Goal: Information Seeking & Learning: Check status

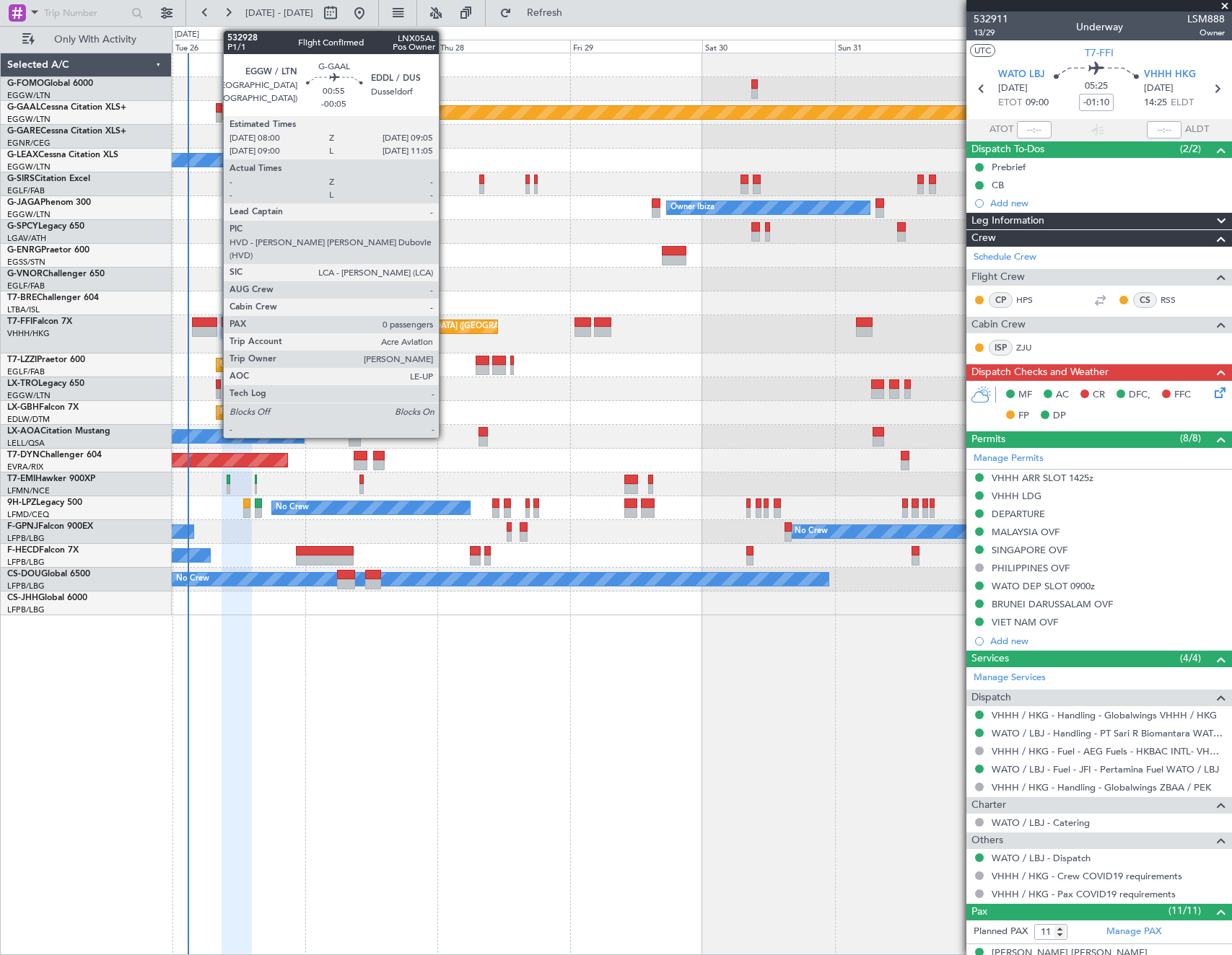
click at [216, 112] on div at bounding box center [219, 107] width 6 height 10
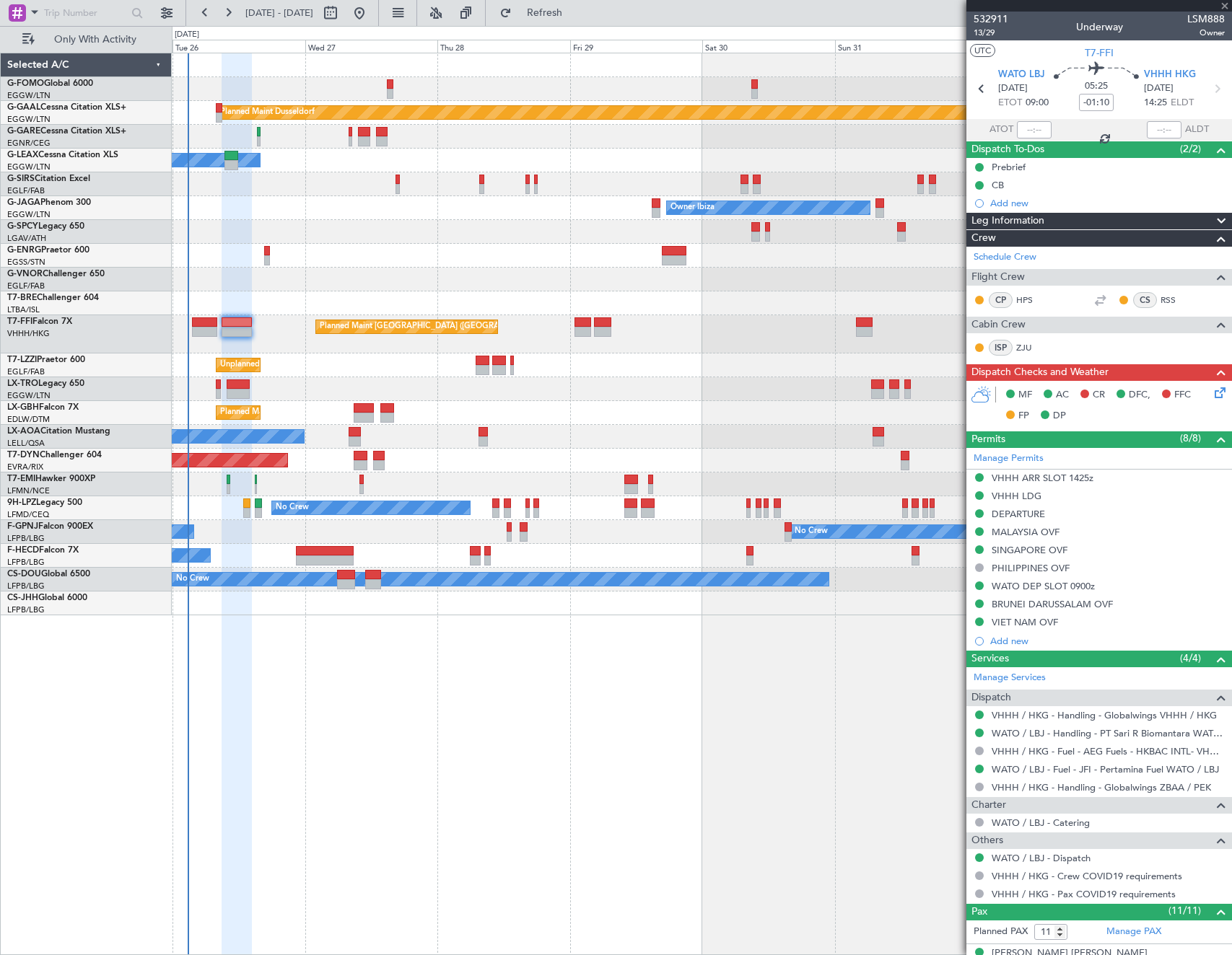
type input "-00:05"
type input "0"
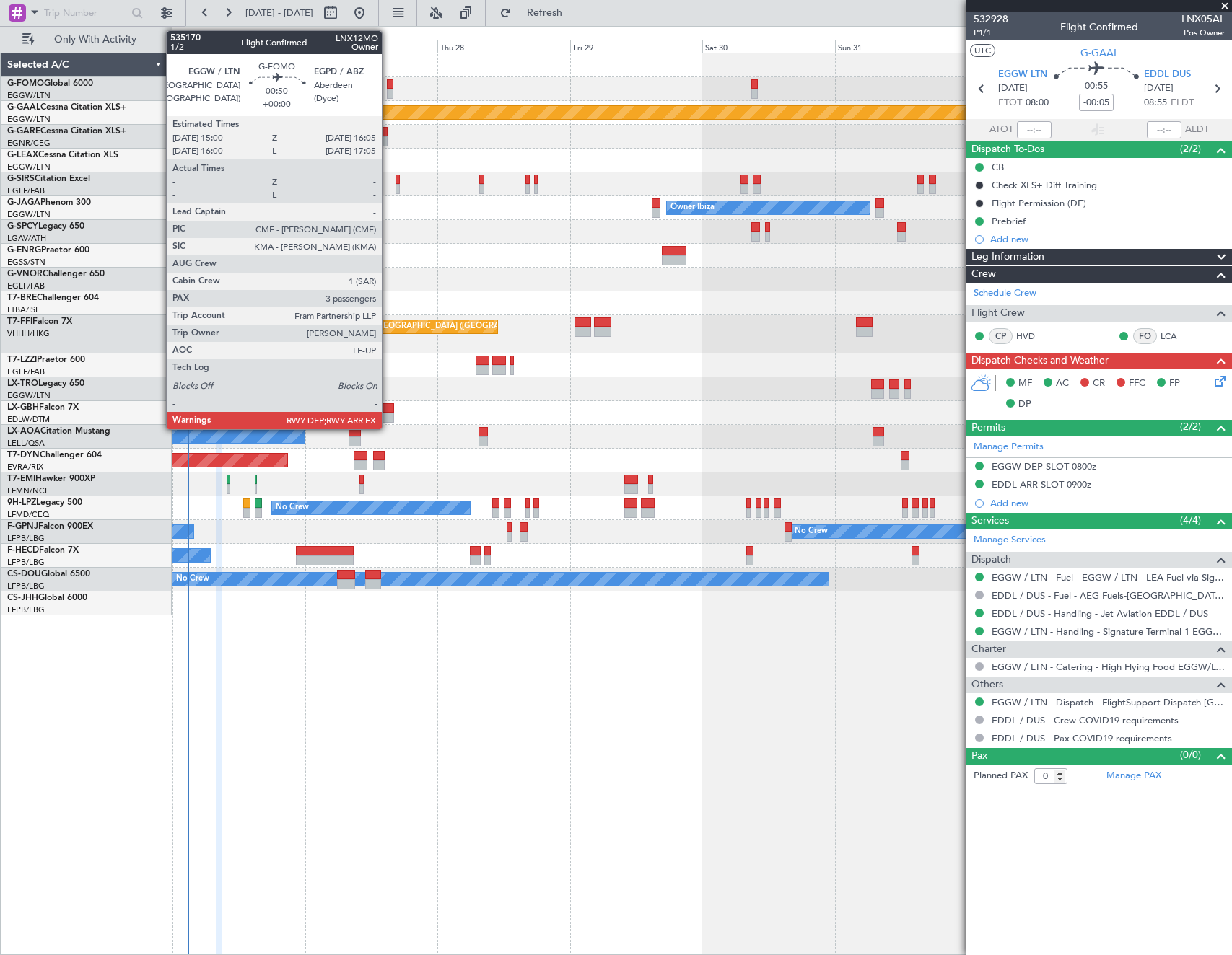
click at [388, 87] on div at bounding box center [390, 84] width 6 height 10
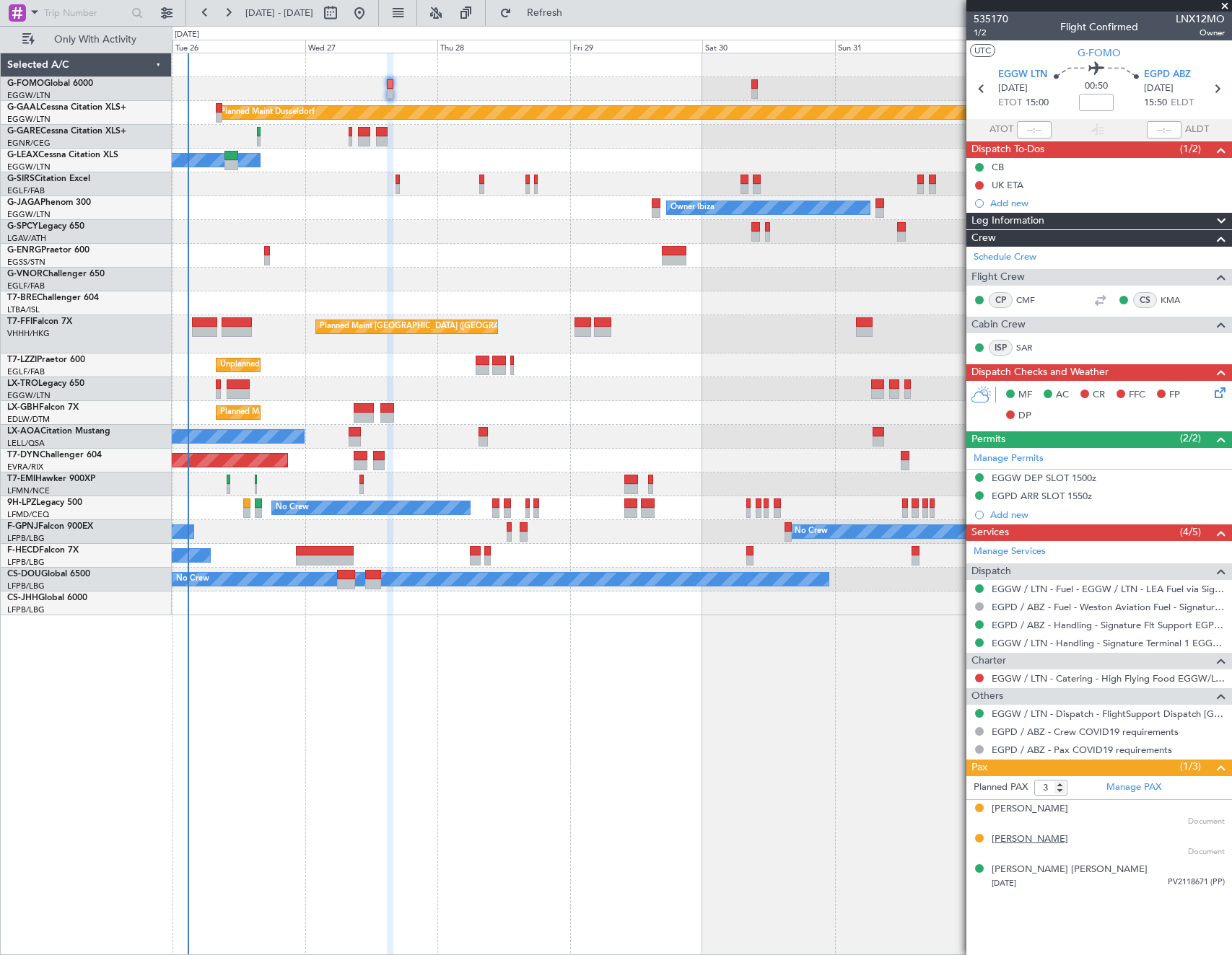
click at [1068, 842] on div "[PERSON_NAME]" at bounding box center [1030, 839] width 77 height 15
click at [1157, 77] on span "EGPD ABZ" at bounding box center [1167, 74] width 47 height 15
click at [979, 34] on span "1/2" at bounding box center [990, 33] width 35 height 12
click at [575, 15] on span "Refresh" at bounding box center [545, 12] width 61 height 10
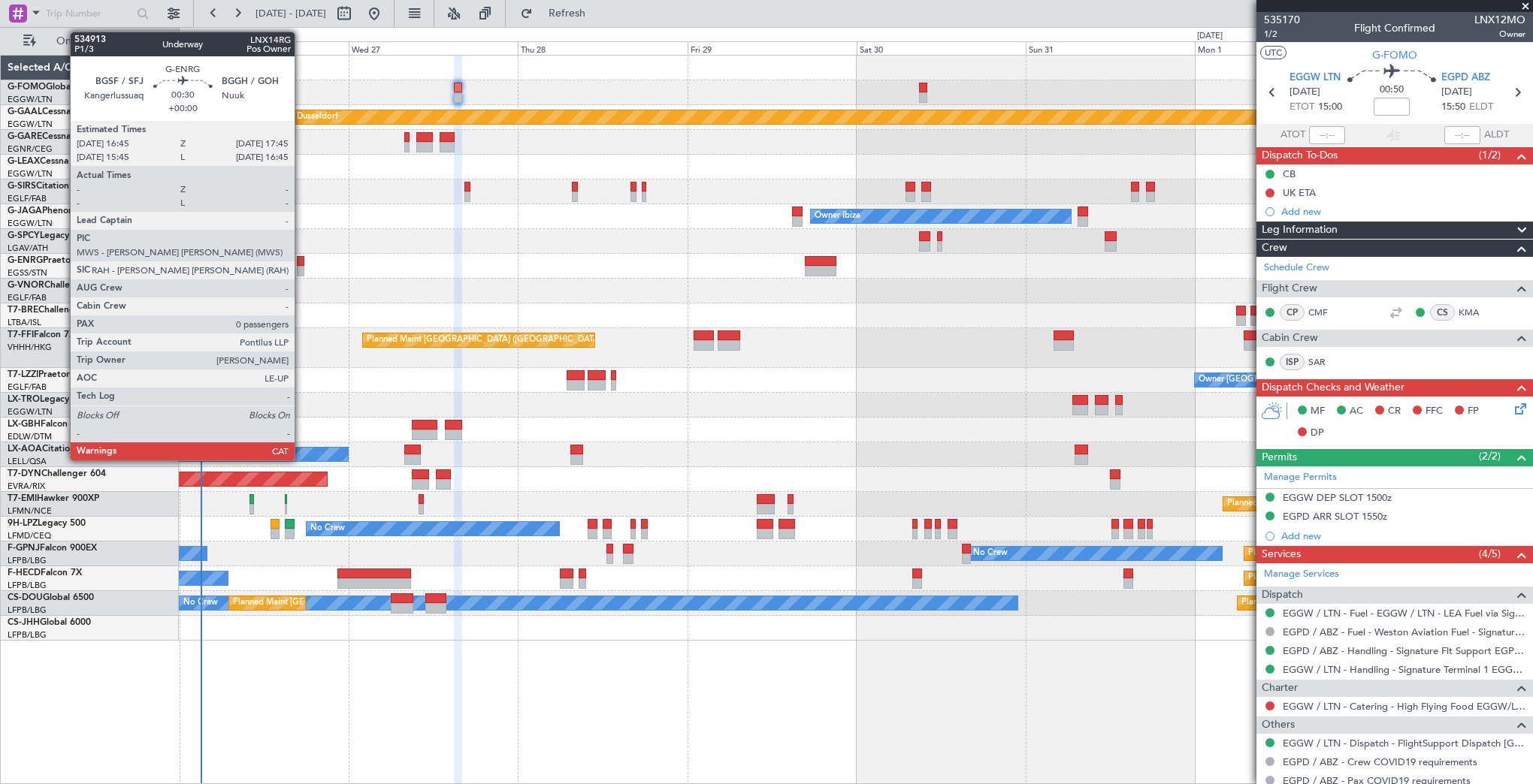
click at [301, 265] on div at bounding box center [300, 261] width 7 height 10
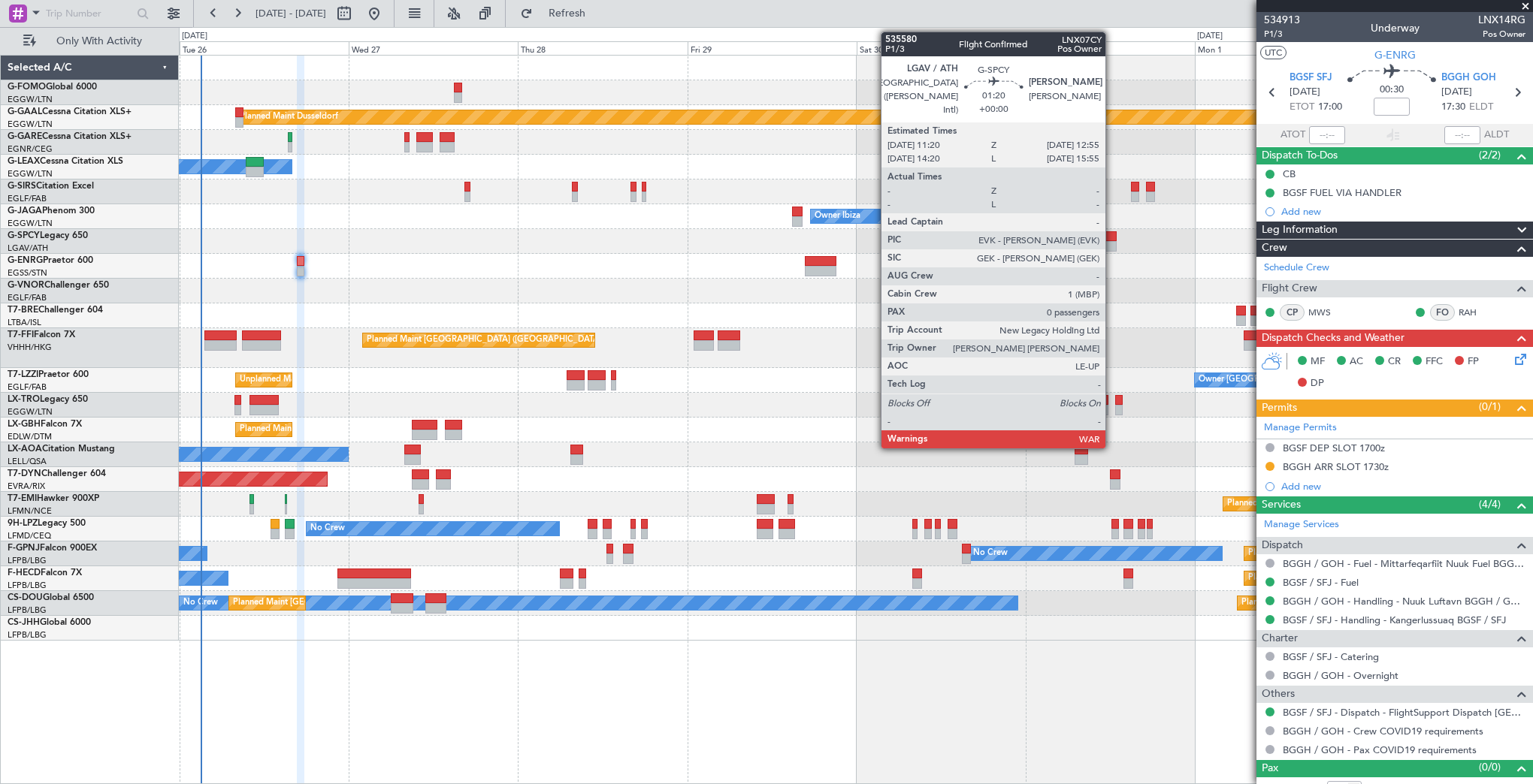
click at [1112, 241] on div at bounding box center [1110, 246] width 11 height 10
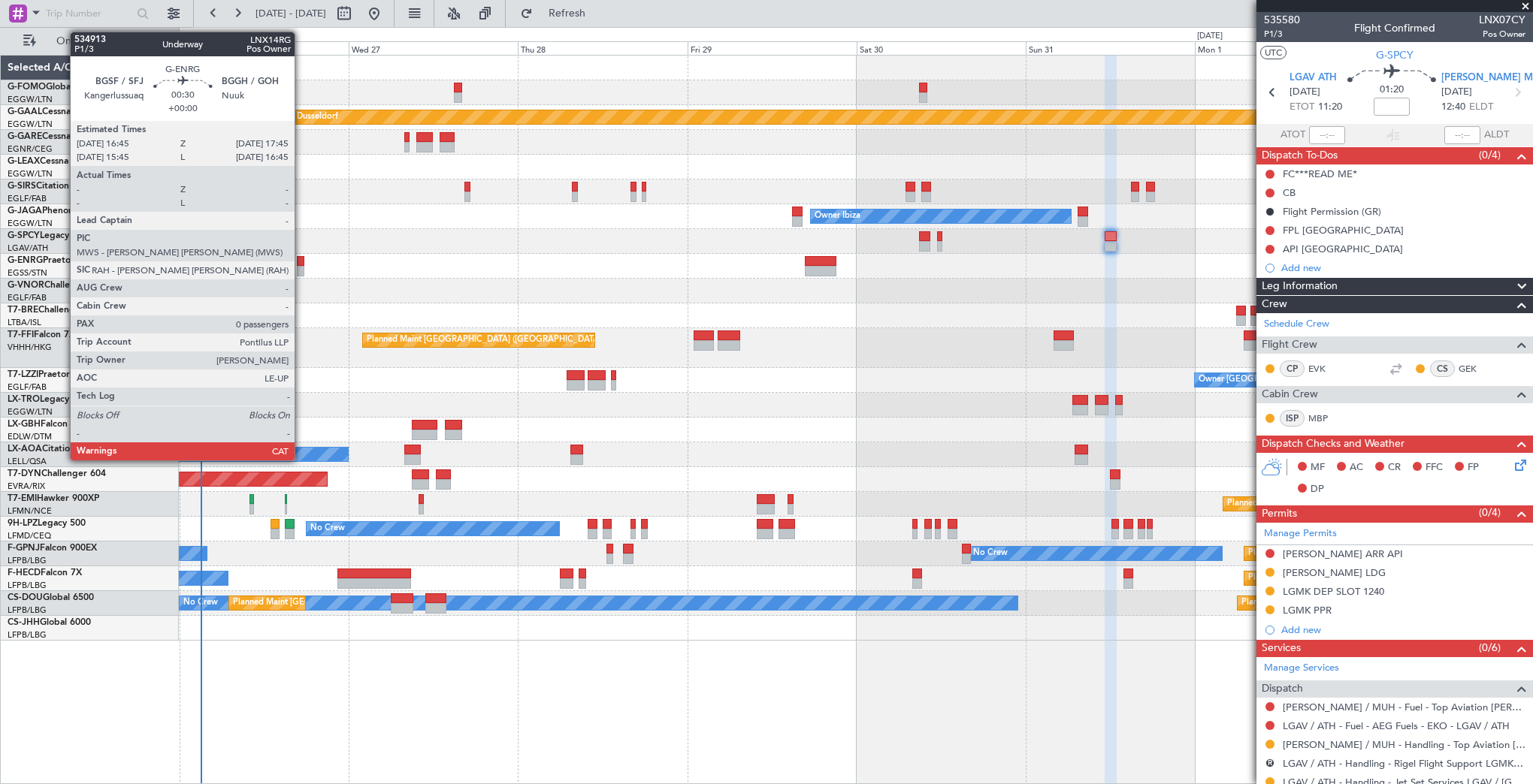
click at [301, 262] on div at bounding box center [300, 261] width 7 height 10
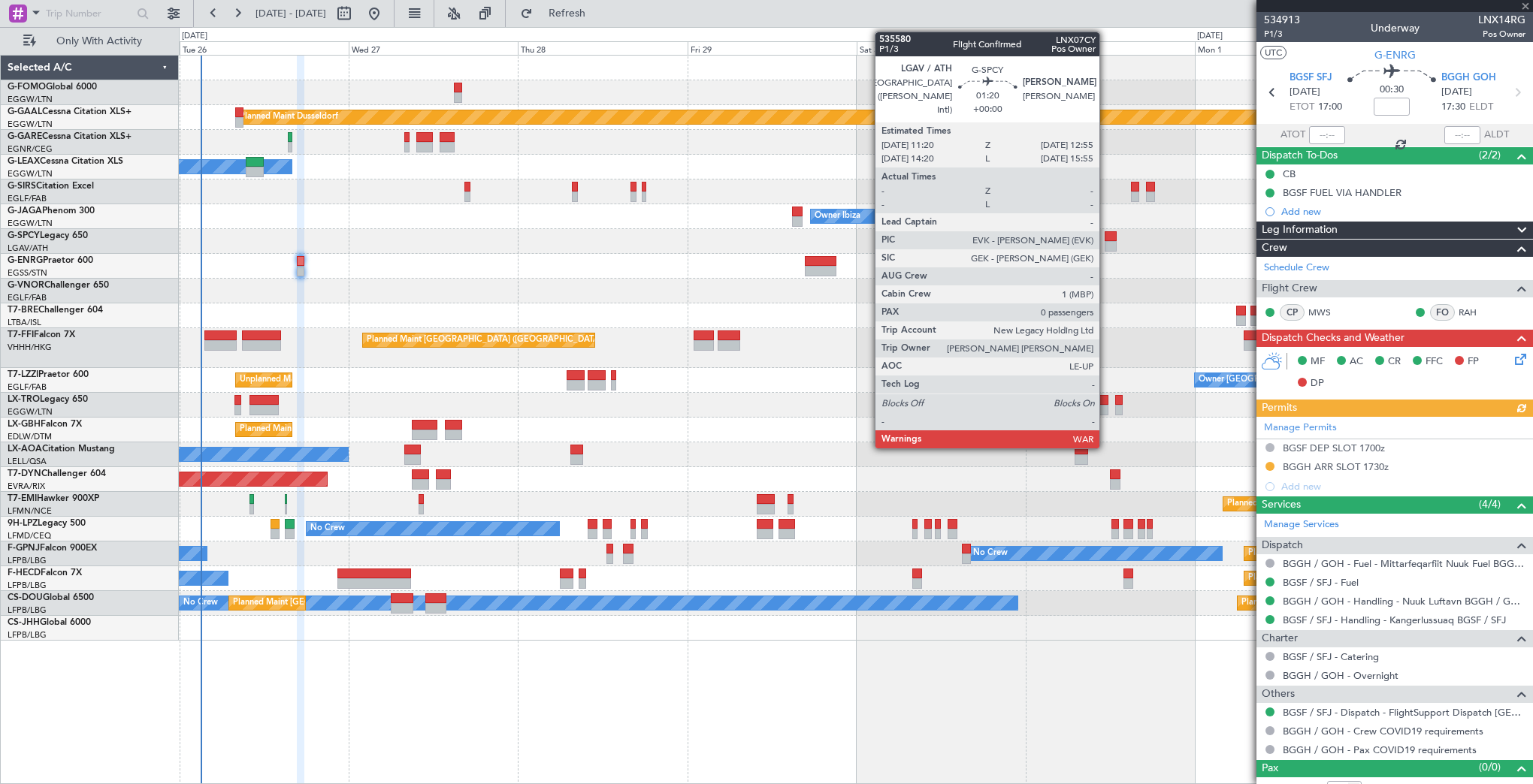
click at [1106, 244] on div at bounding box center [1110, 246] width 11 height 10
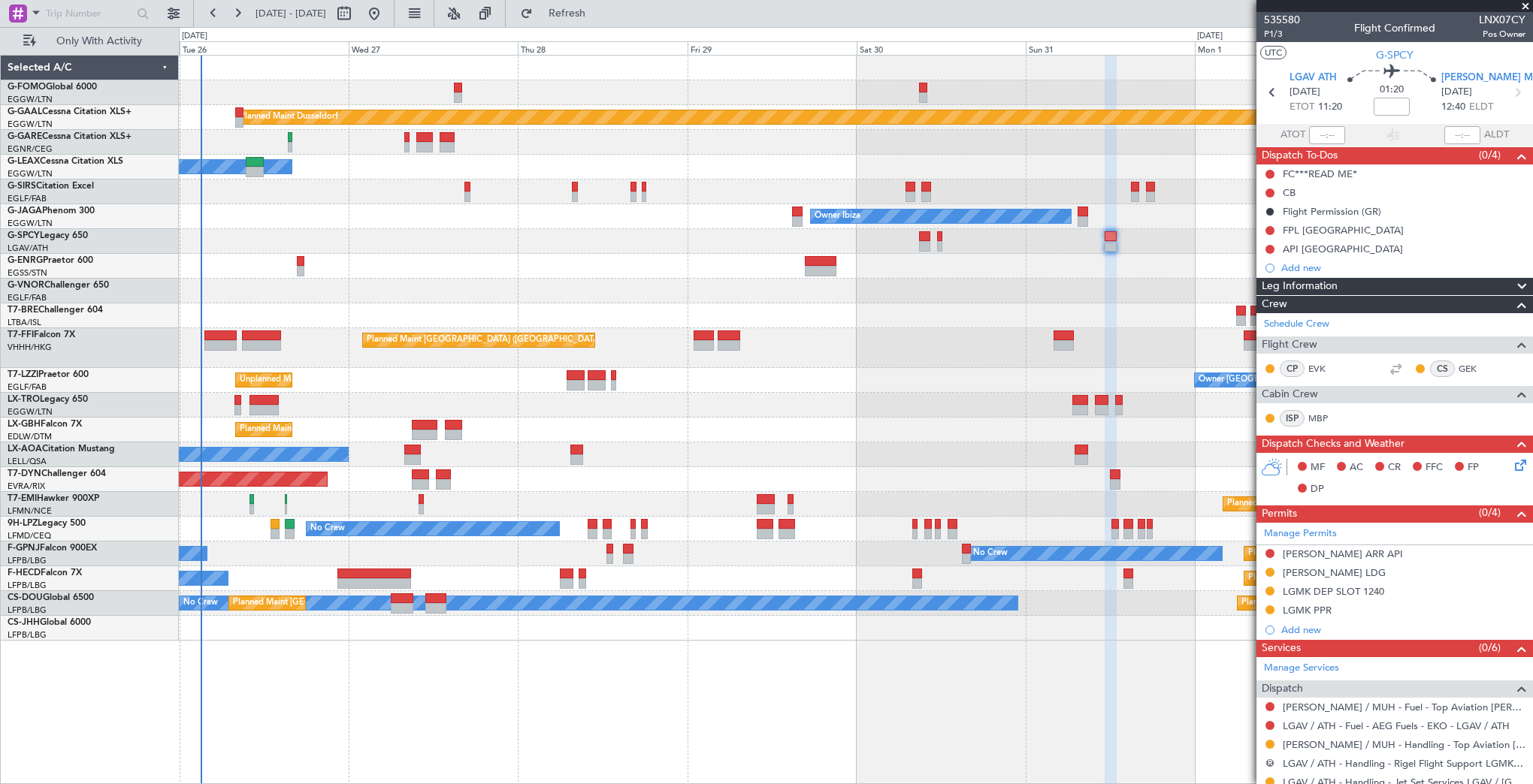
click at [1268, 761] on button "R" at bounding box center [1269, 762] width 9 height 9
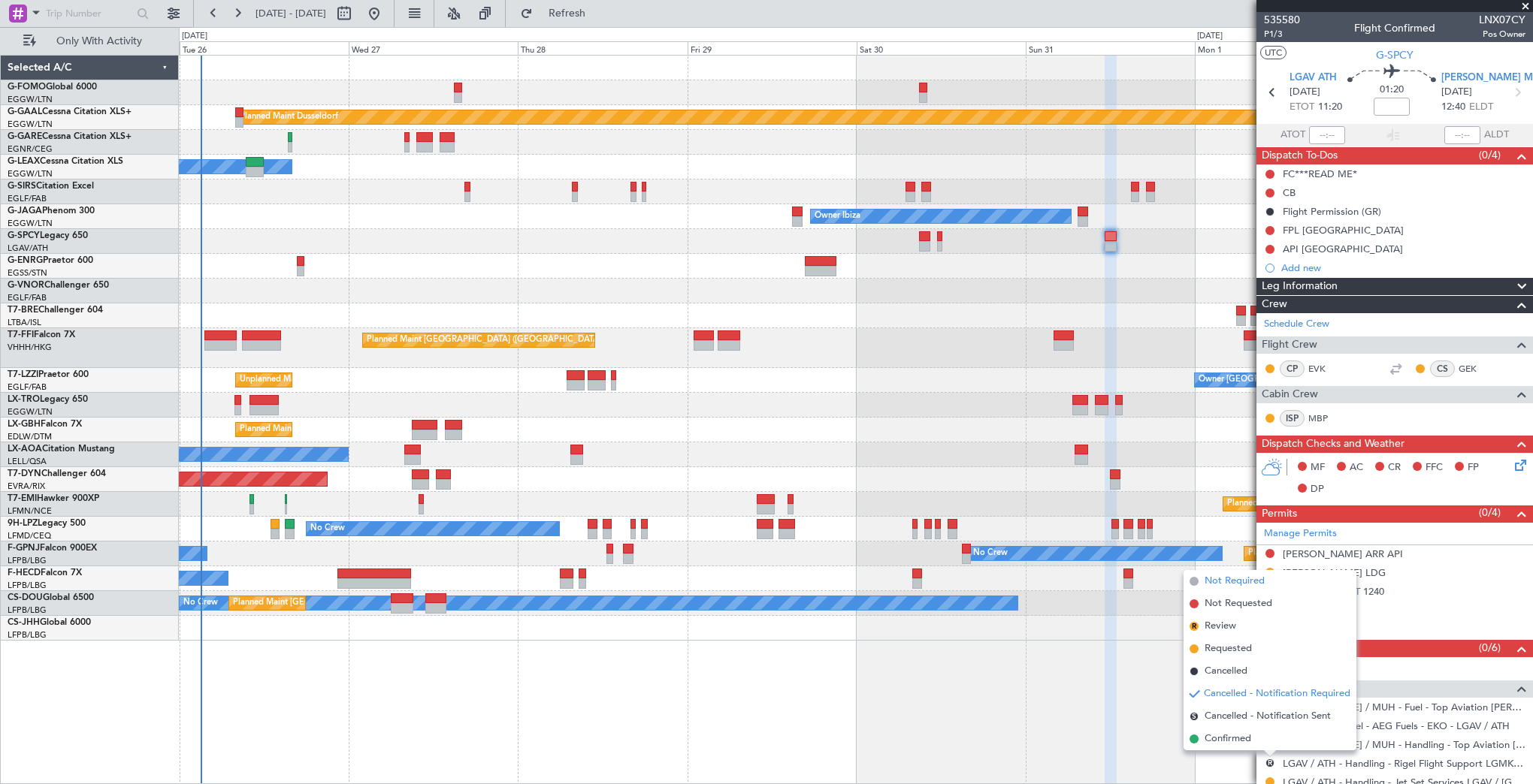
click at [1229, 581] on span "Not Required" at bounding box center [1234, 581] width 60 height 15
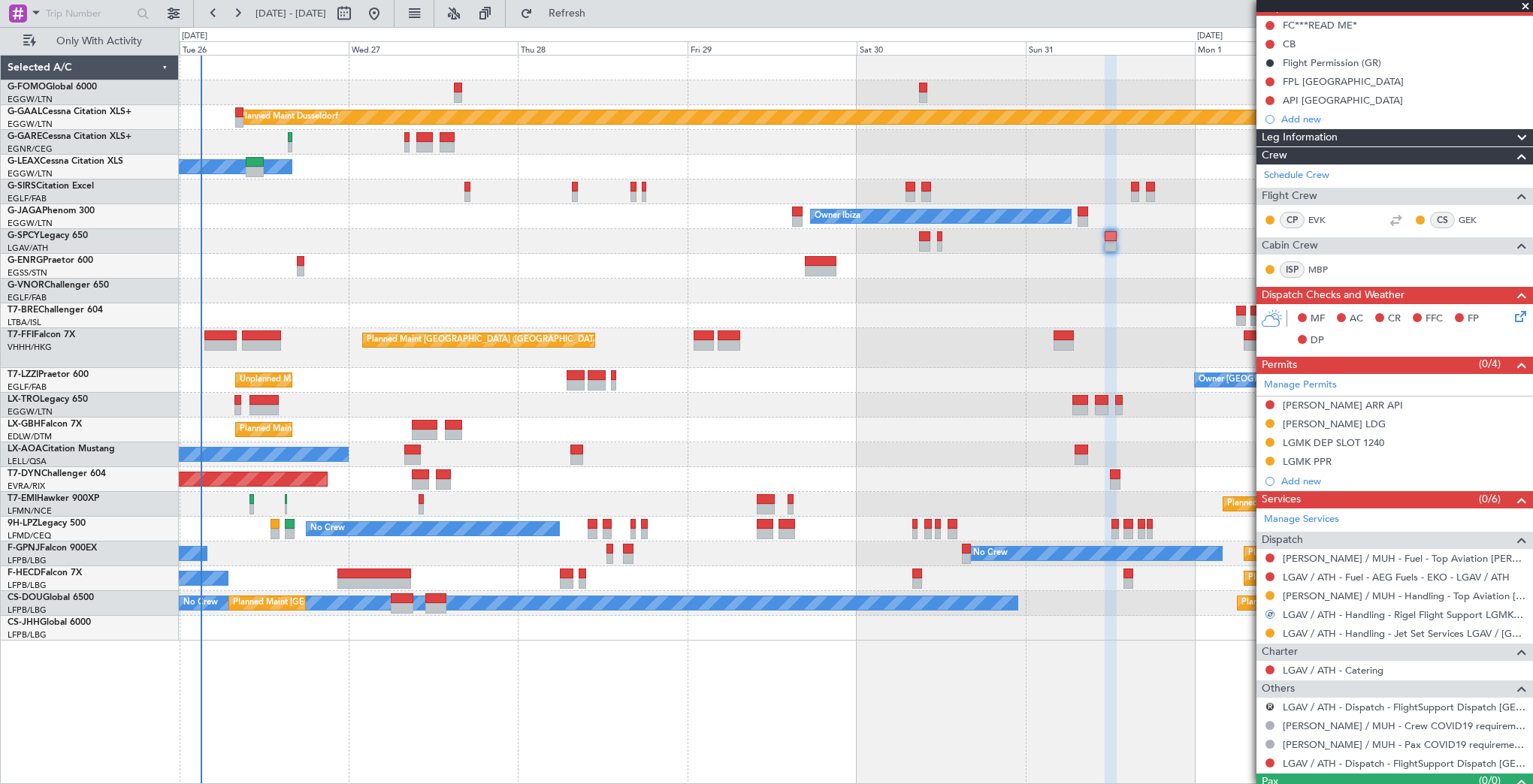
scroll to position [150, 0]
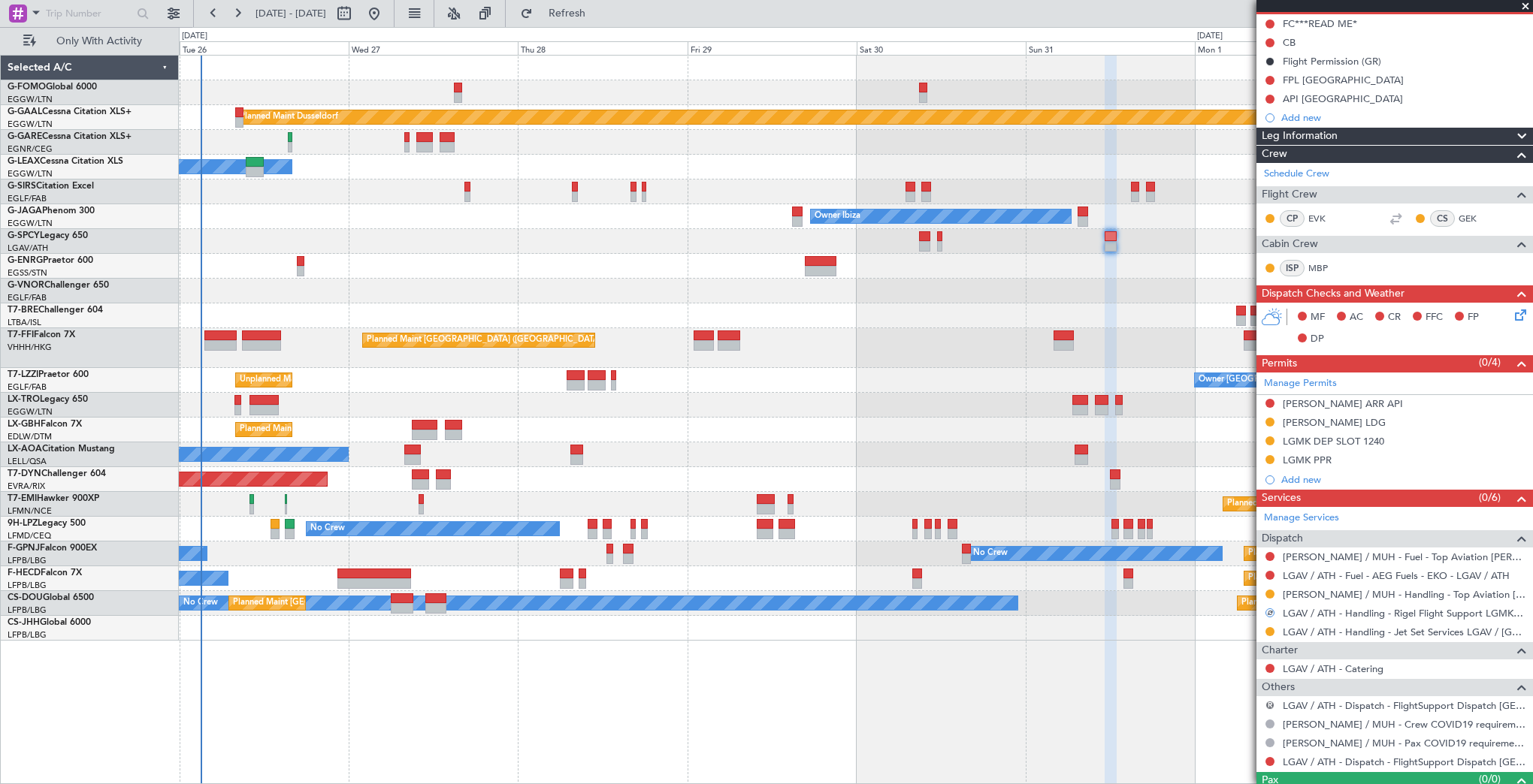
click at [1271, 706] on button "R" at bounding box center [1269, 705] width 9 height 9
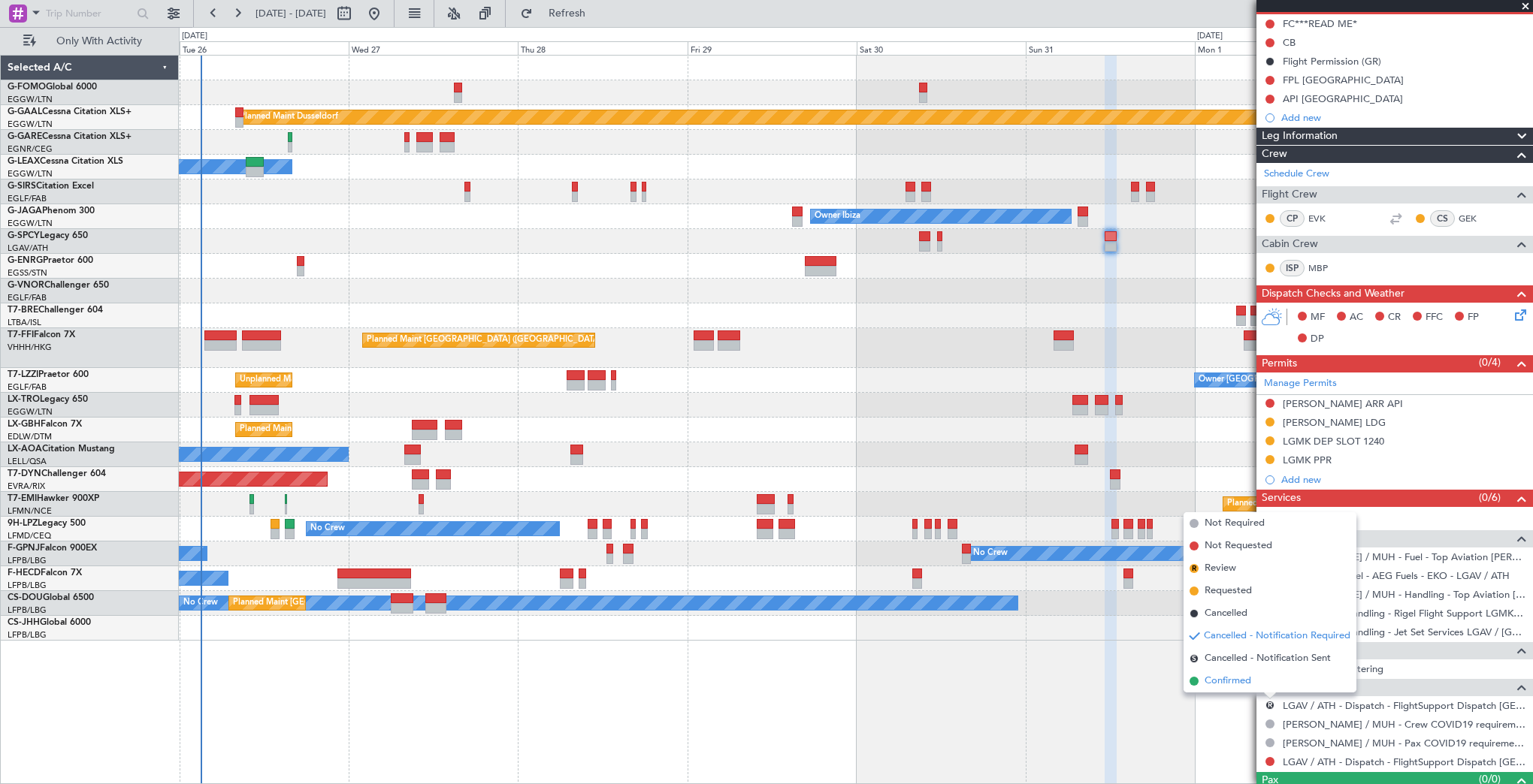
click at [1251, 672] on li "Confirmed" at bounding box center [1270, 681] width 173 height 22
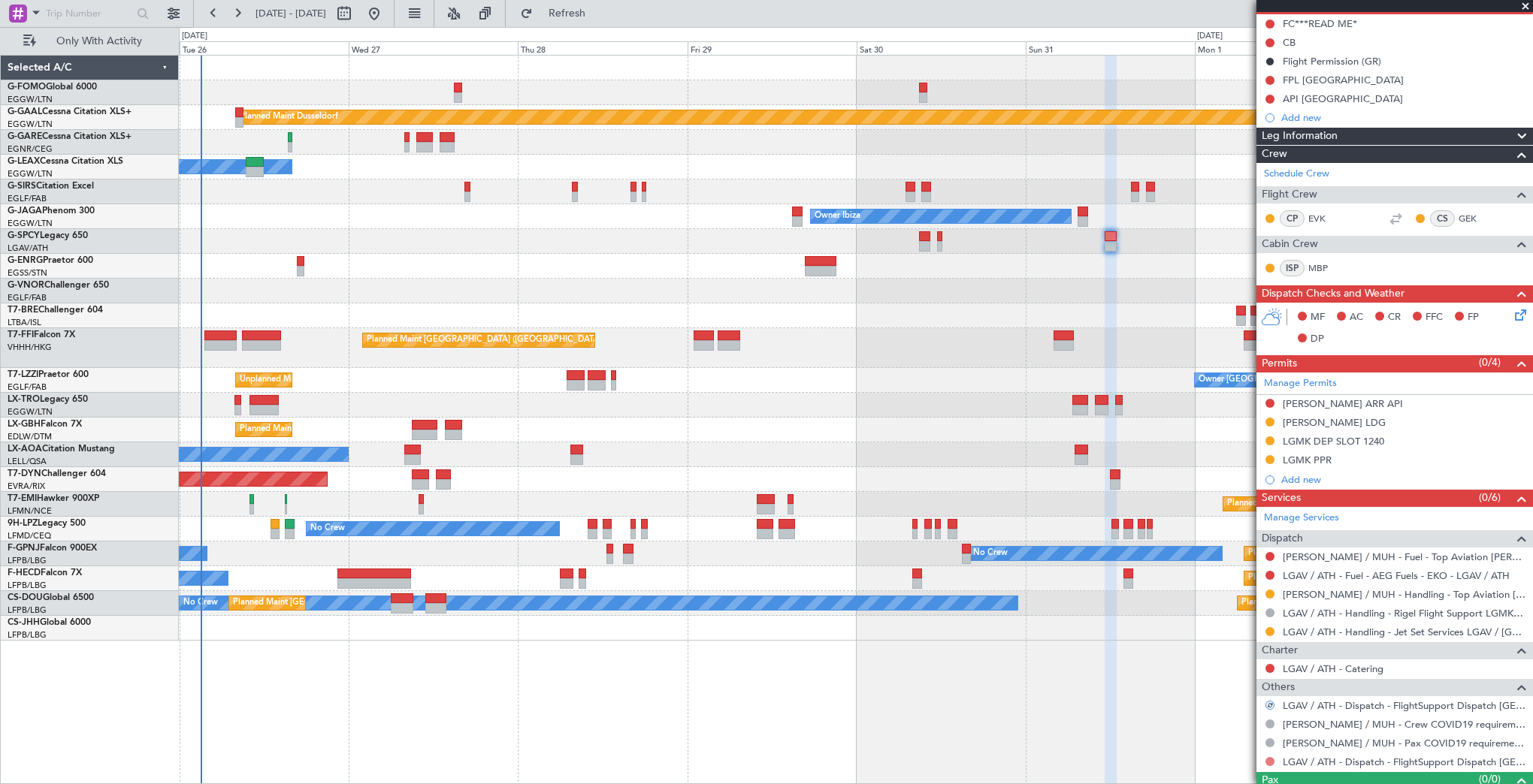
click at [1271, 757] on button at bounding box center [1269, 761] width 9 height 9
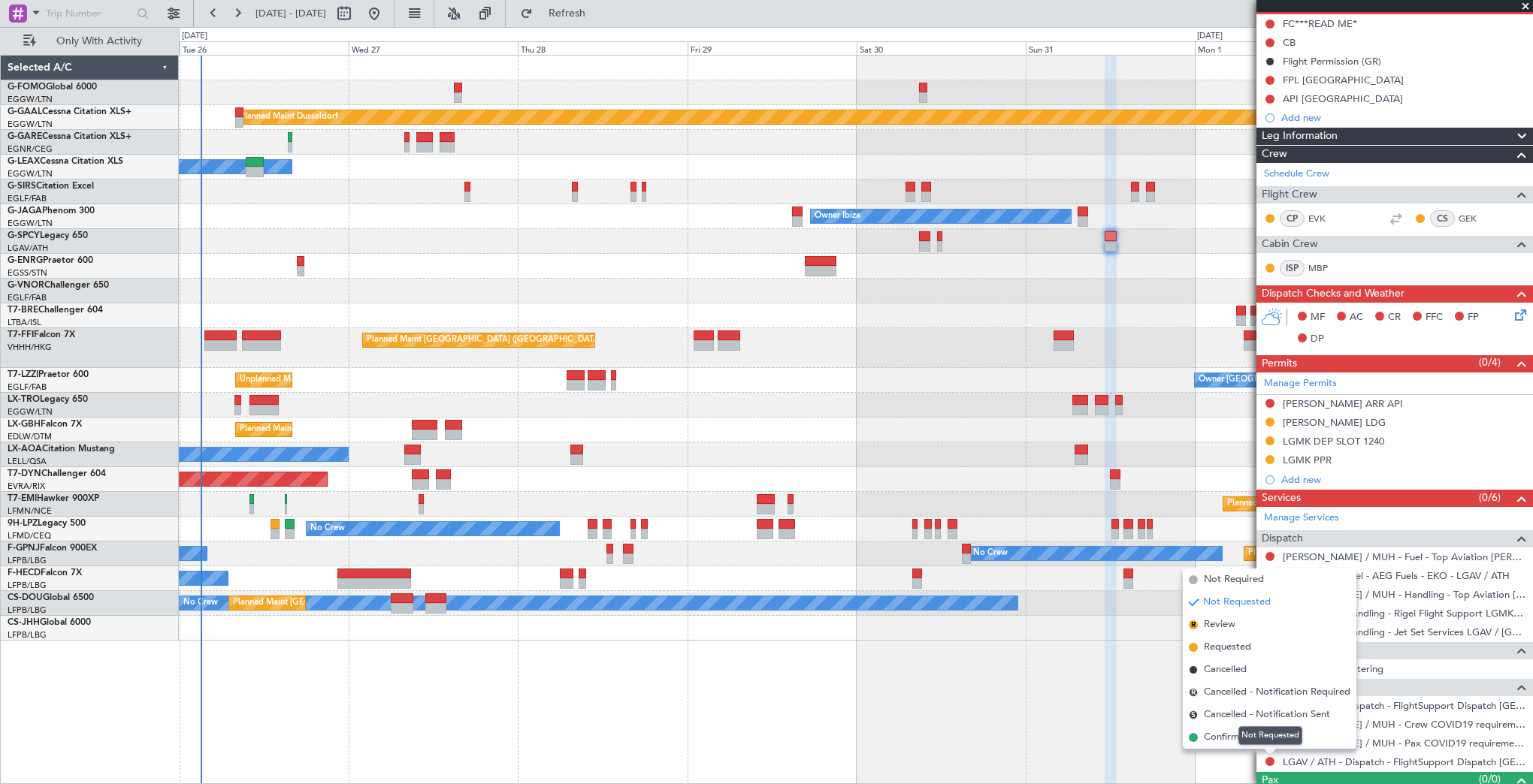
click at [1265, 739] on div "Not Requested" at bounding box center [1270, 735] width 64 height 18
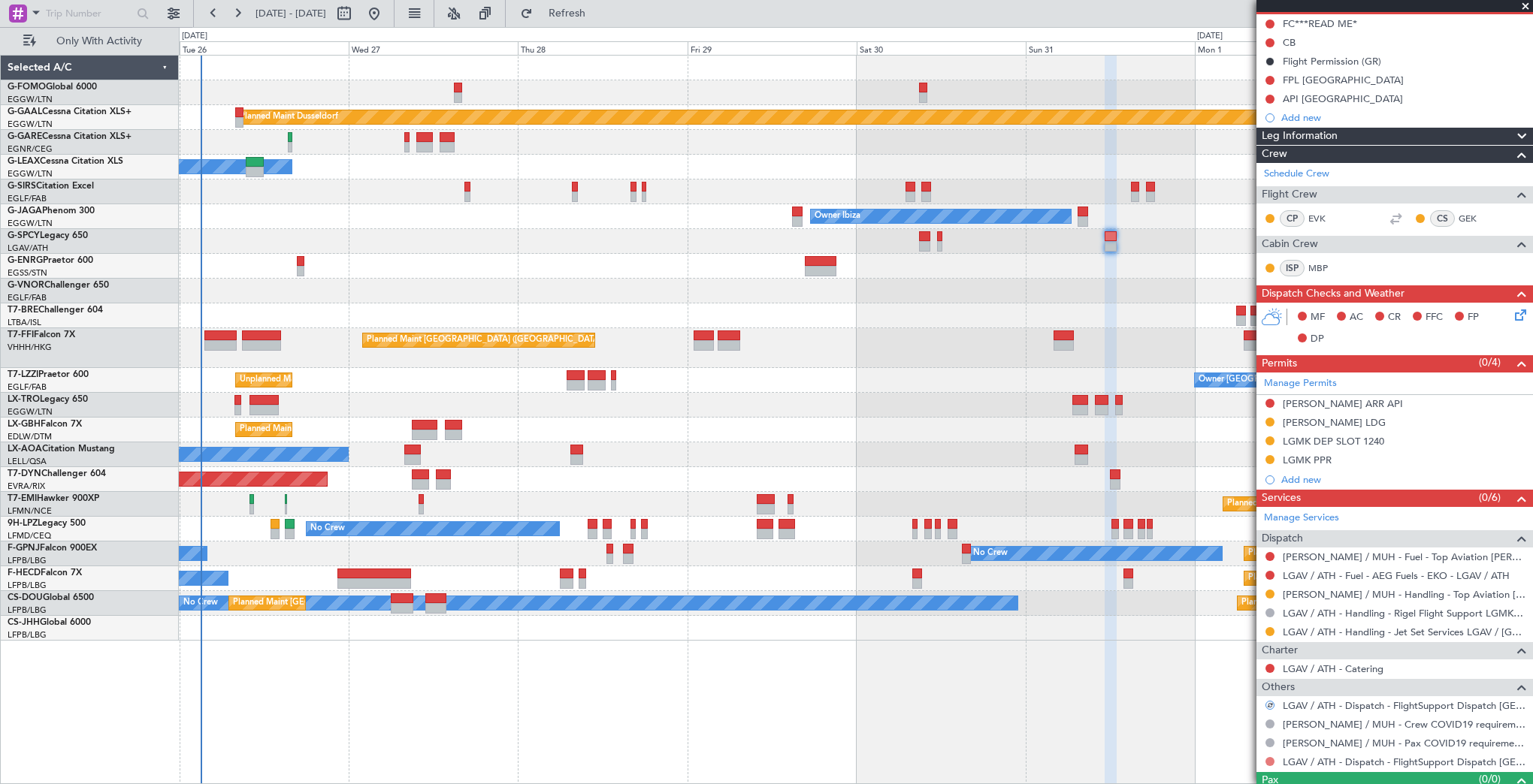
click at [1272, 758] on button at bounding box center [1269, 761] width 9 height 9
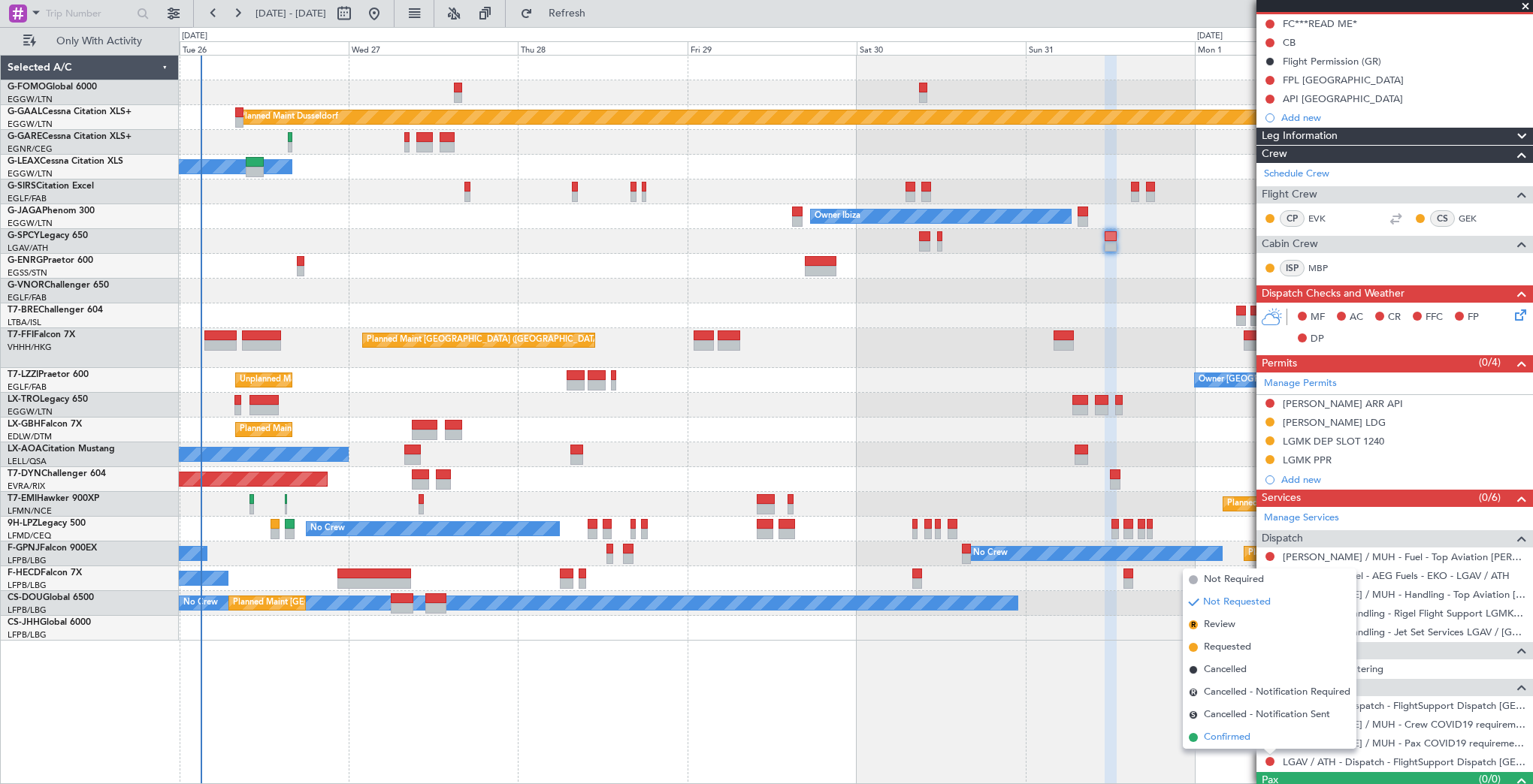
click at [1209, 734] on span "Confirmed" at bounding box center [1227, 737] width 46 height 15
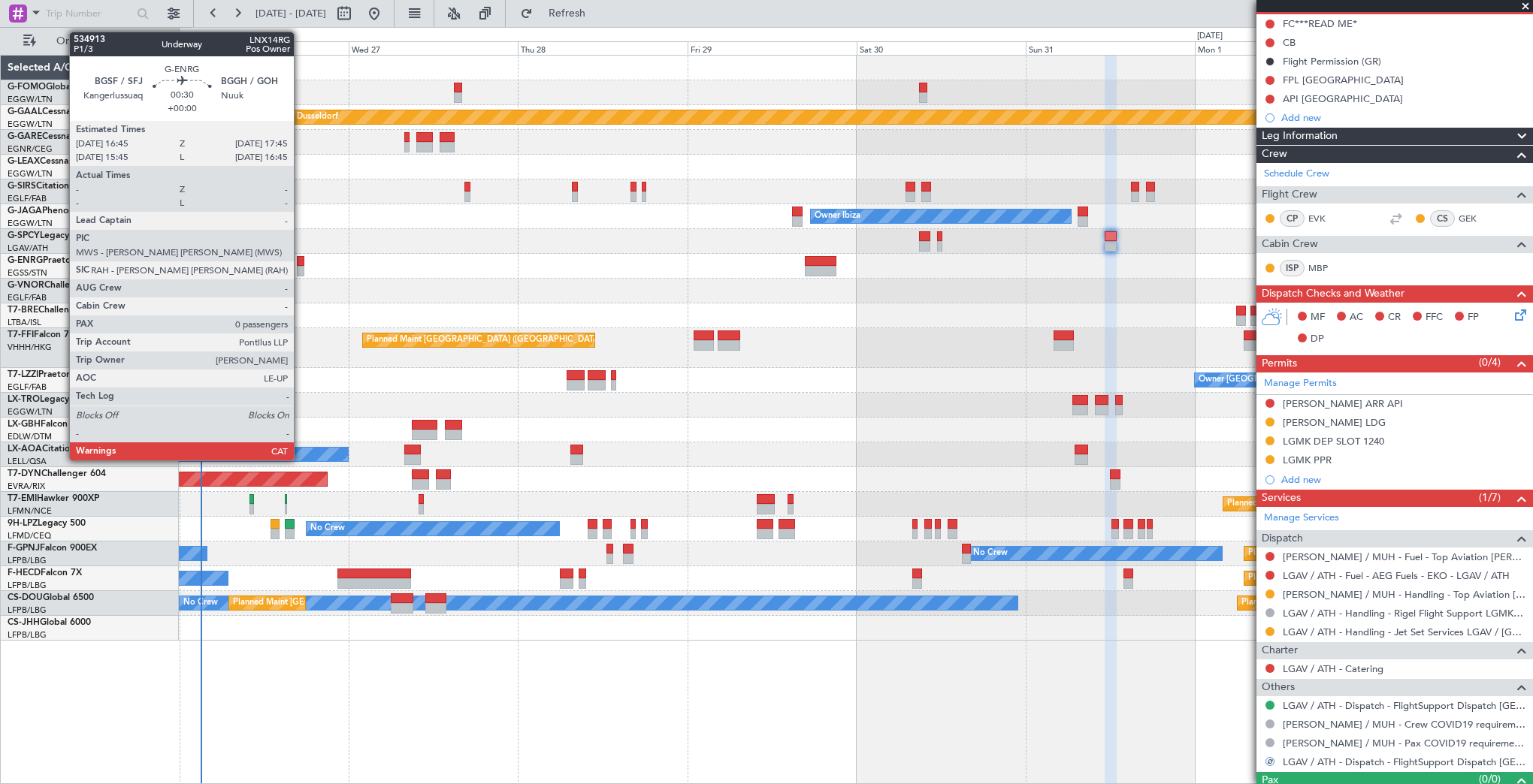
click at [301, 266] on div at bounding box center [300, 271] width 7 height 10
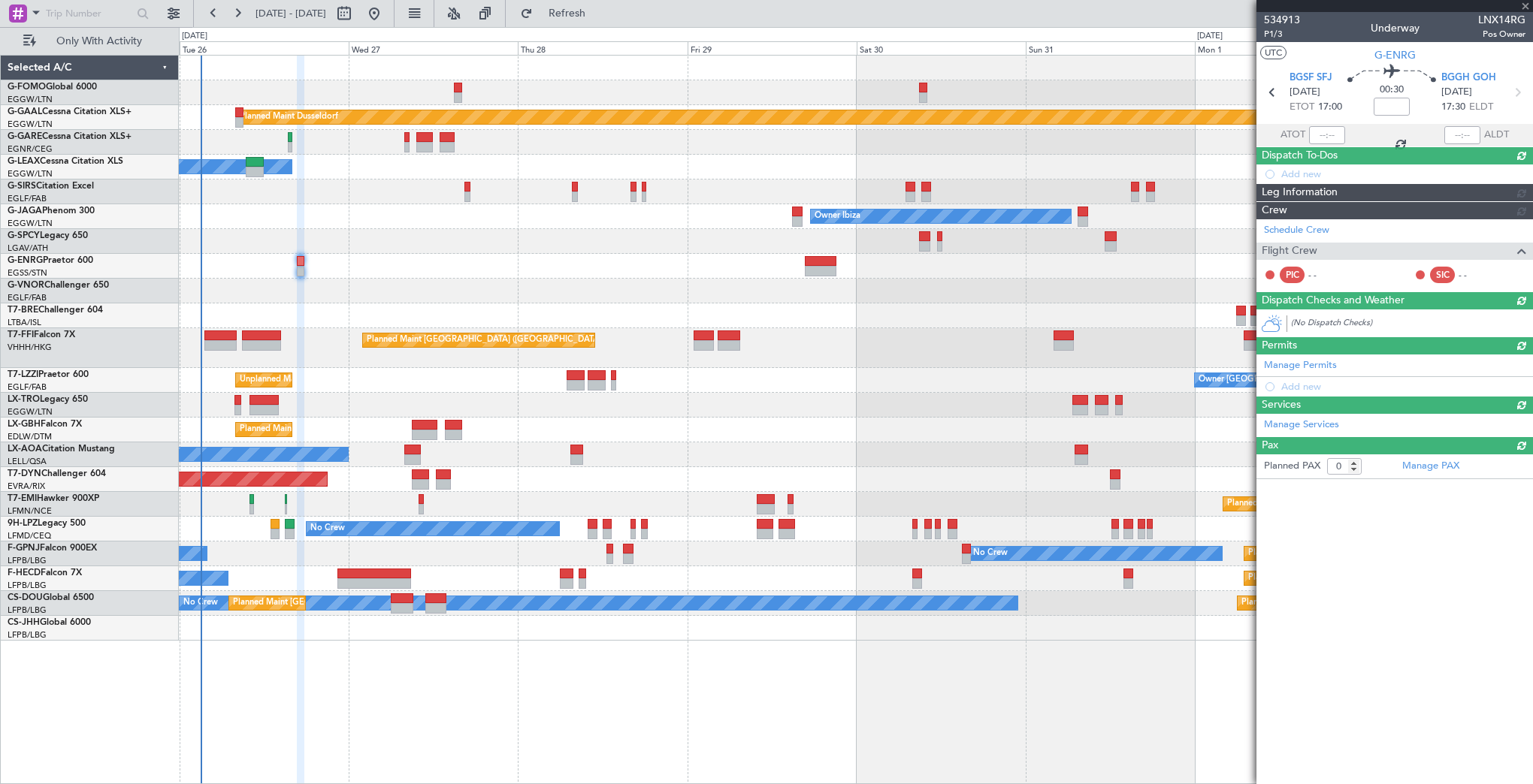
scroll to position [0, 0]
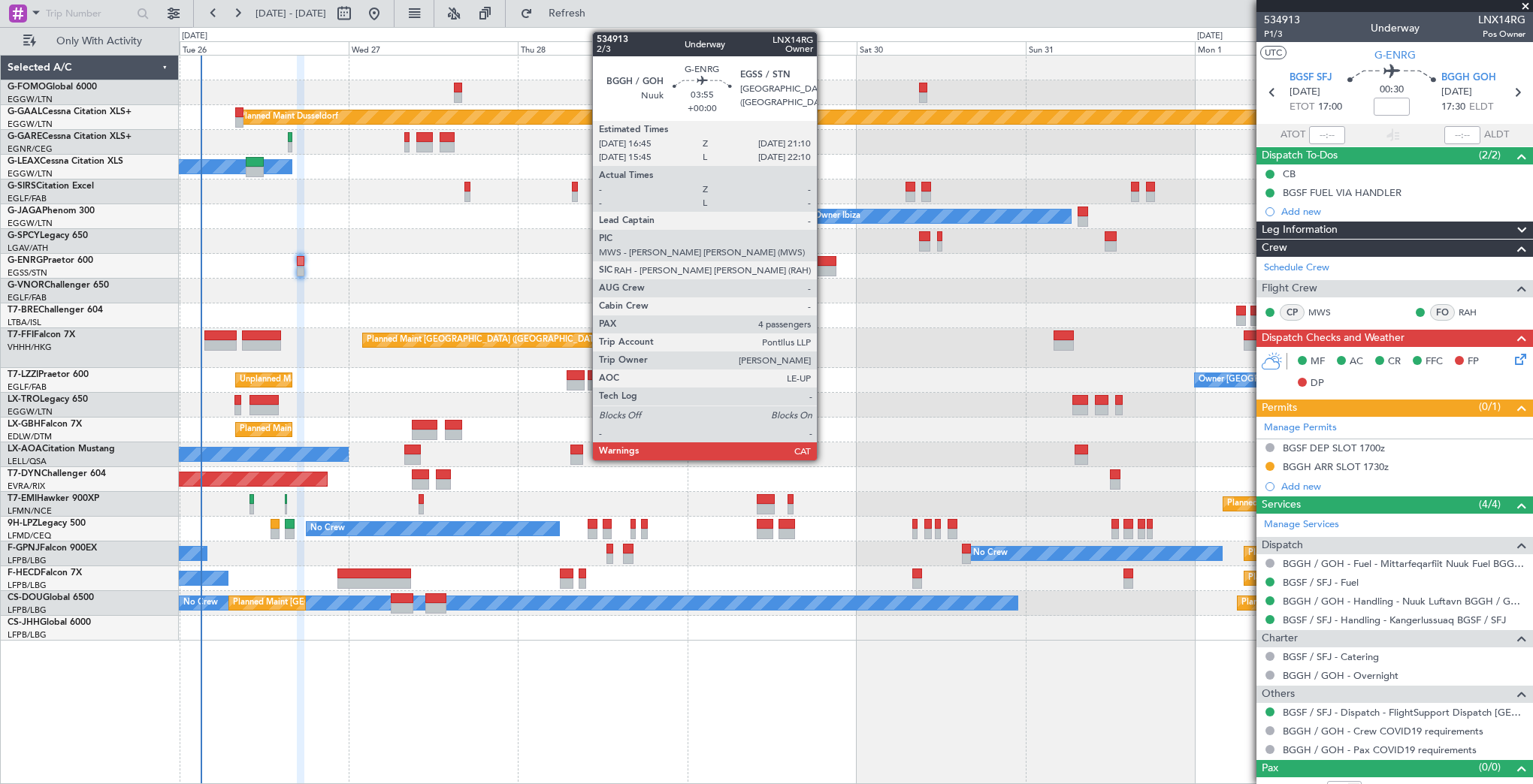
click at [824, 269] on div at bounding box center [820, 271] width 31 height 10
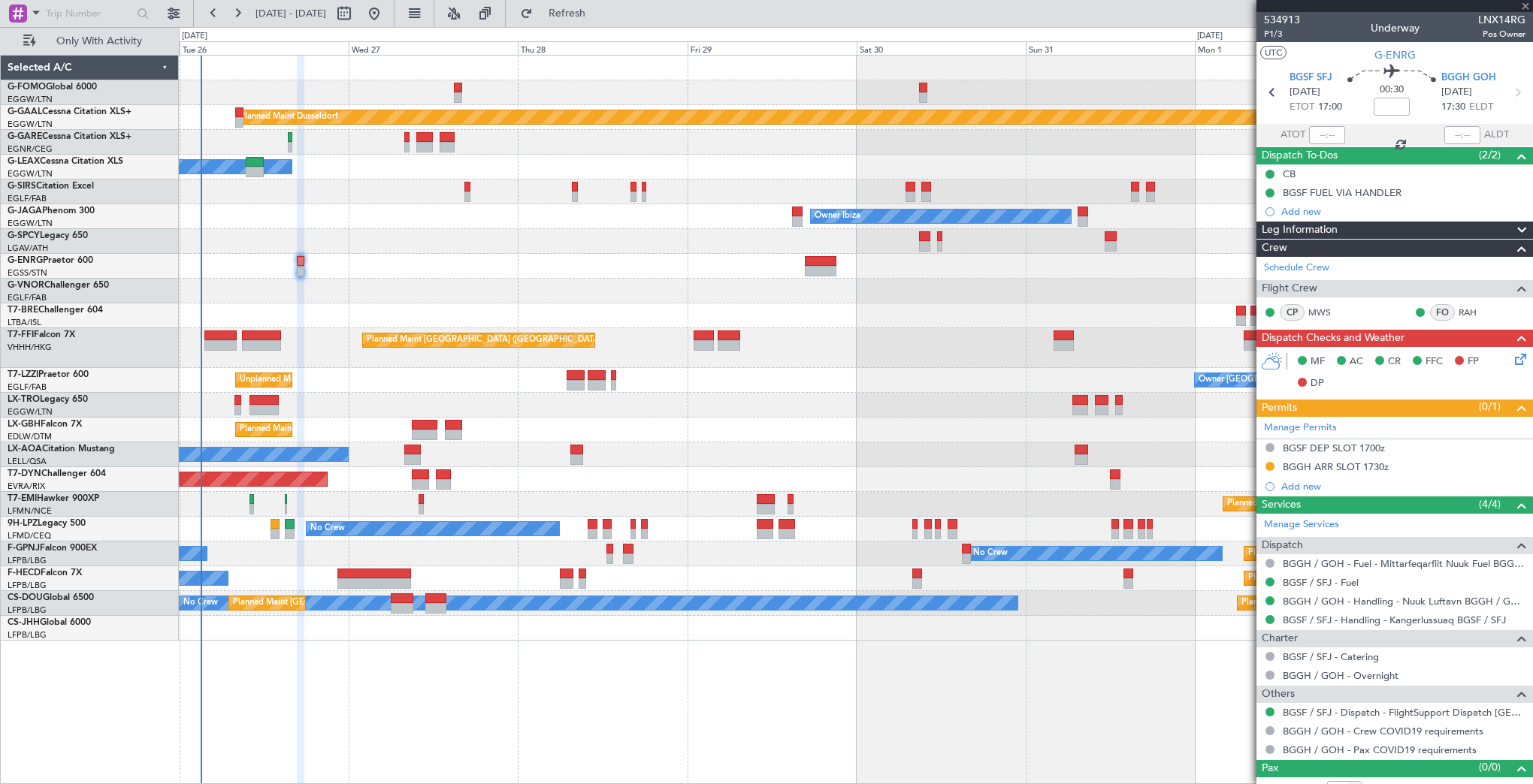
type input "4"
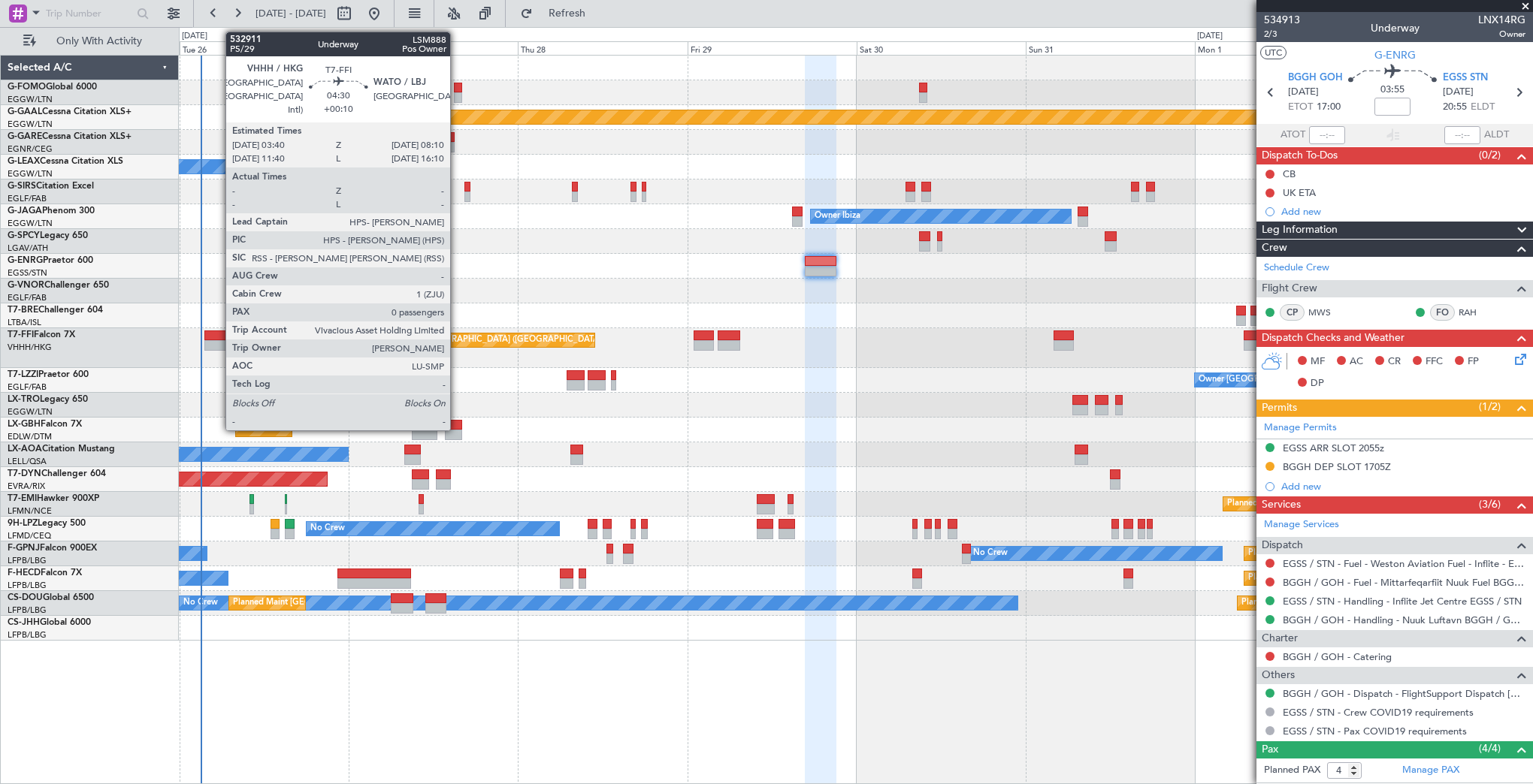
click at [218, 342] on div at bounding box center [221, 345] width 32 height 10
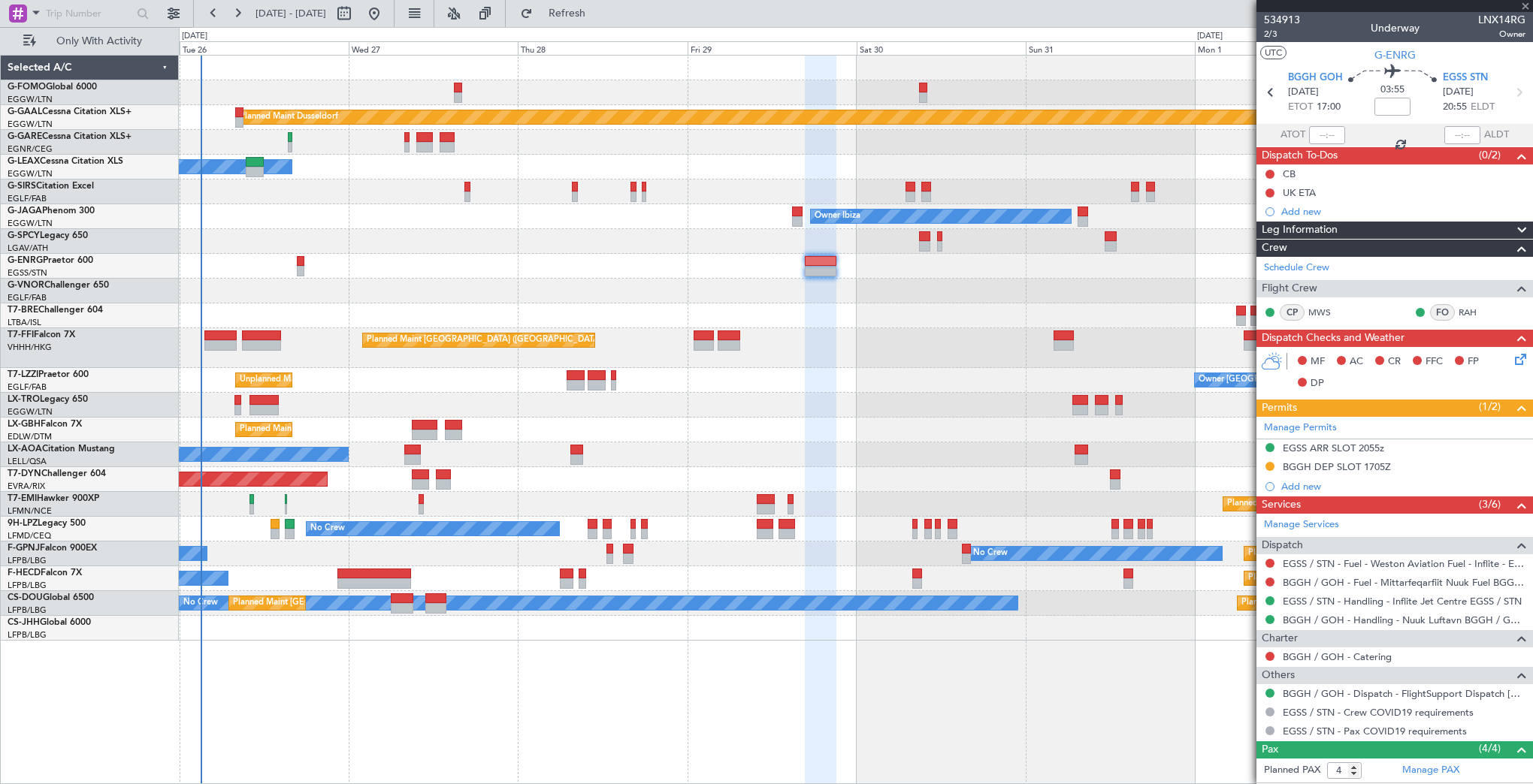
type input "+00:10"
type input "0"
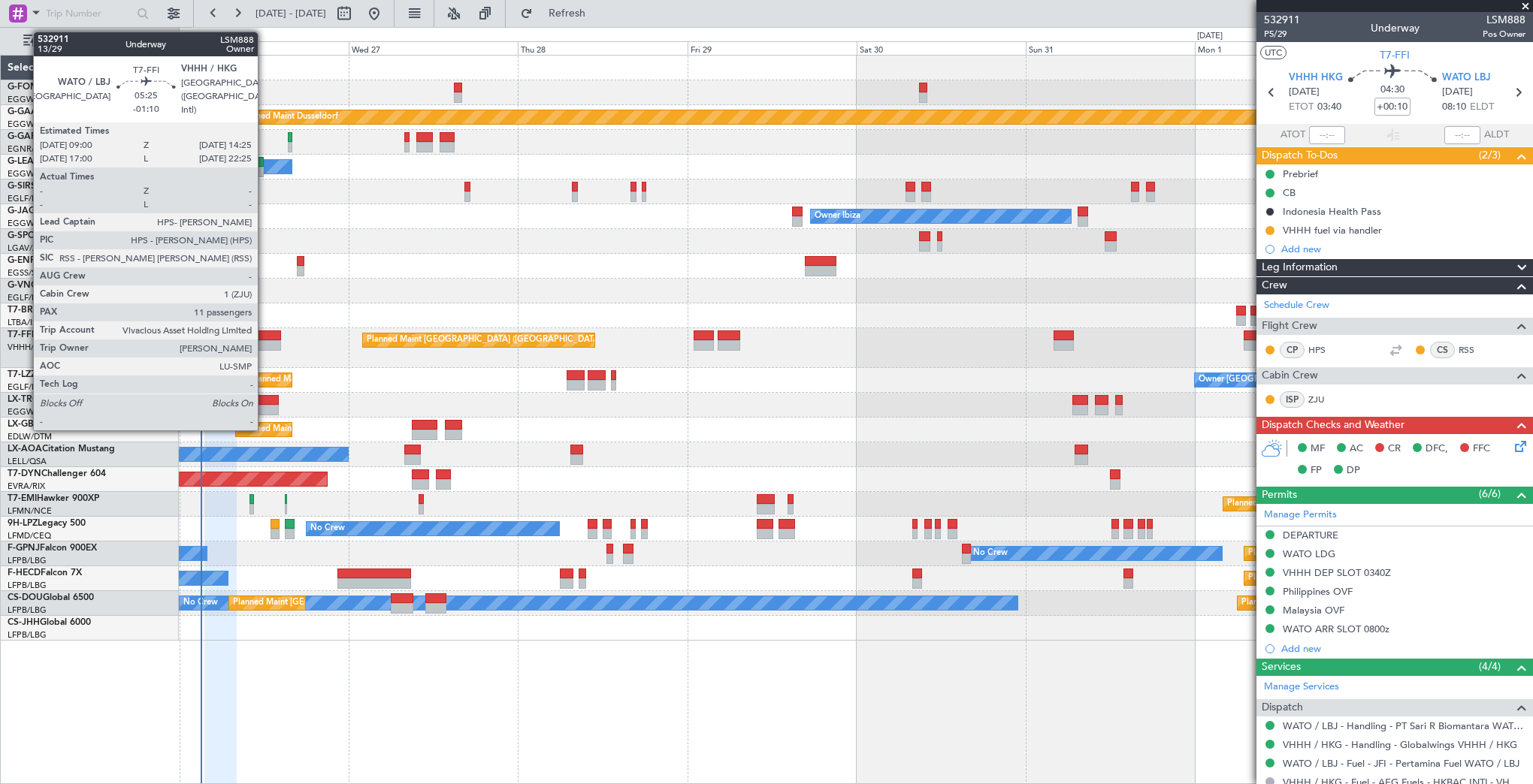
click at [265, 333] on div at bounding box center [261, 335] width 38 height 10
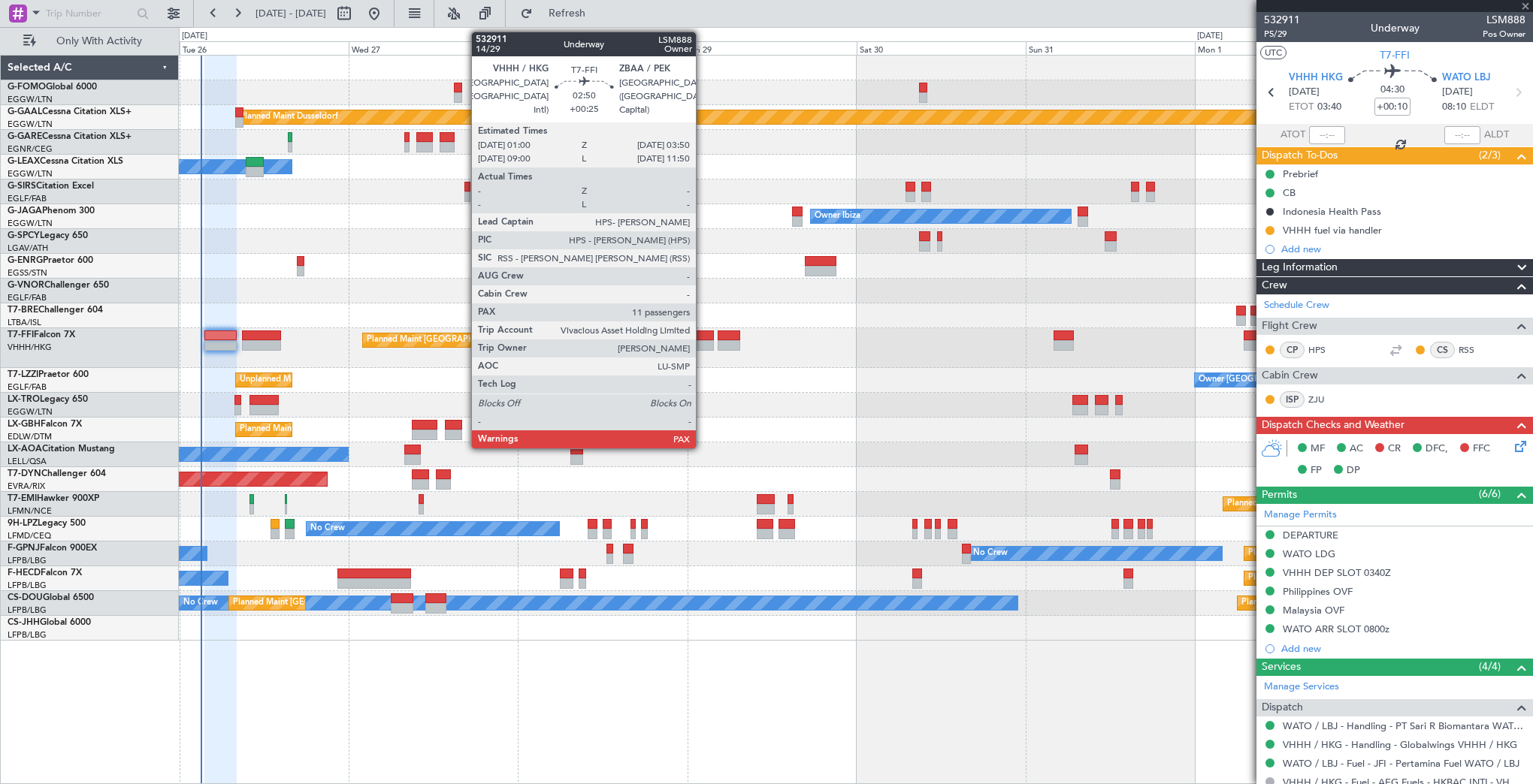
type input "-01:10"
type input "11"
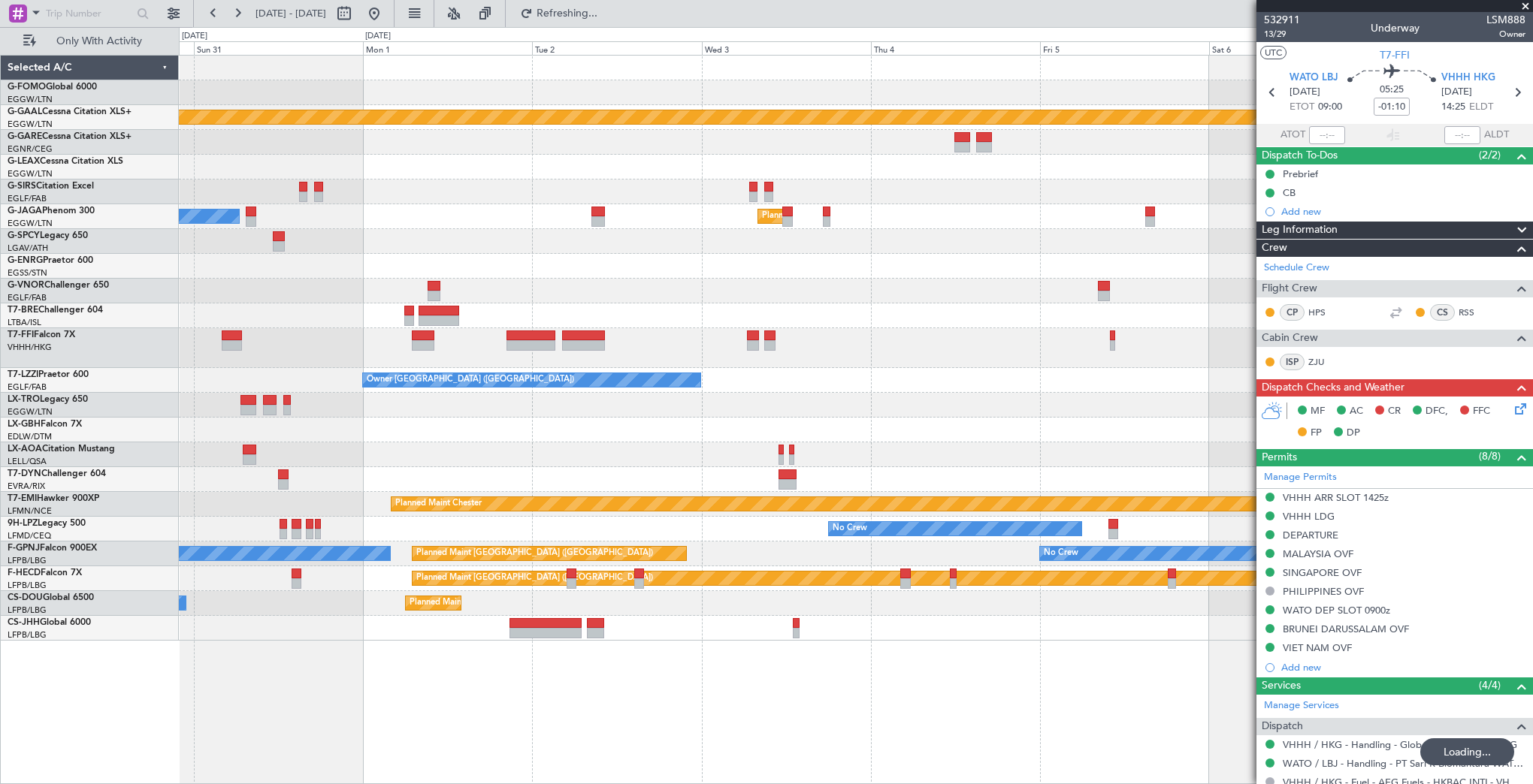
click at [170, 404] on div "Planned Maint Dusseldorf Owner Ibiza Planned Maint [GEOGRAPHIC_DATA] ([GEOGRAPH…" at bounding box center [766, 405] width 1533 height 757
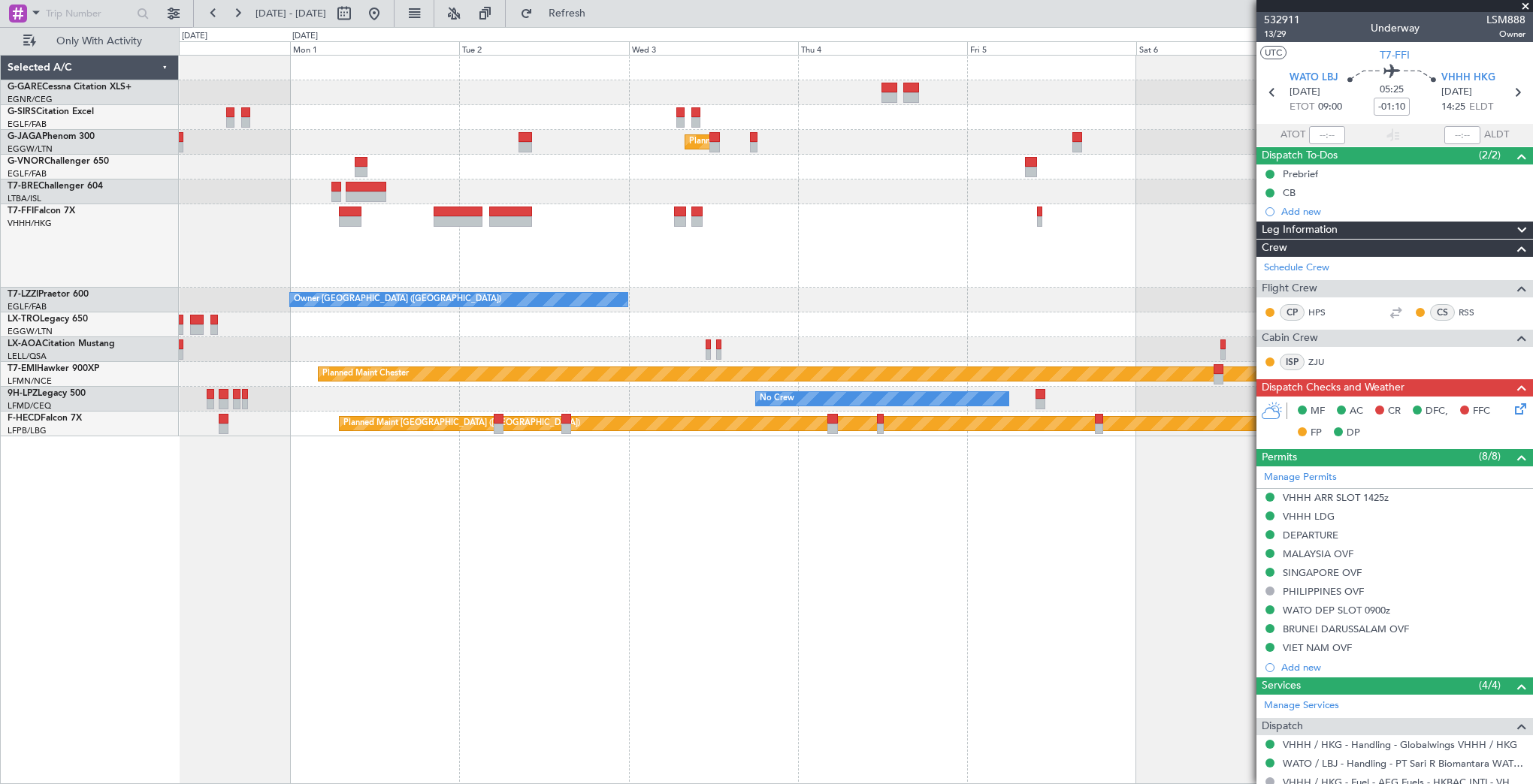
click at [995, 305] on div "Owner [GEOGRAPHIC_DATA] ([GEOGRAPHIC_DATA]) Owner" at bounding box center [856, 300] width 1353 height 25
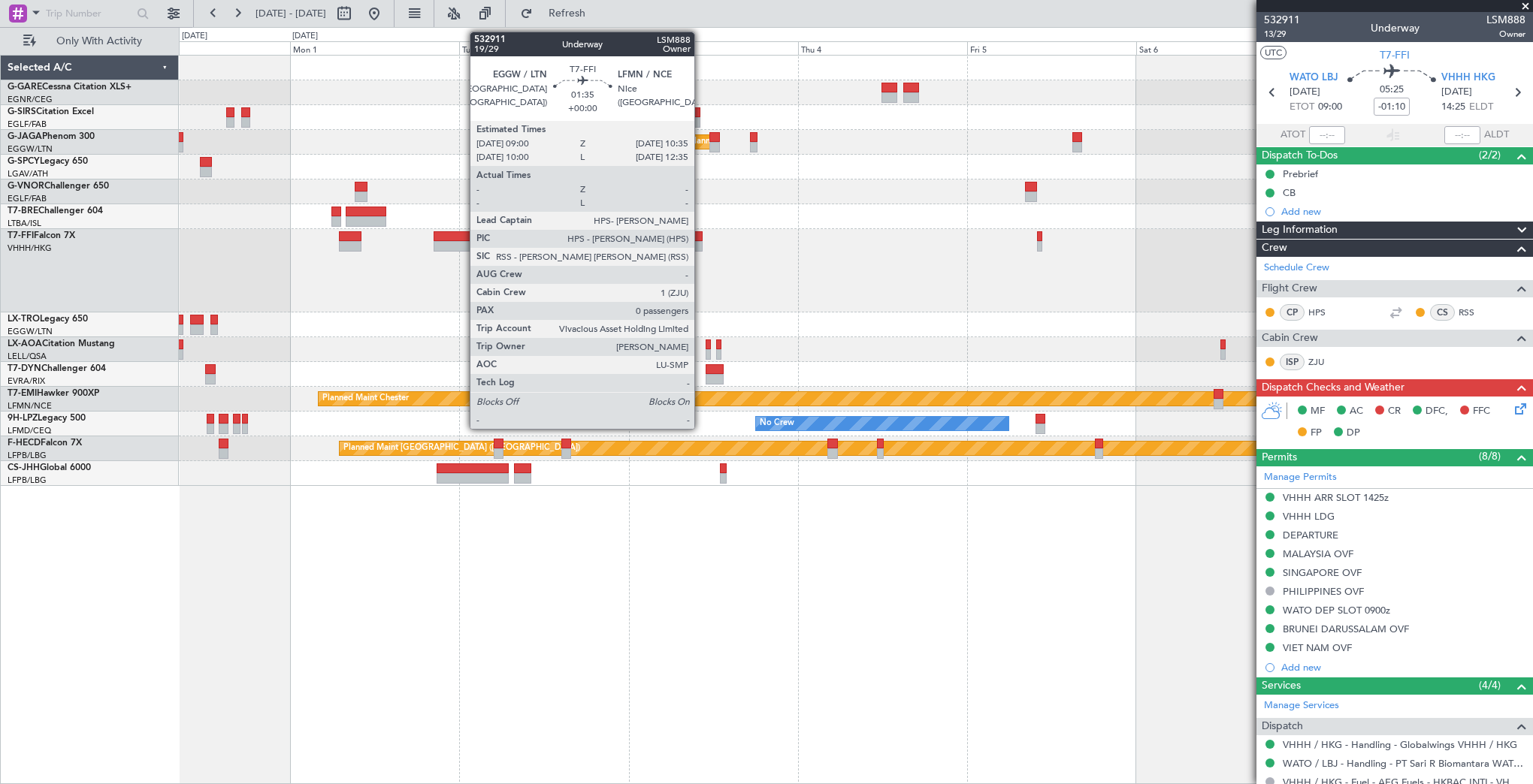
click at [701, 242] on div at bounding box center [697, 246] width 11 height 10
type input "0"
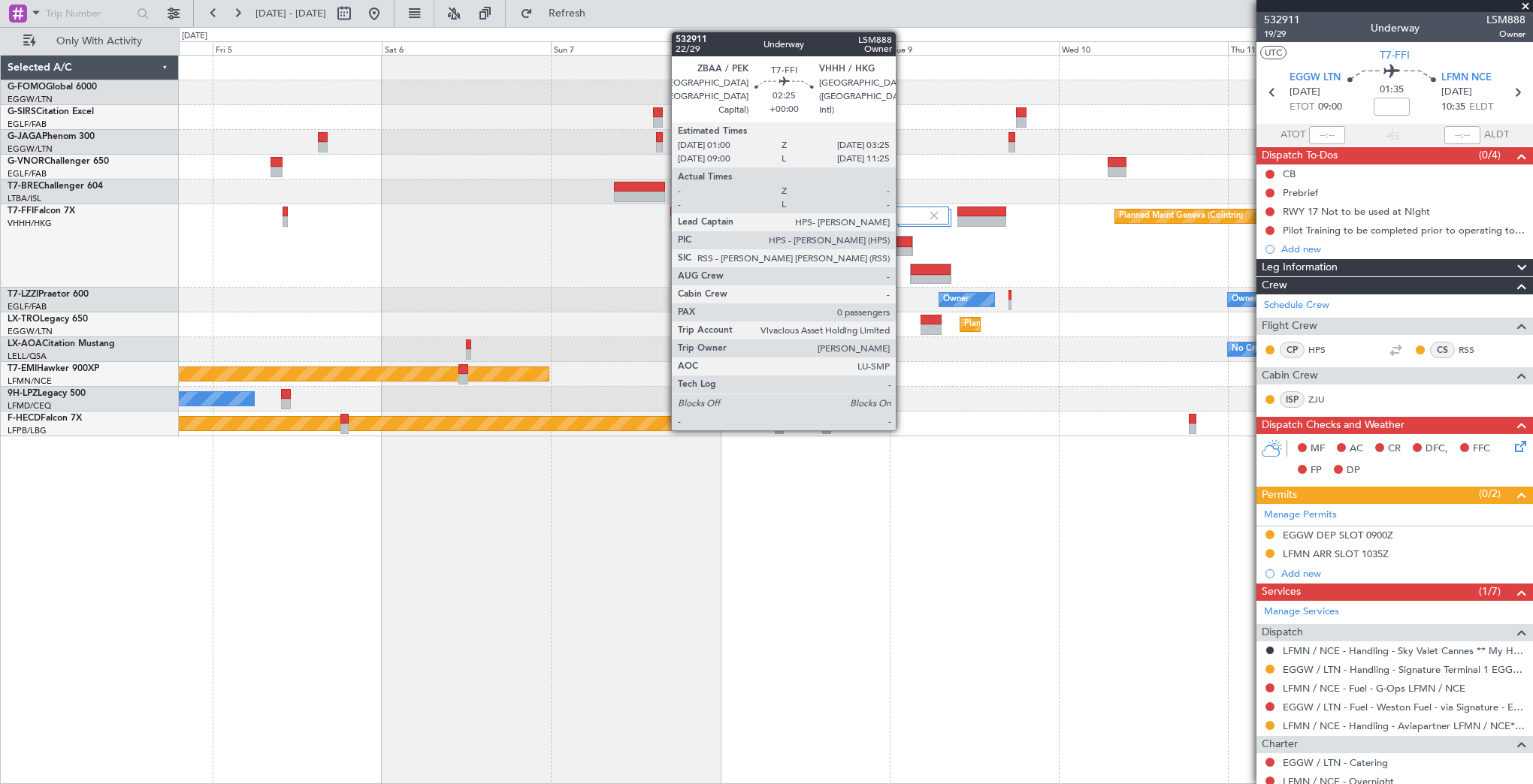
click at [902, 251] on div at bounding box center [904, 252] width 16 height 10
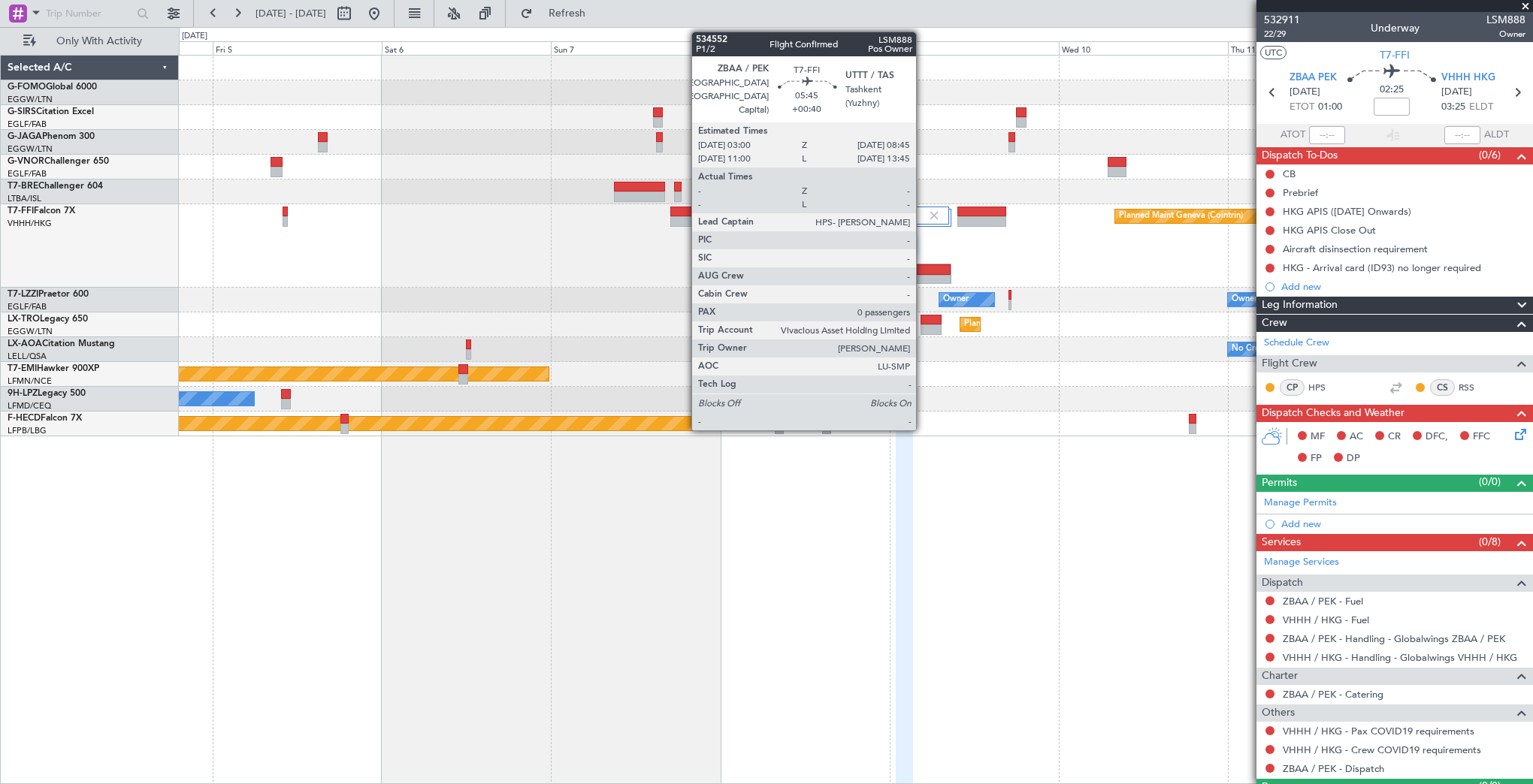
click at [923, 273] on div at bounding box center [930, 269] width 39 height 10
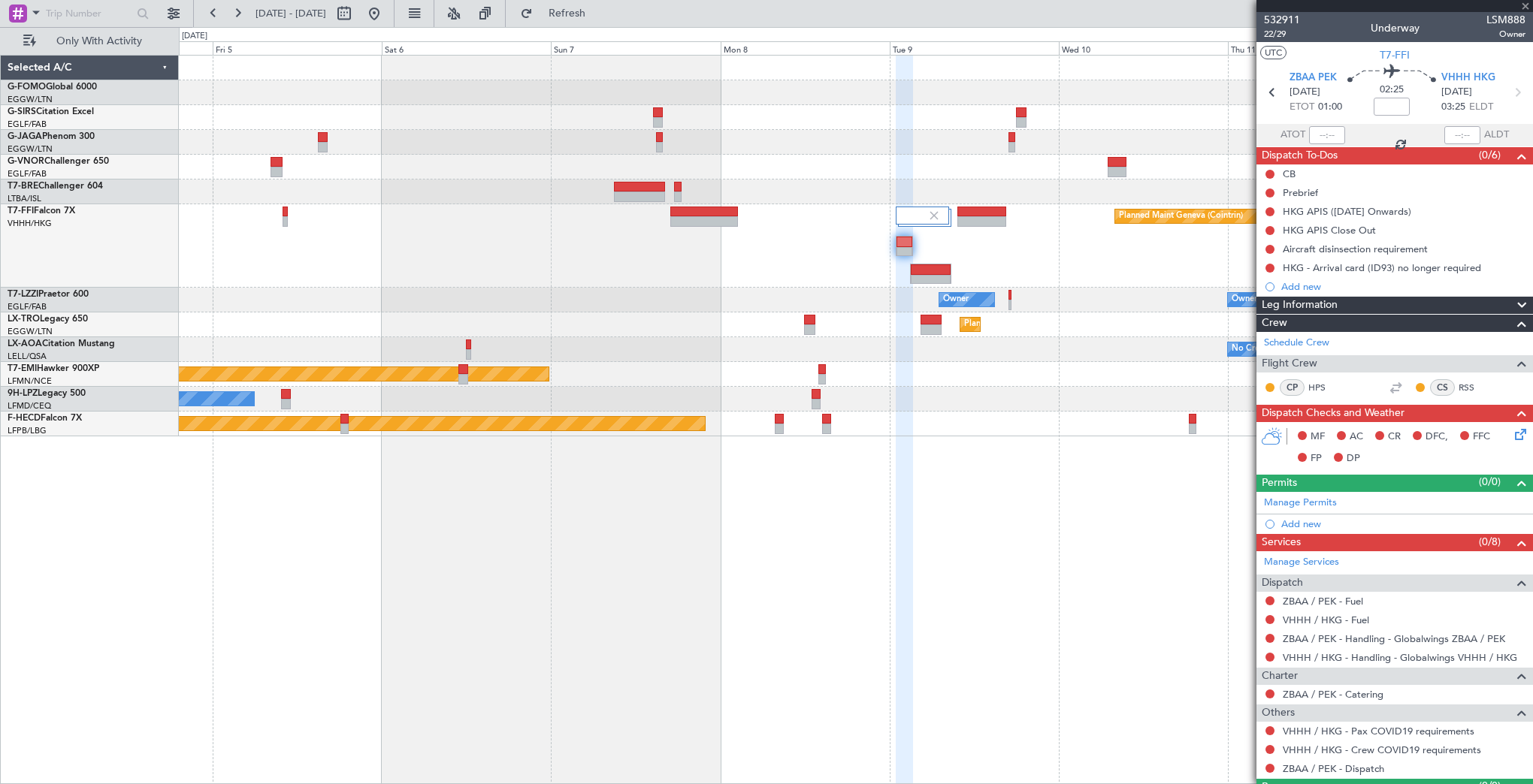
type input "+00:40"
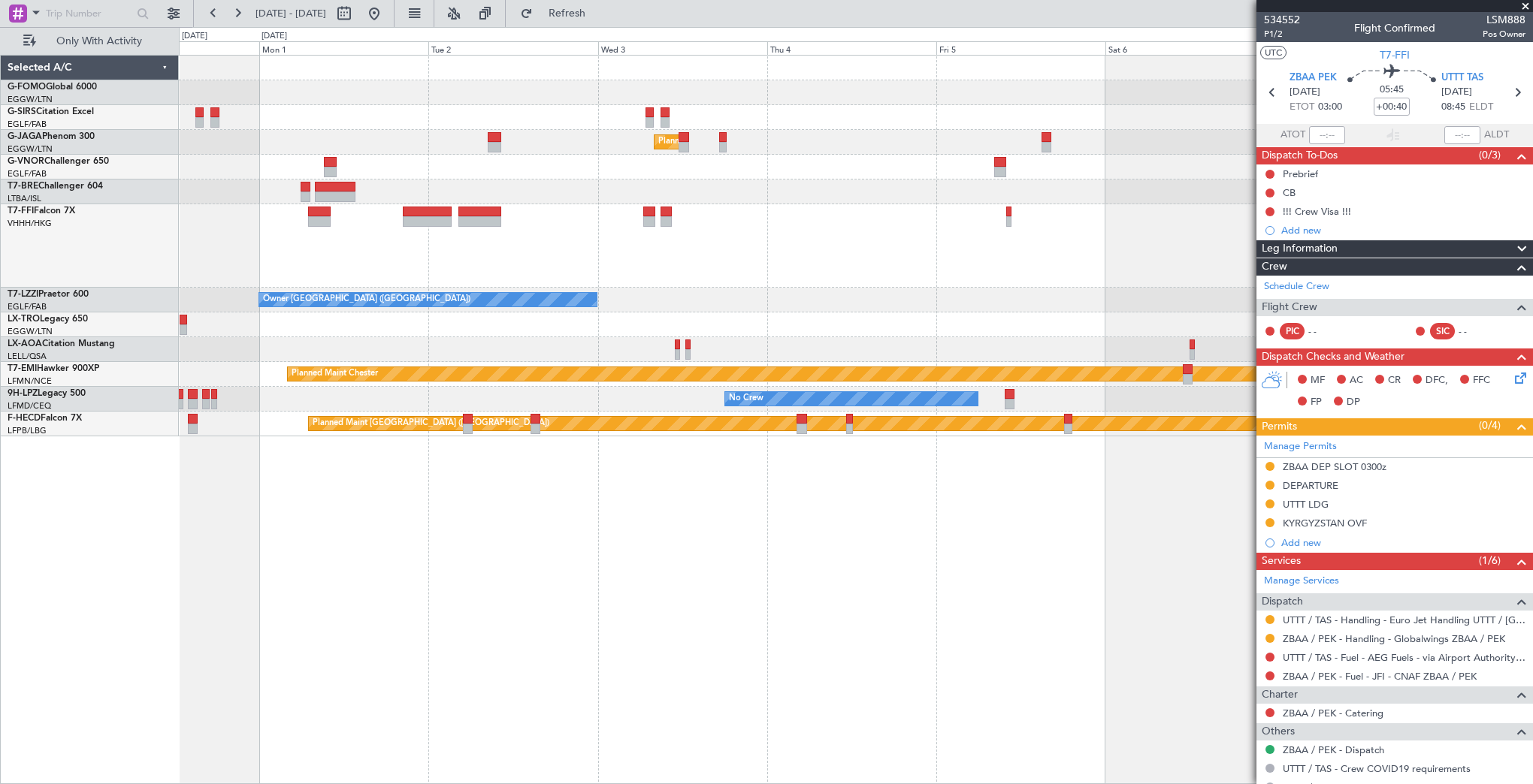
click at [1264, 341] on fb-app "[DATE] - [DATE] Refresh Quick Links Only With Activity Planned Maint [GEOGRAPHI…" at bounding box center [766, 397] width 1533 height 773
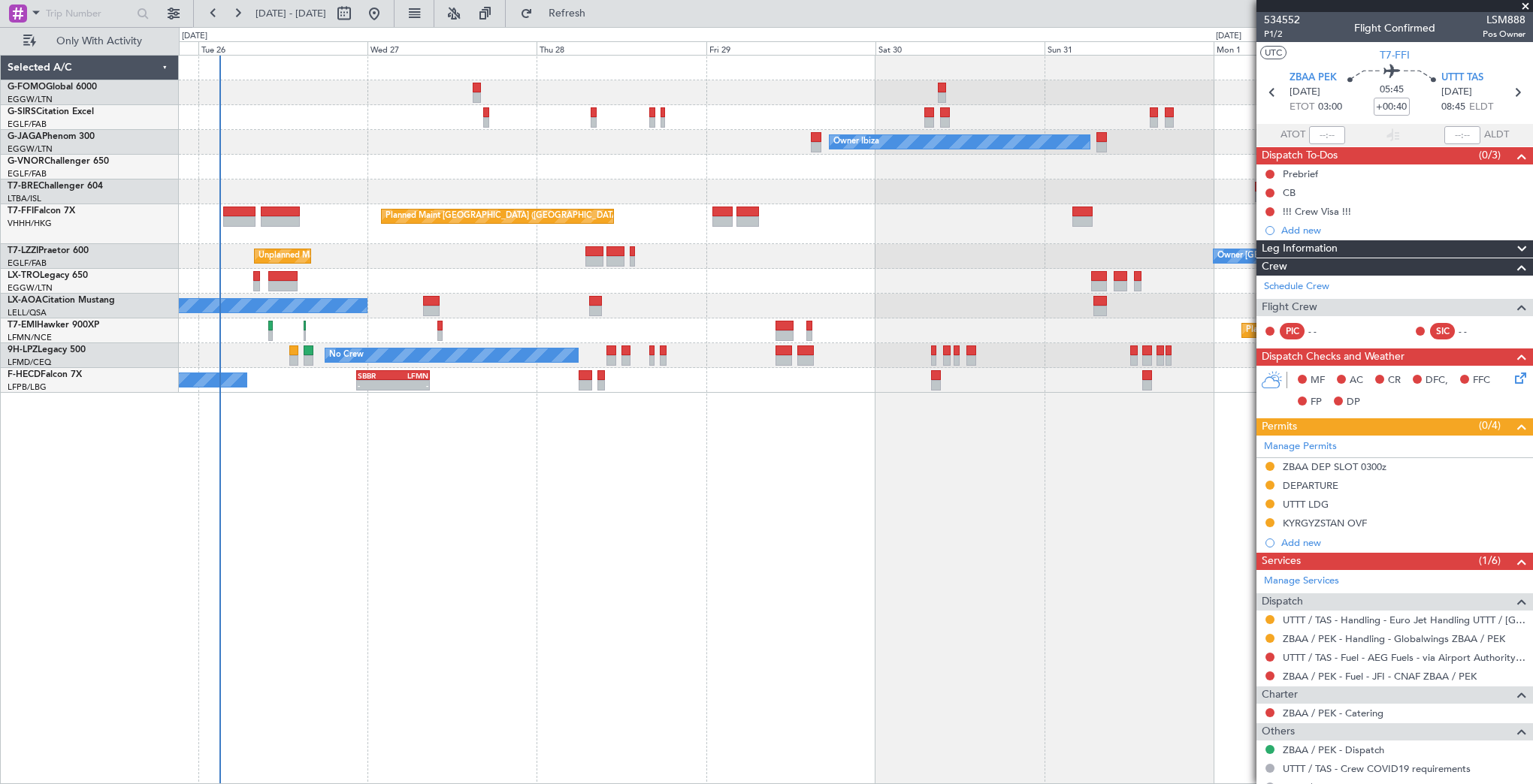
click at [689, 357] on div "Unplanned Maint Oxford ([GEOGRAPHIC_DATA]) Owner Ibiza Planned Maint [GEOGRAPHI…" at bounding box center [856, 420] width 1354 height 729
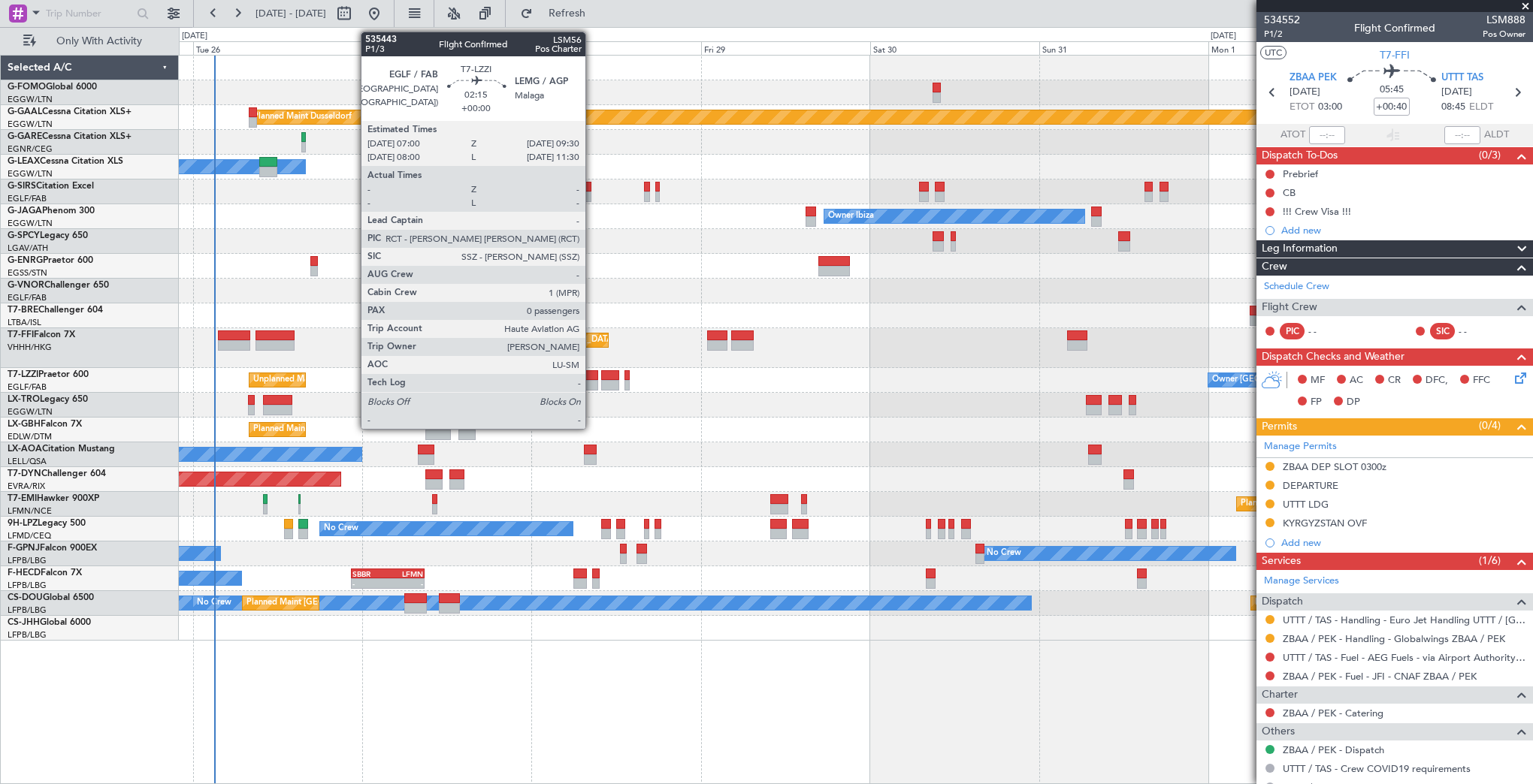
click at [592, 384] on div at bounding box center [589, 384] width 18 height 10
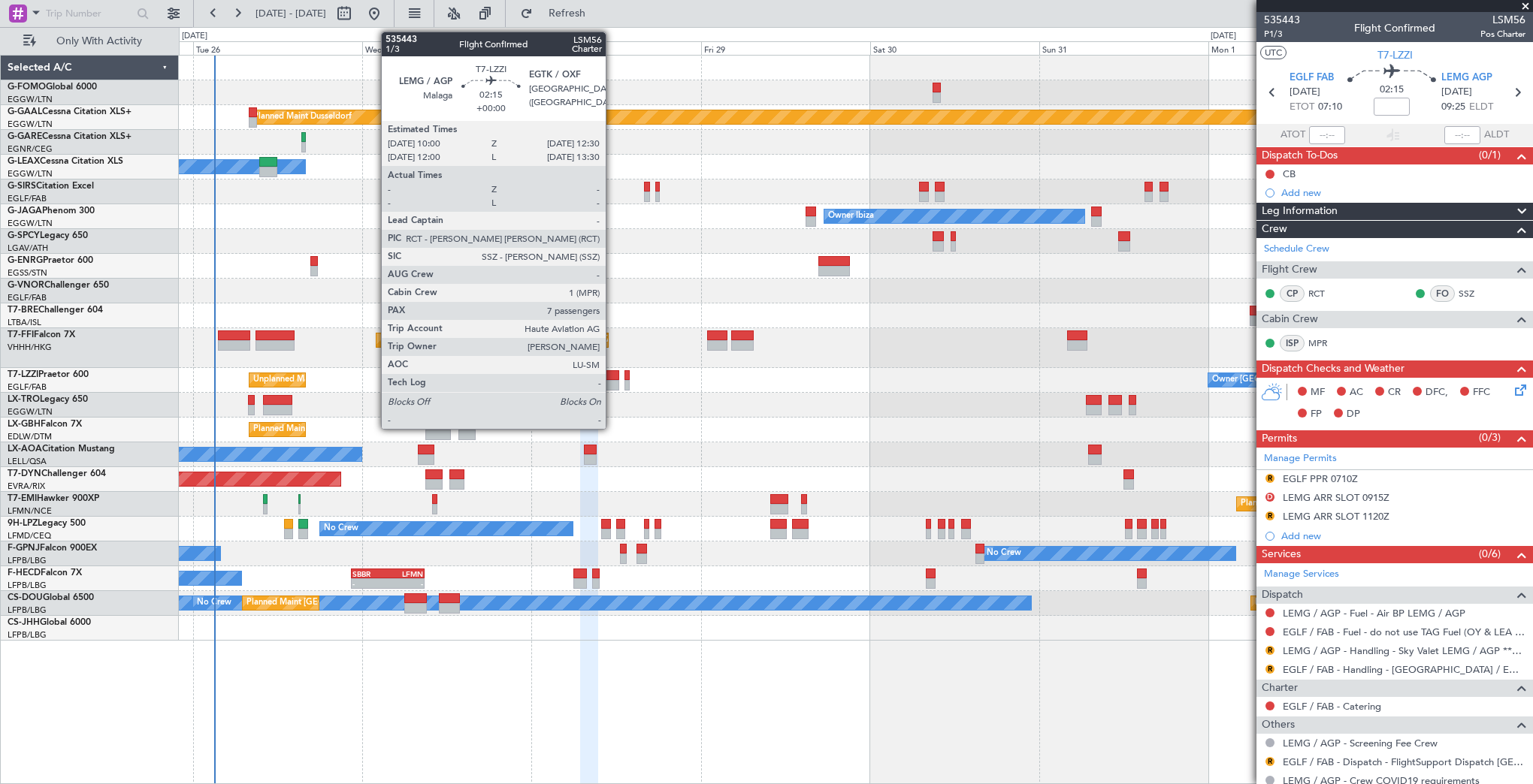
click at [613, 383] on div at bounding box center [610, 384] width 18 height 10
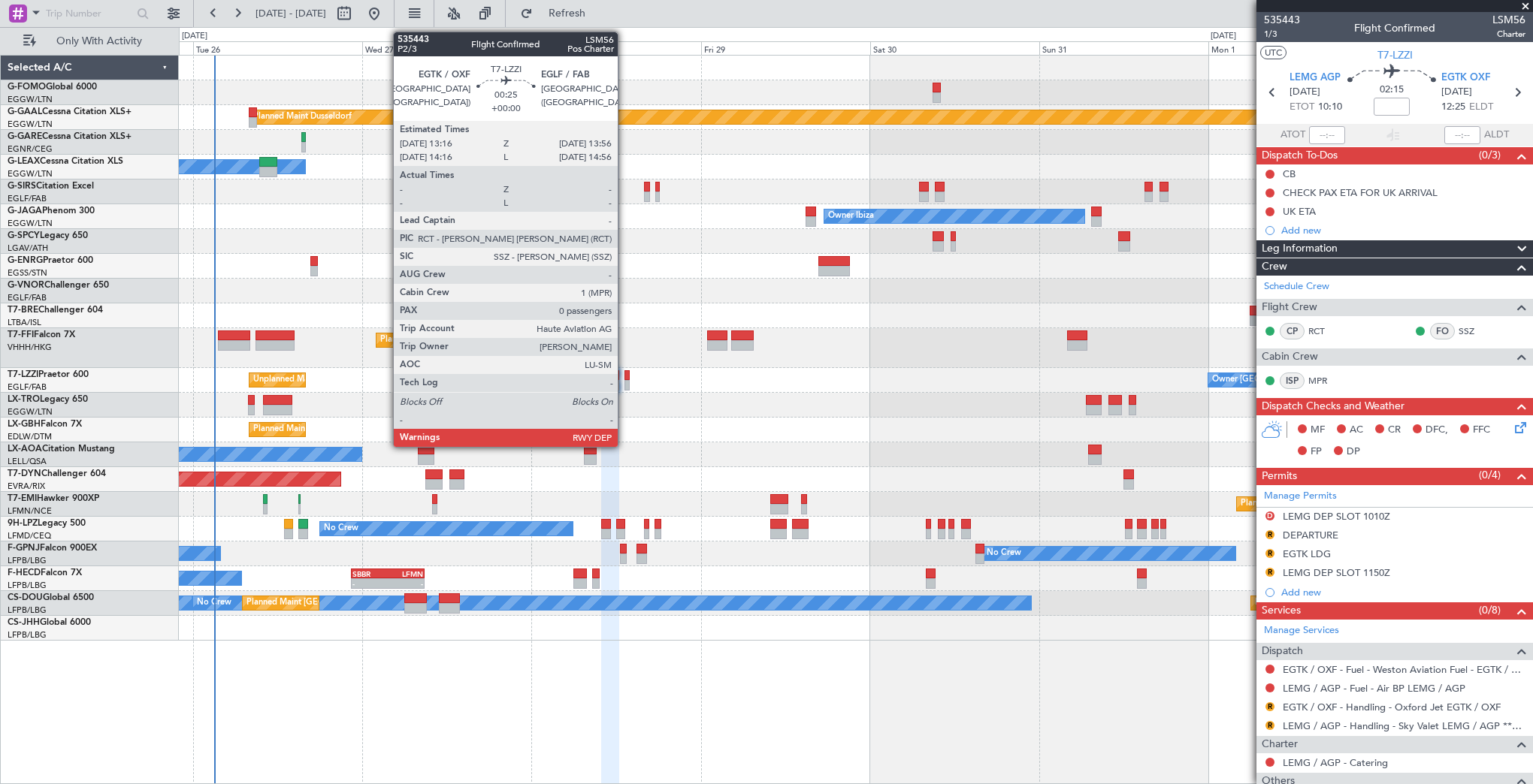
click at [625, 372] on div at bounding box center [627, 375] width 6 height 10
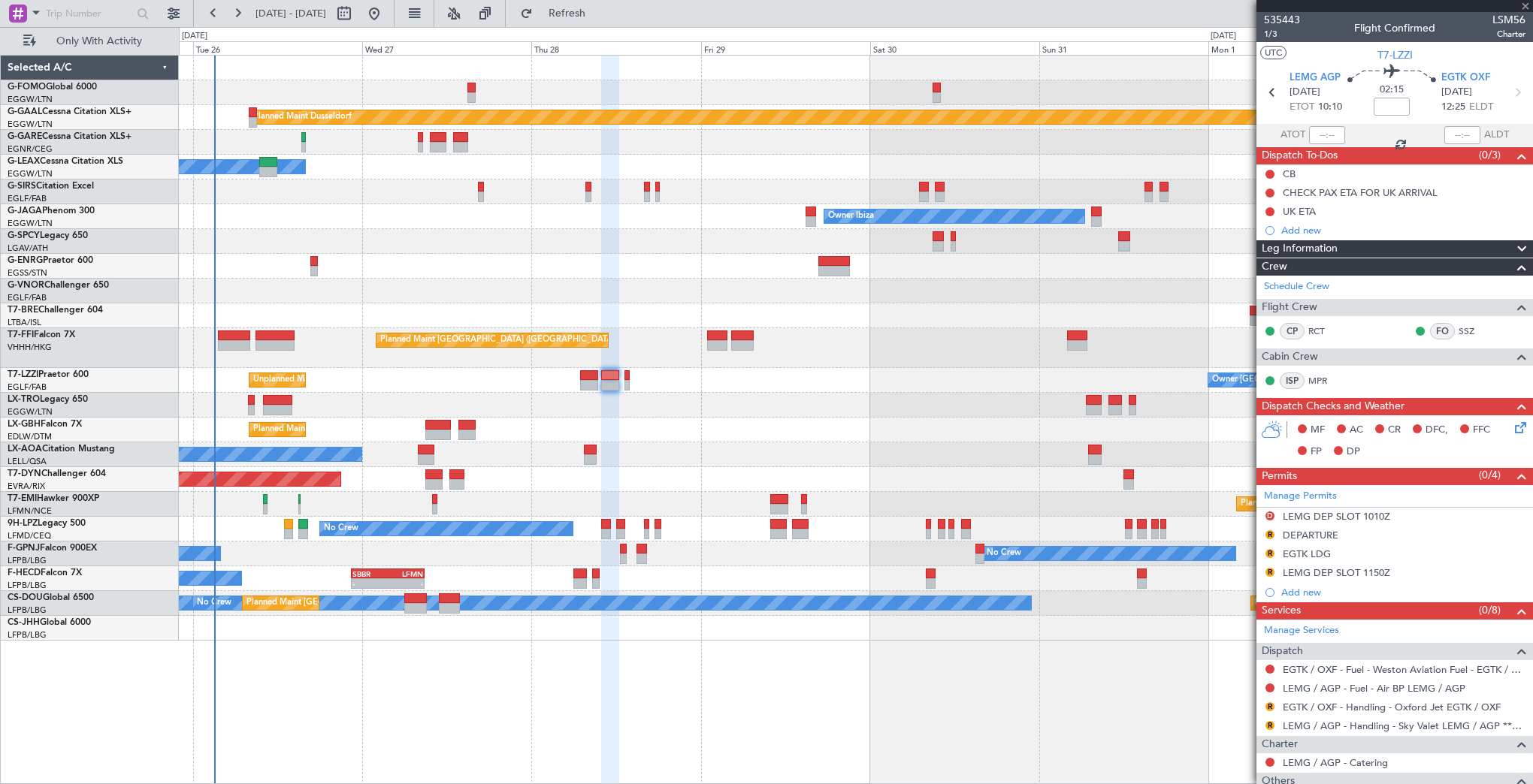
type input "0"
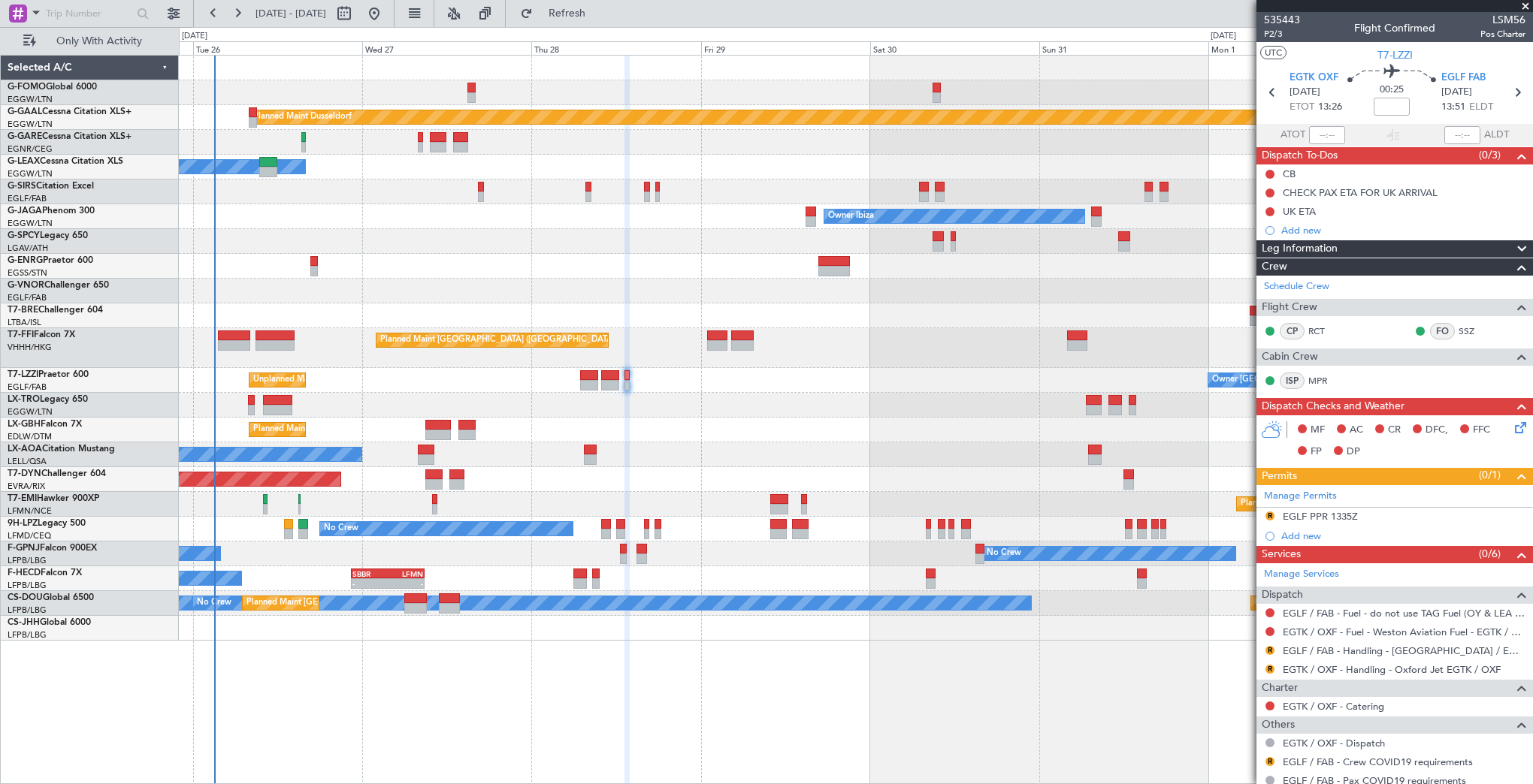
click at [255, 408] on div at bounding box center [856, 404] width 1353 height 25
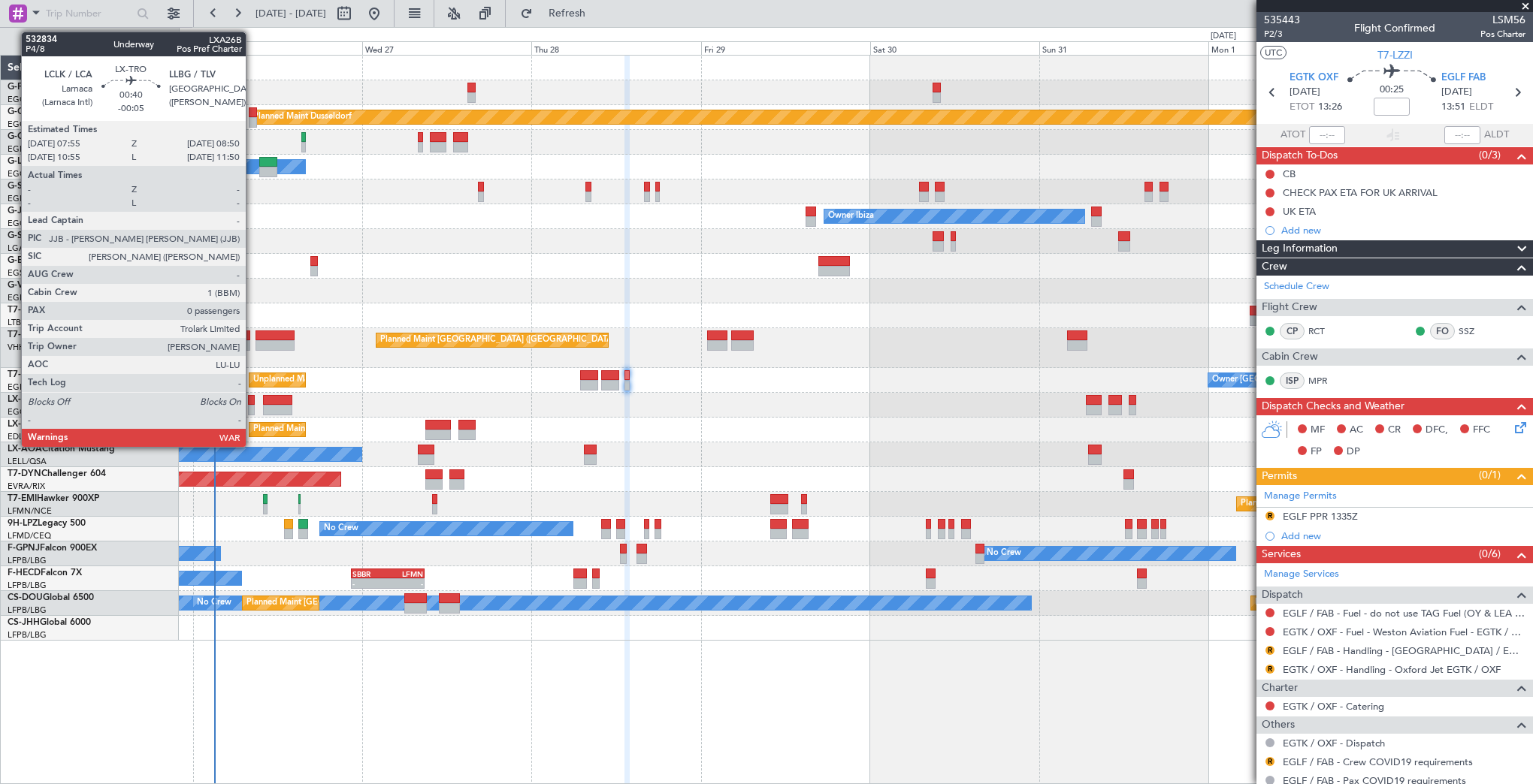
click at [253, 407] on div at bounding box center [251, 409] width 6 height 10
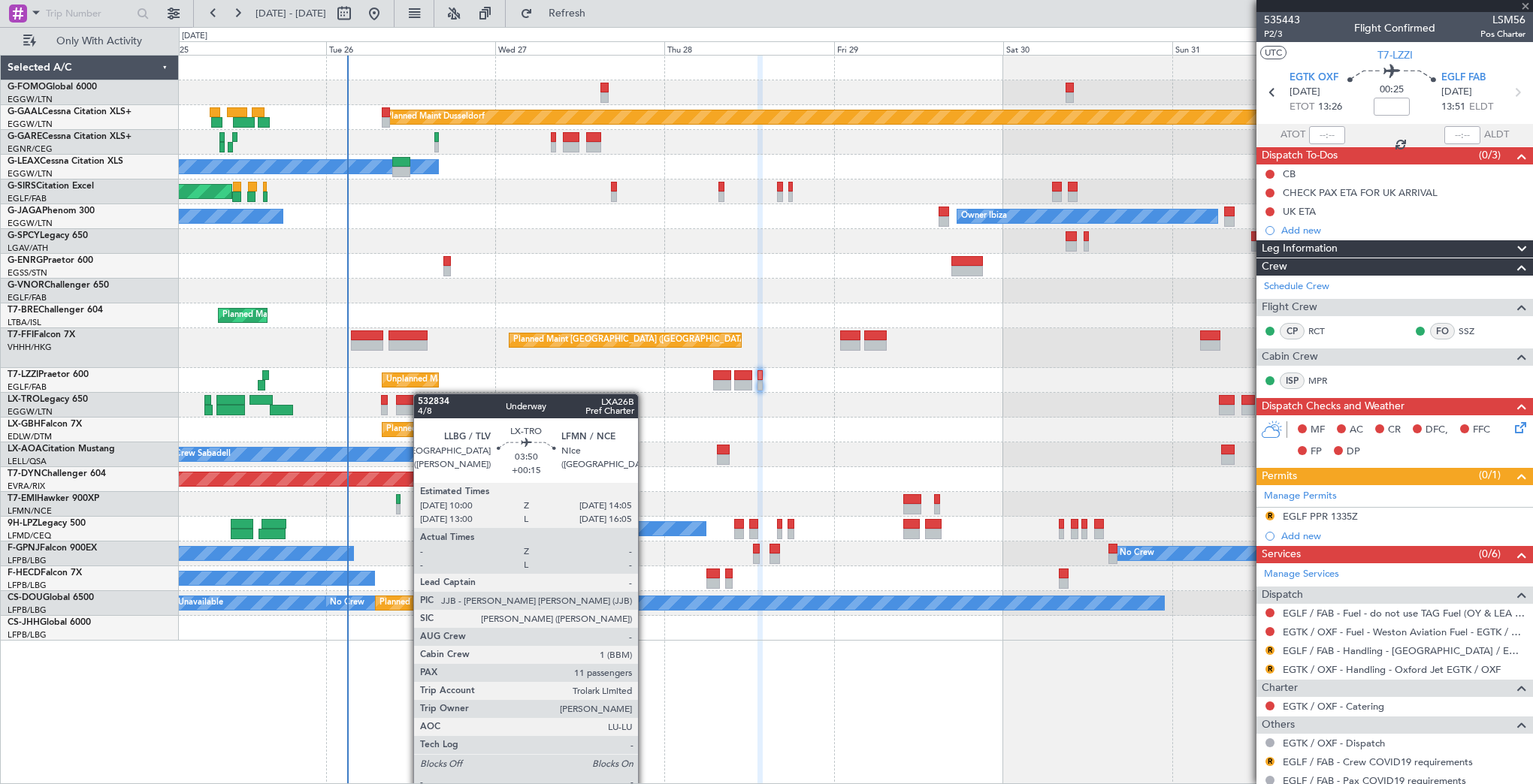
click at [423, 395] on div at bounding box center [410, 400] width 30 height 10
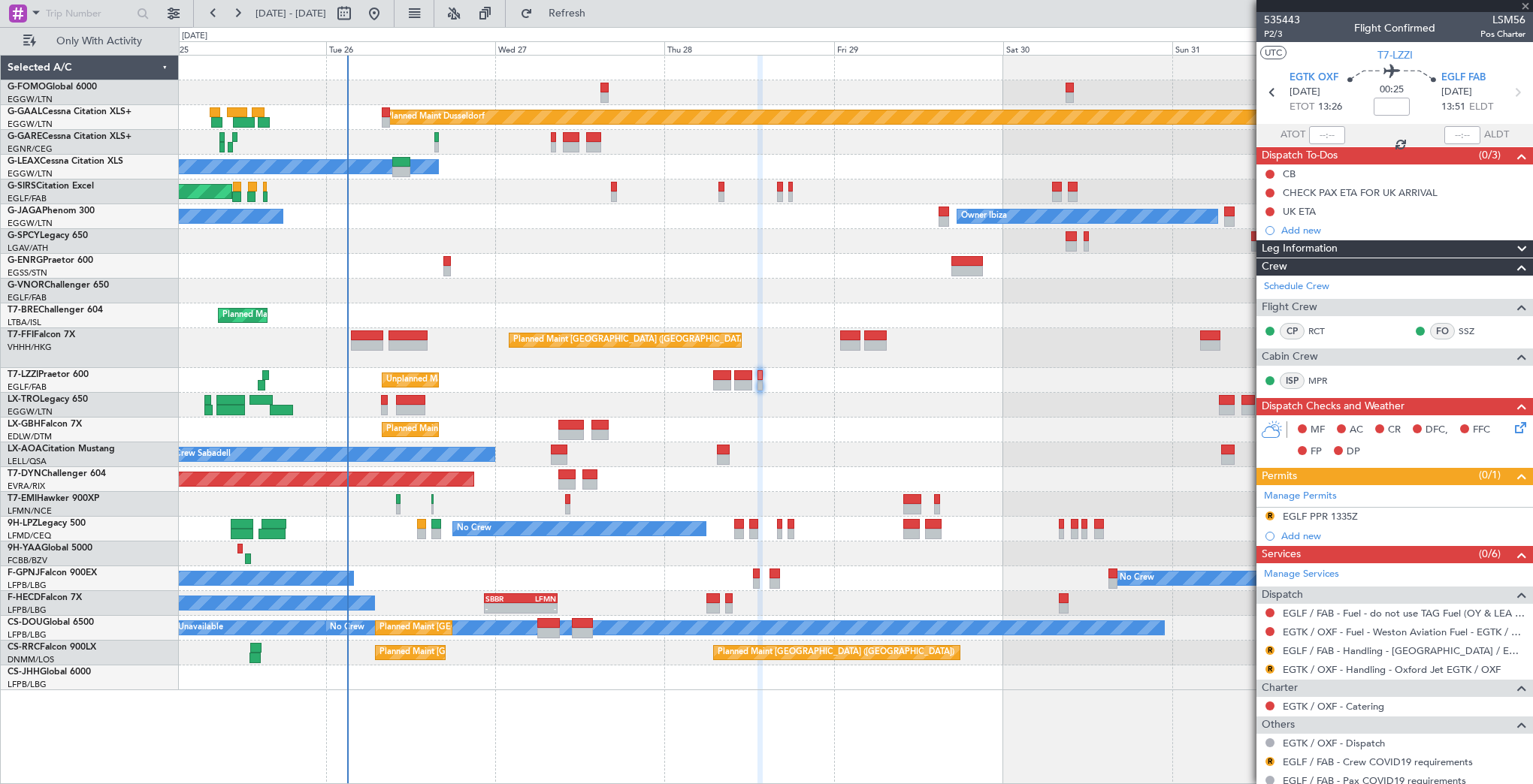
type input "+00:15"
type input "11"
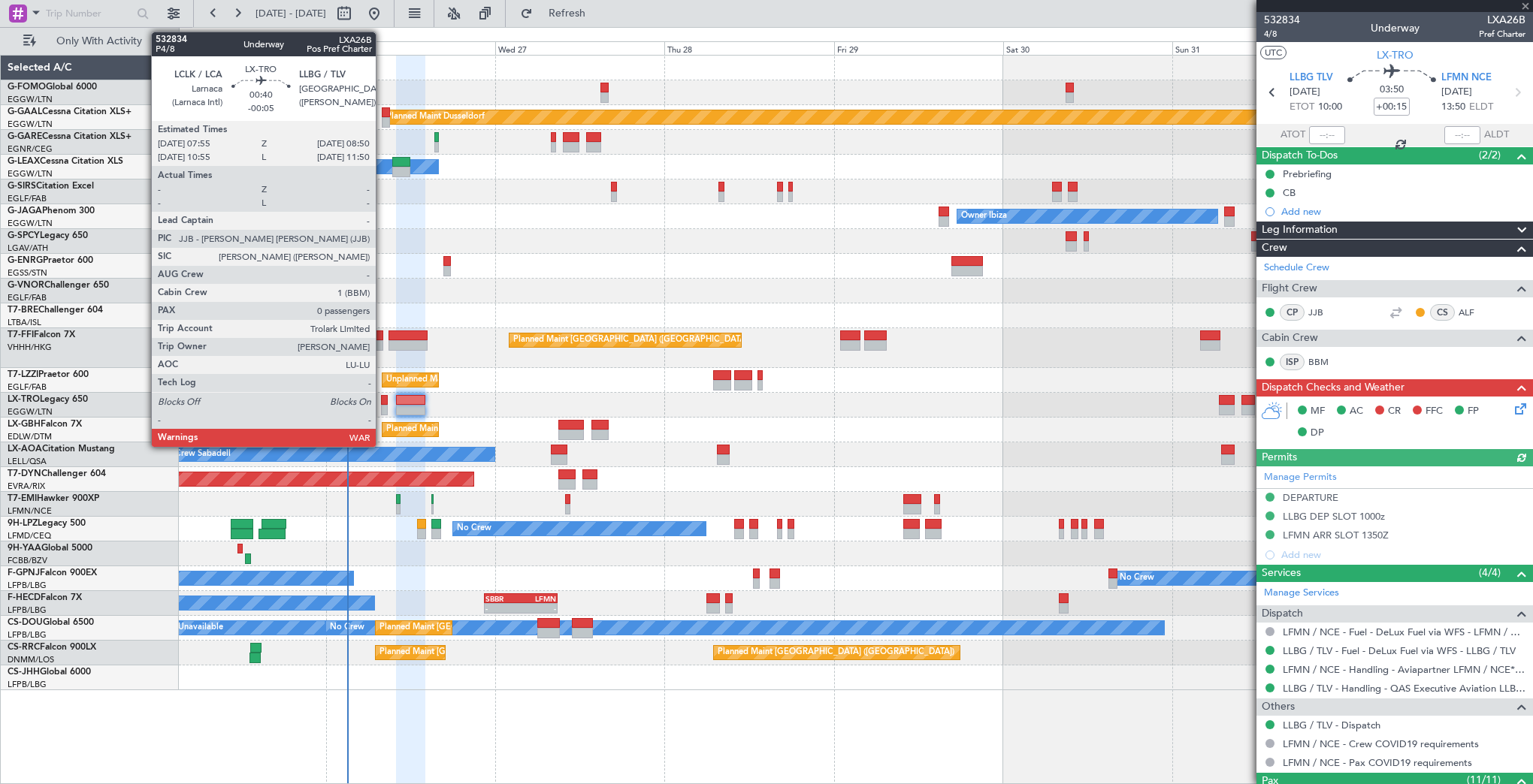
click at [382, 397] on div at bounding box center [384, 400] width 6 height 10
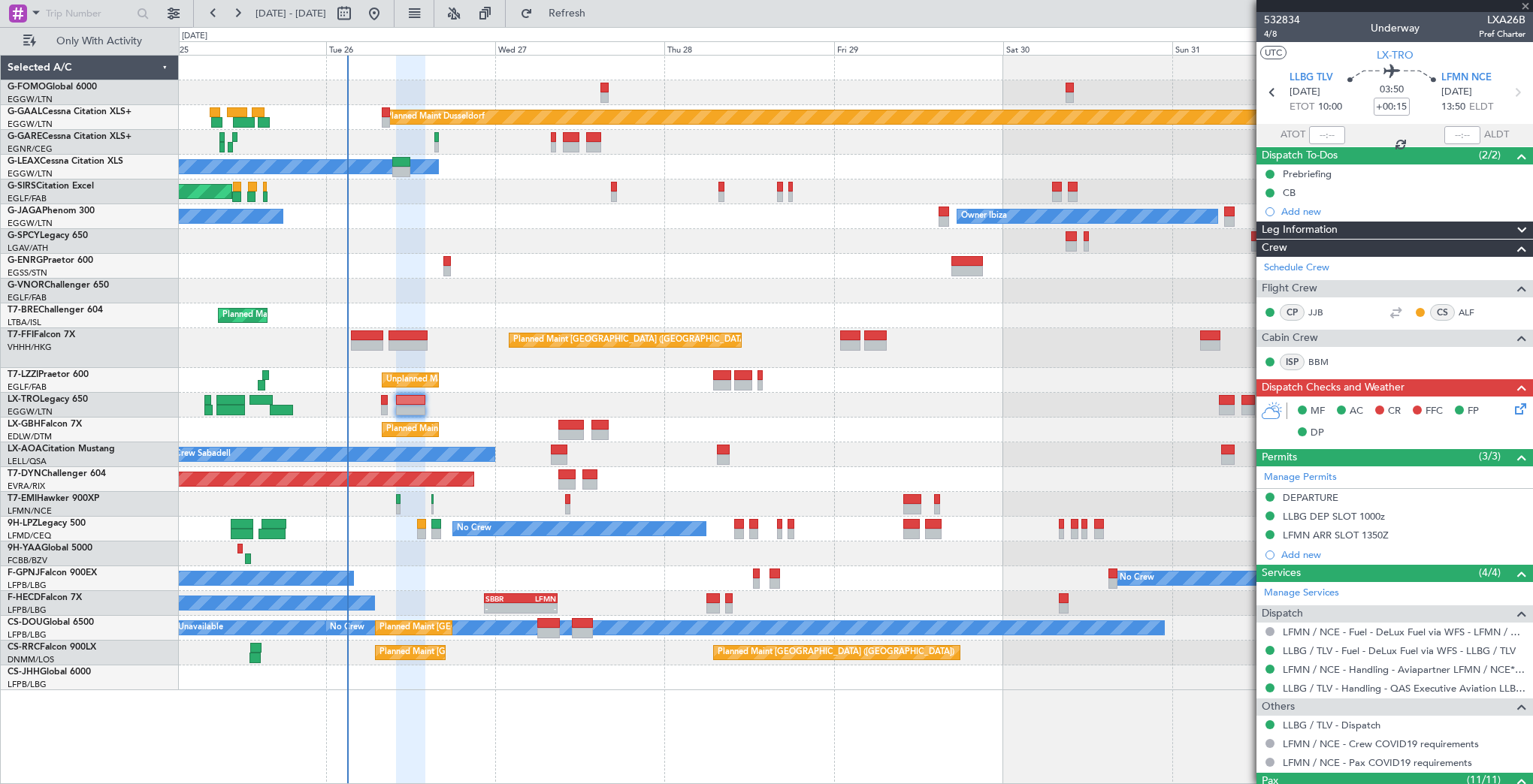
type input "-00:05"
type input "0"
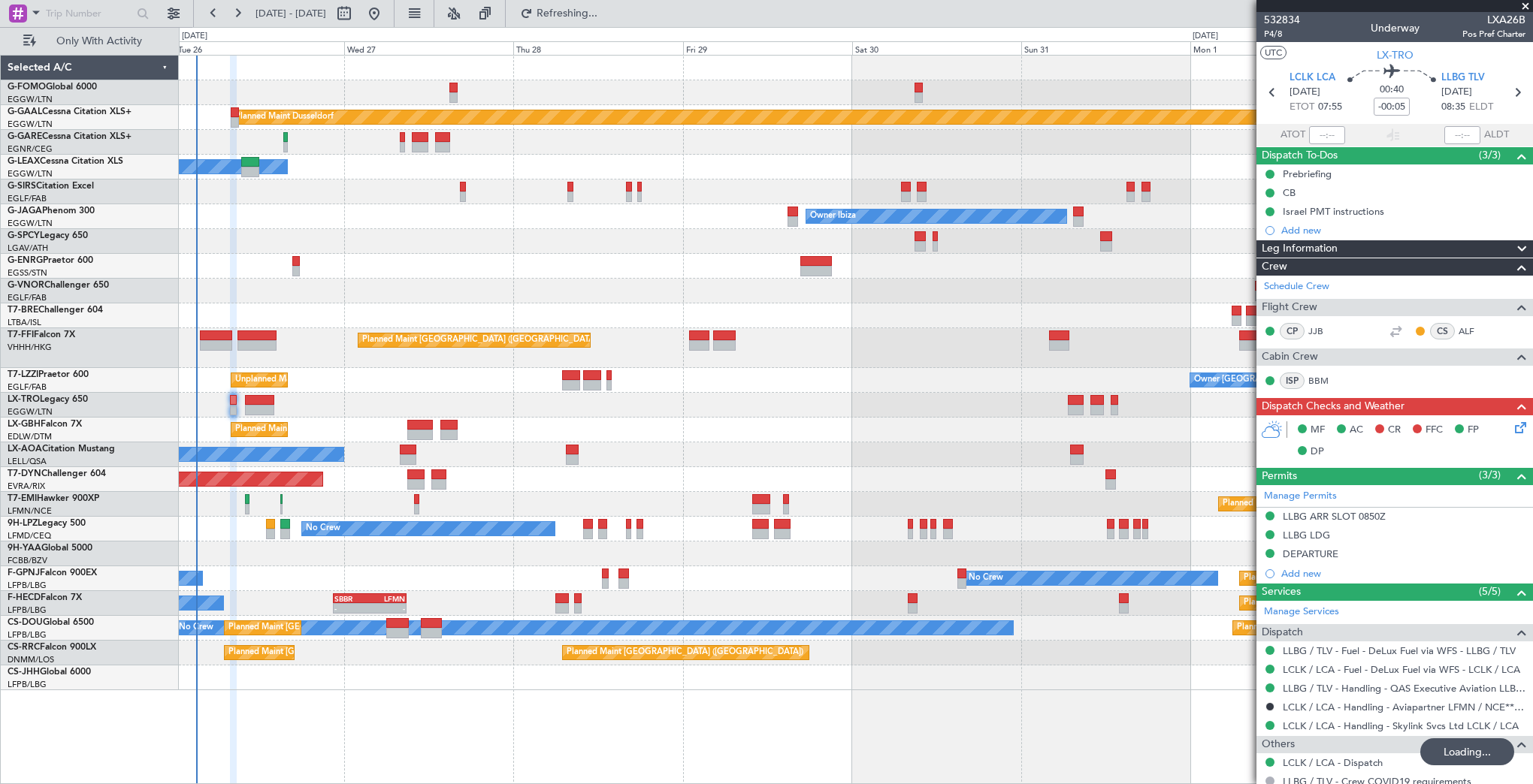
click at [948, 441] on div "Planned Maint Dusseldorf Owner Unplanned Maint [GEOGRAPHIC_DATA] ([GEOGRAPHIC_D…" at bounding box center [856, 373] width 1353 height 635
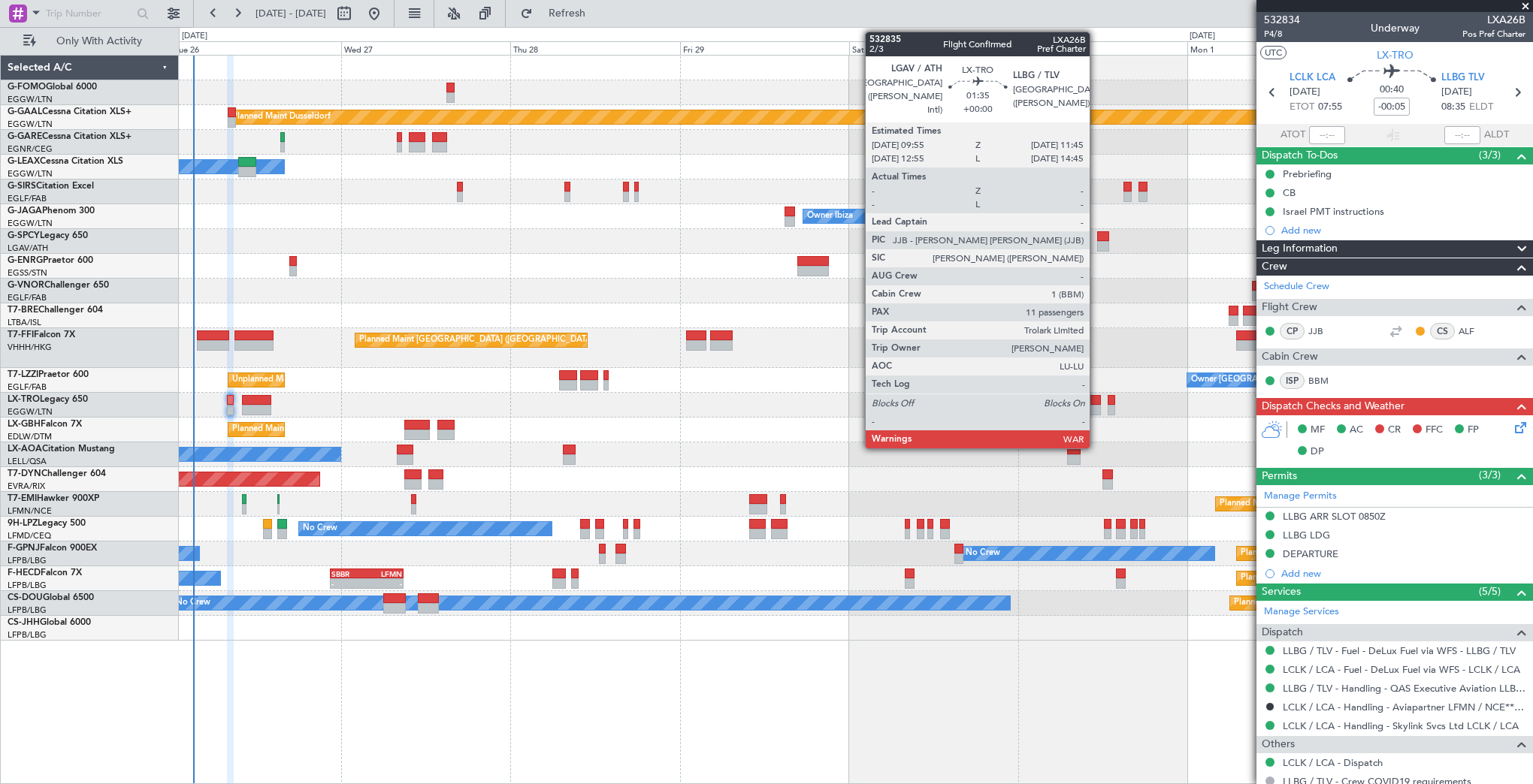
click at [1096, 396] on div at bounding box center [1094, 400] width 14 height 10
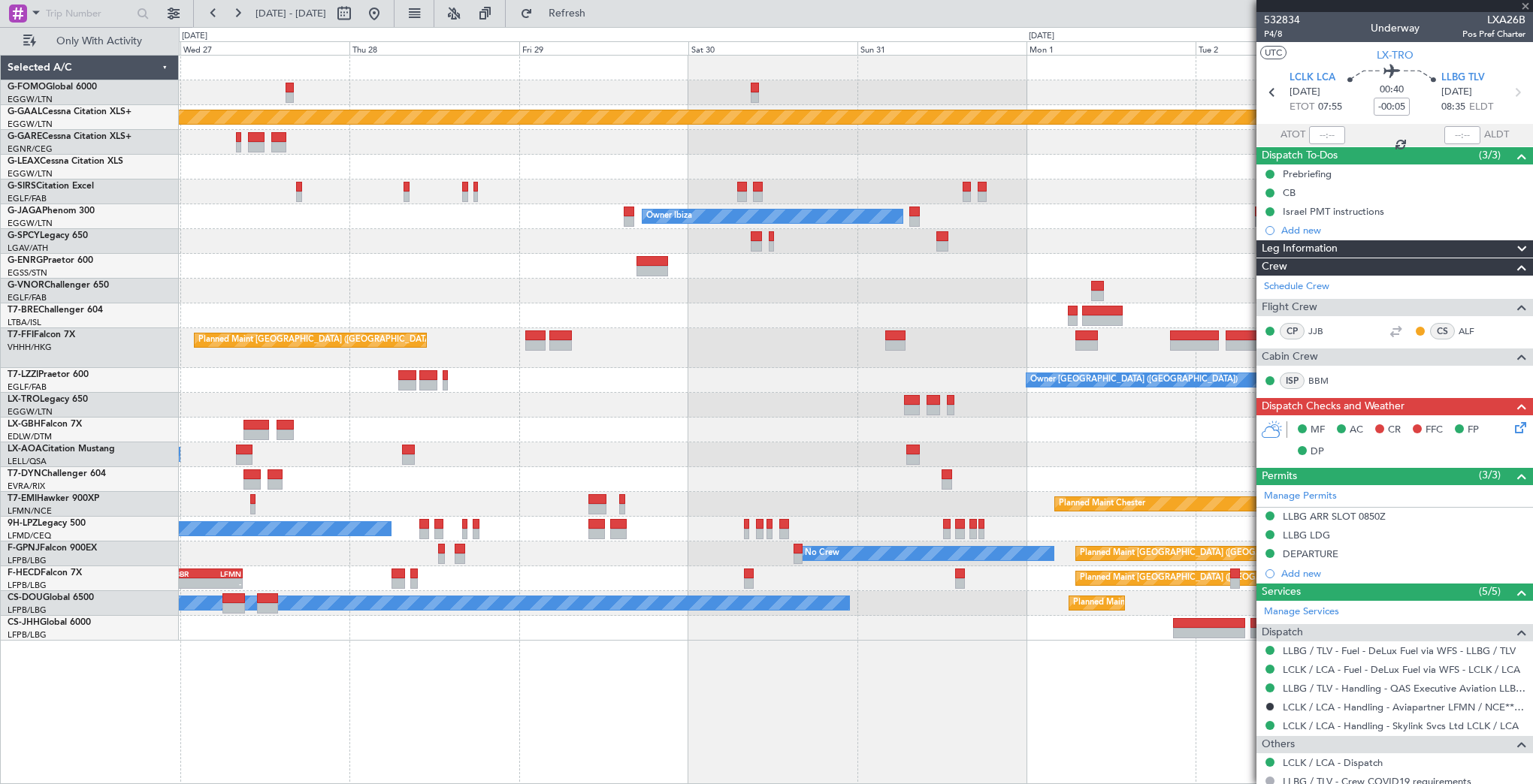
click at [925, 366] on div "Planned Maint [GEOGRAPHIC_DATA] ([GEOGRAPHIC_DATA] Intl)" at bounding box center [856, 348] width 1353 height 40
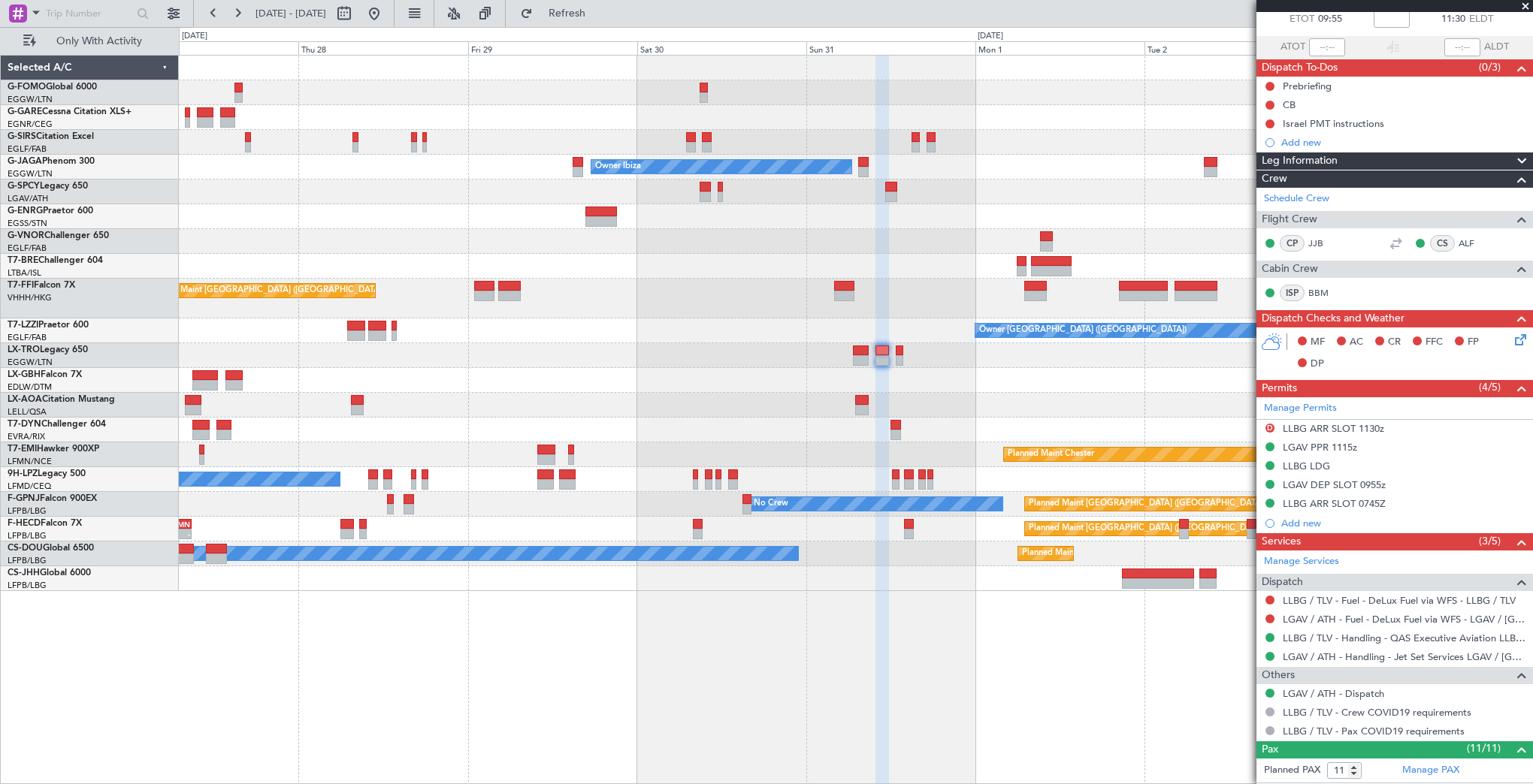
scroll to position [75, 0]
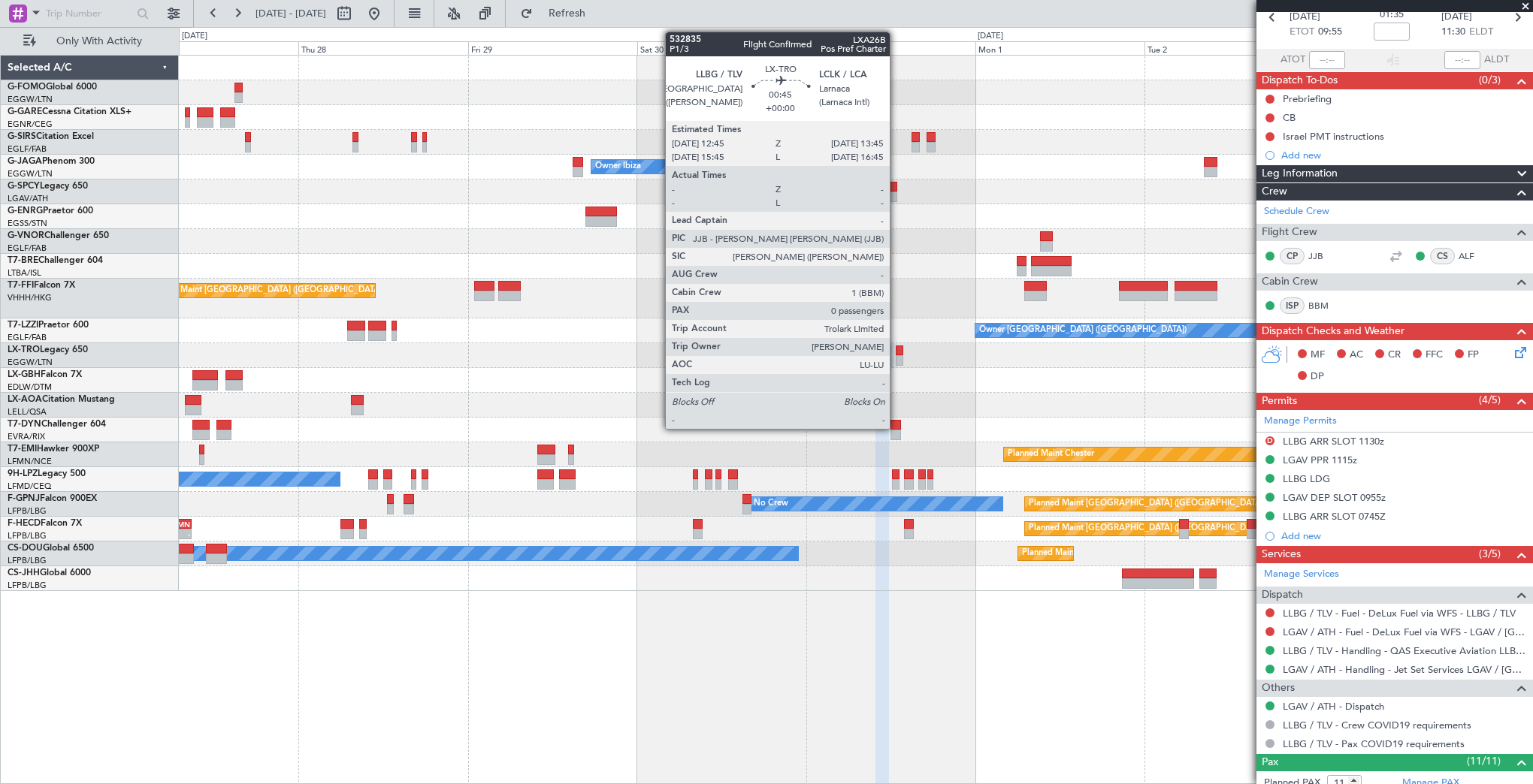
click at [896, 352] on div at bounding box center [899, 350] width 7 height 10
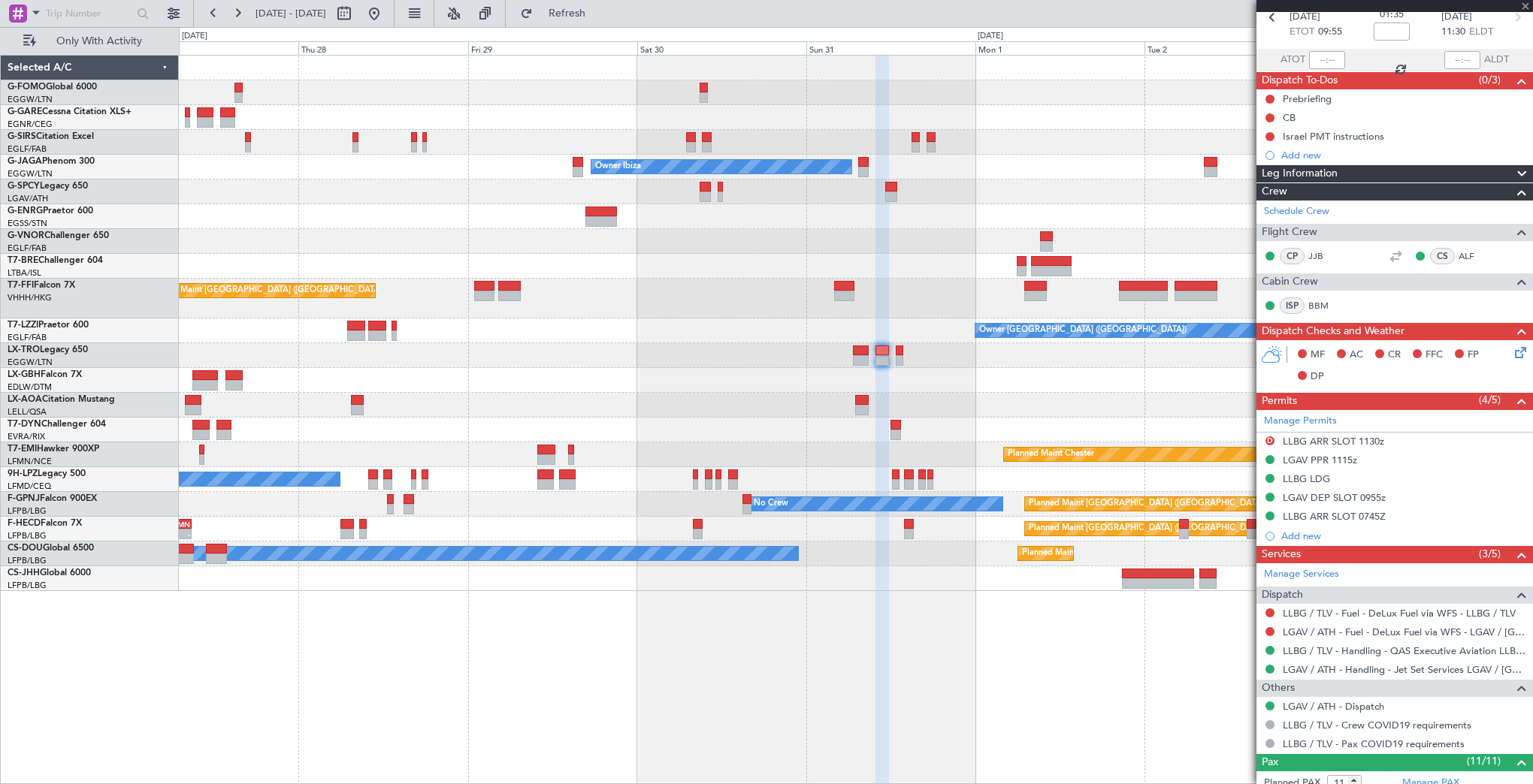
type input "0"
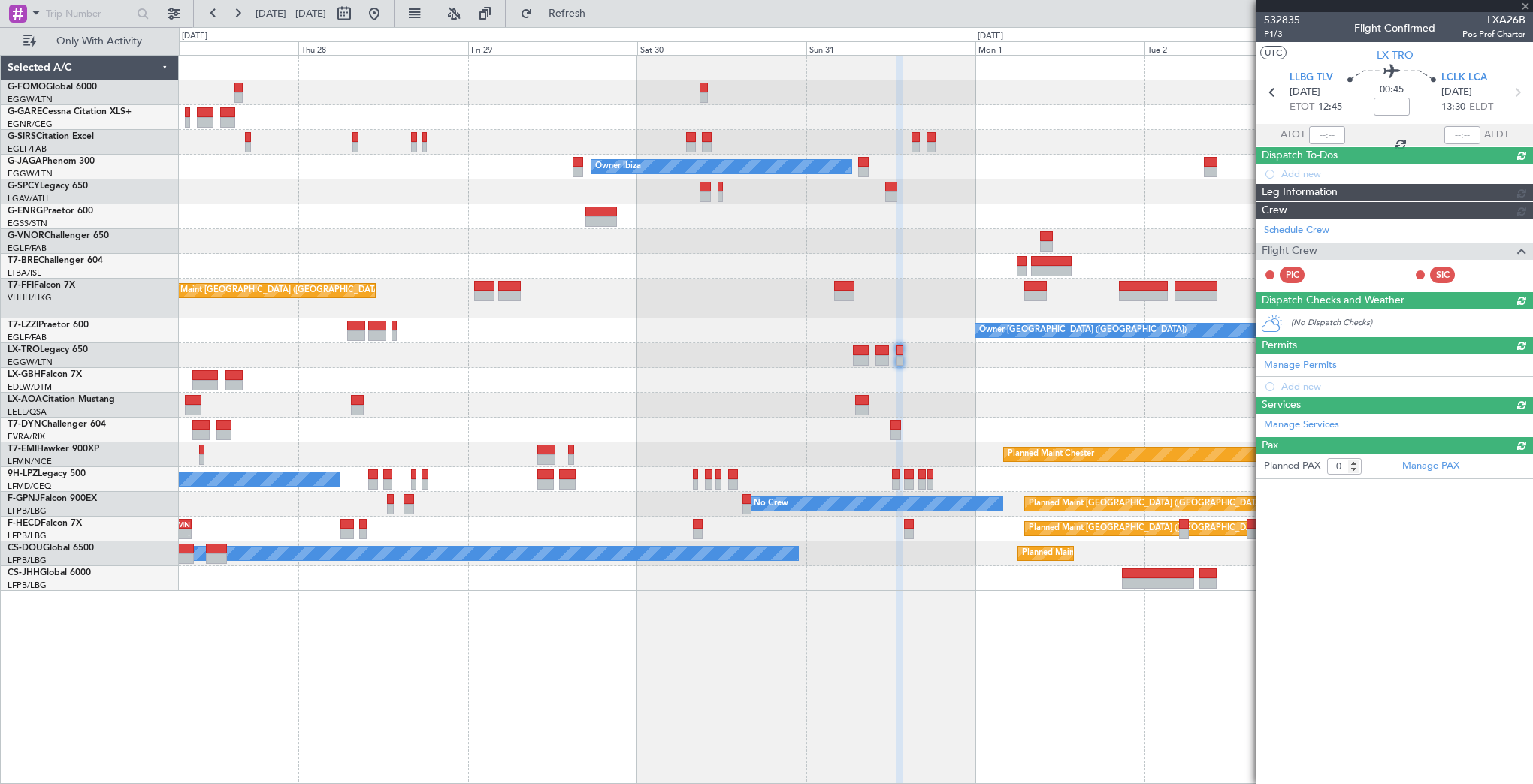
scroll to position [0, 0]
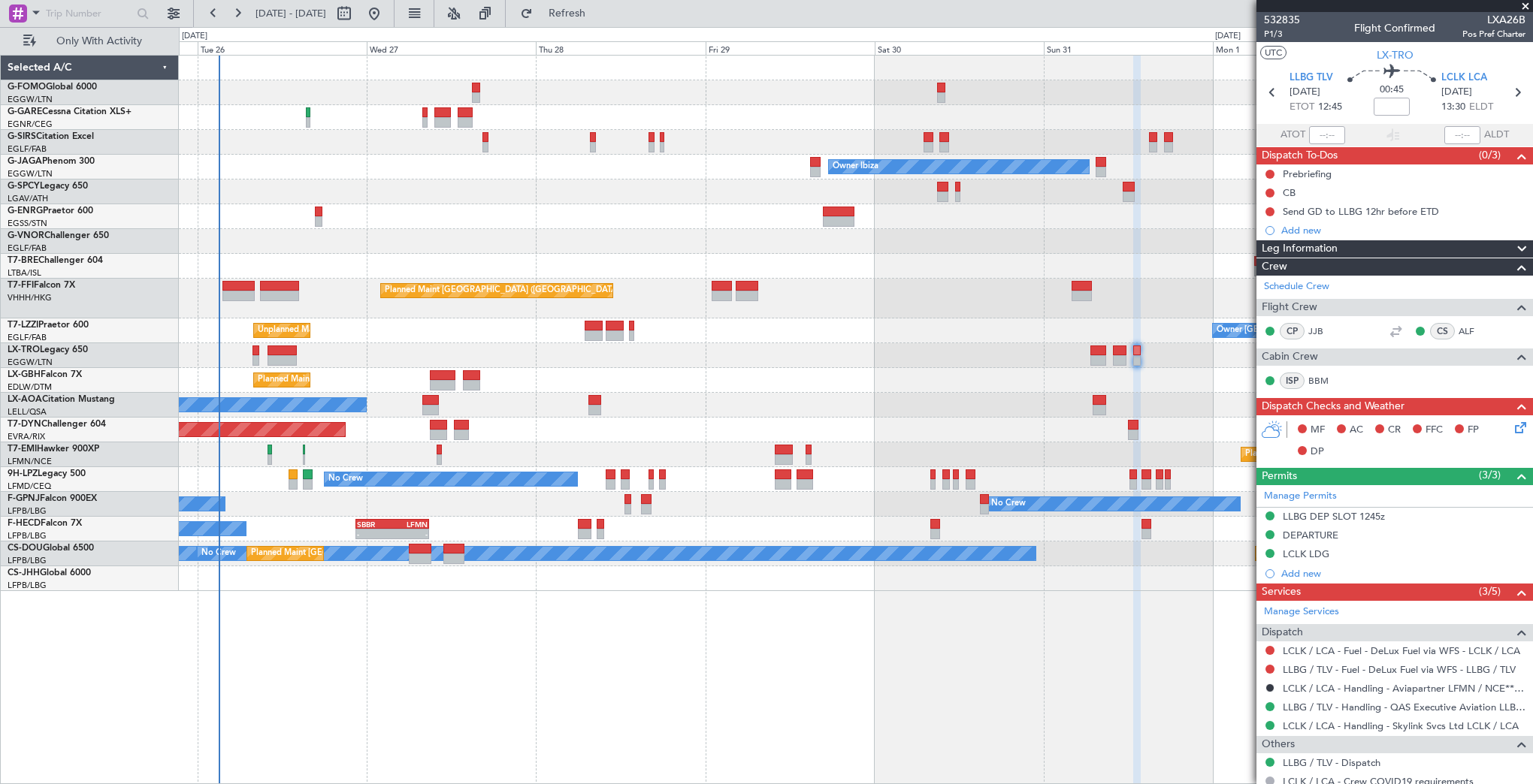
click at [609, 393] on div "Unplanned Maint Oxford ([GEOGRAPHIC_DATA]) Owner Ibiza Planned Maint [GEOGRAPHI…" at bounding box center [856, 324] width 1353 height 535
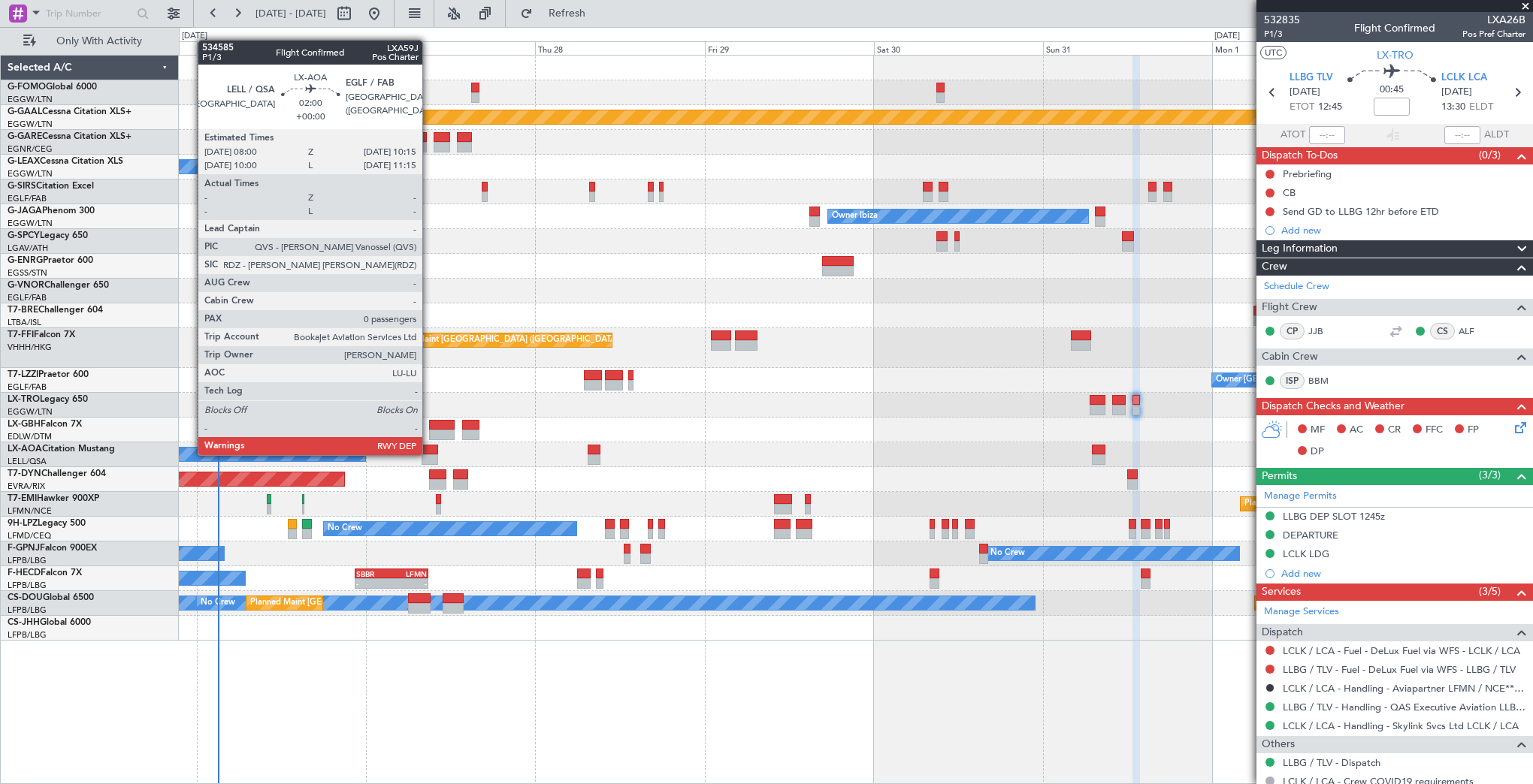
click at [429, 454] on div at bounding box center [429, 459] width 17 height 10
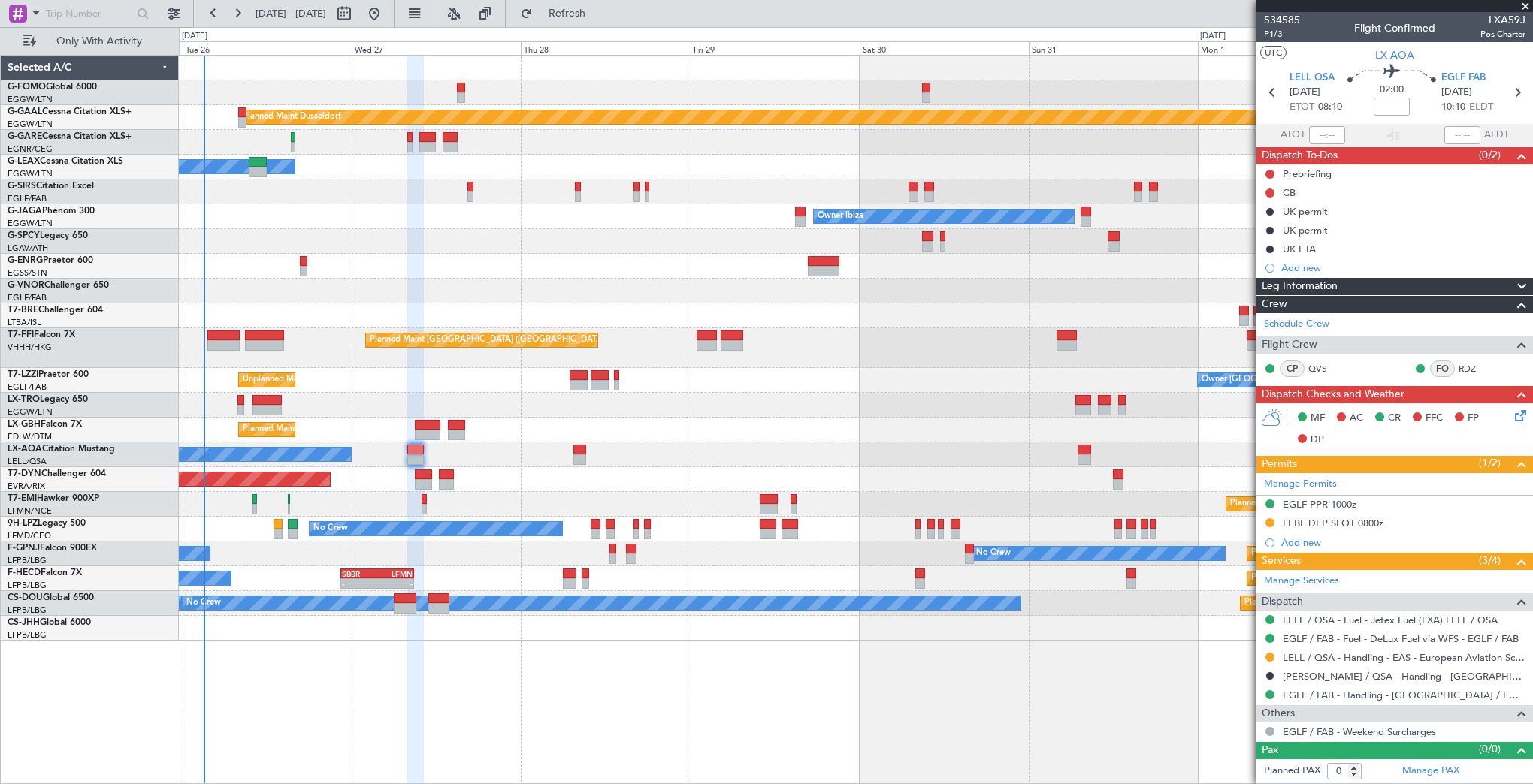
click at [378, 424] on div "Planned Maint Nice ([GEOGRAPHIC_DATA])" at bounding box center [856, 429] width 1353 height 25
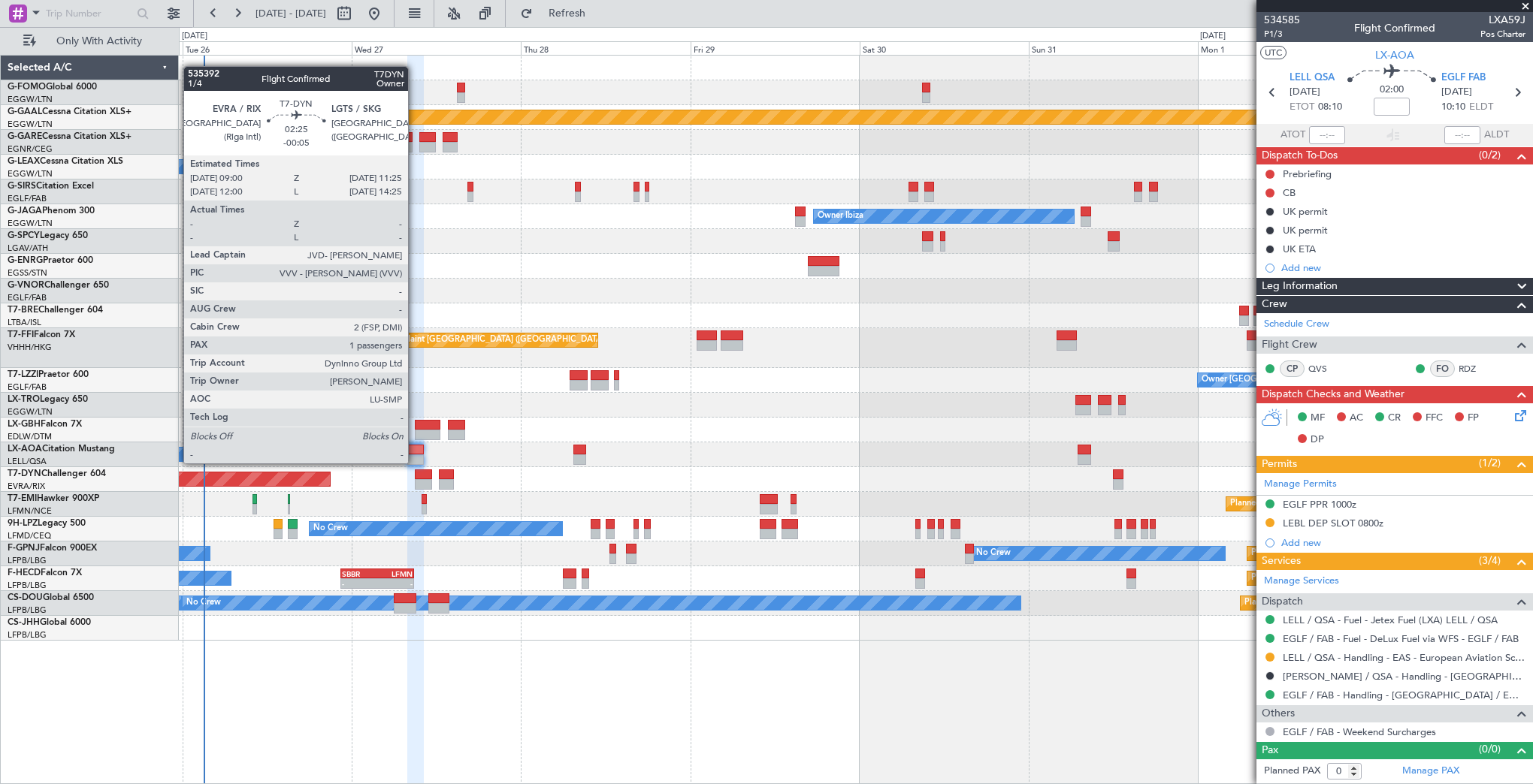
click at [415, 475] on div at bounding box center [424, 474] width 18 height 10
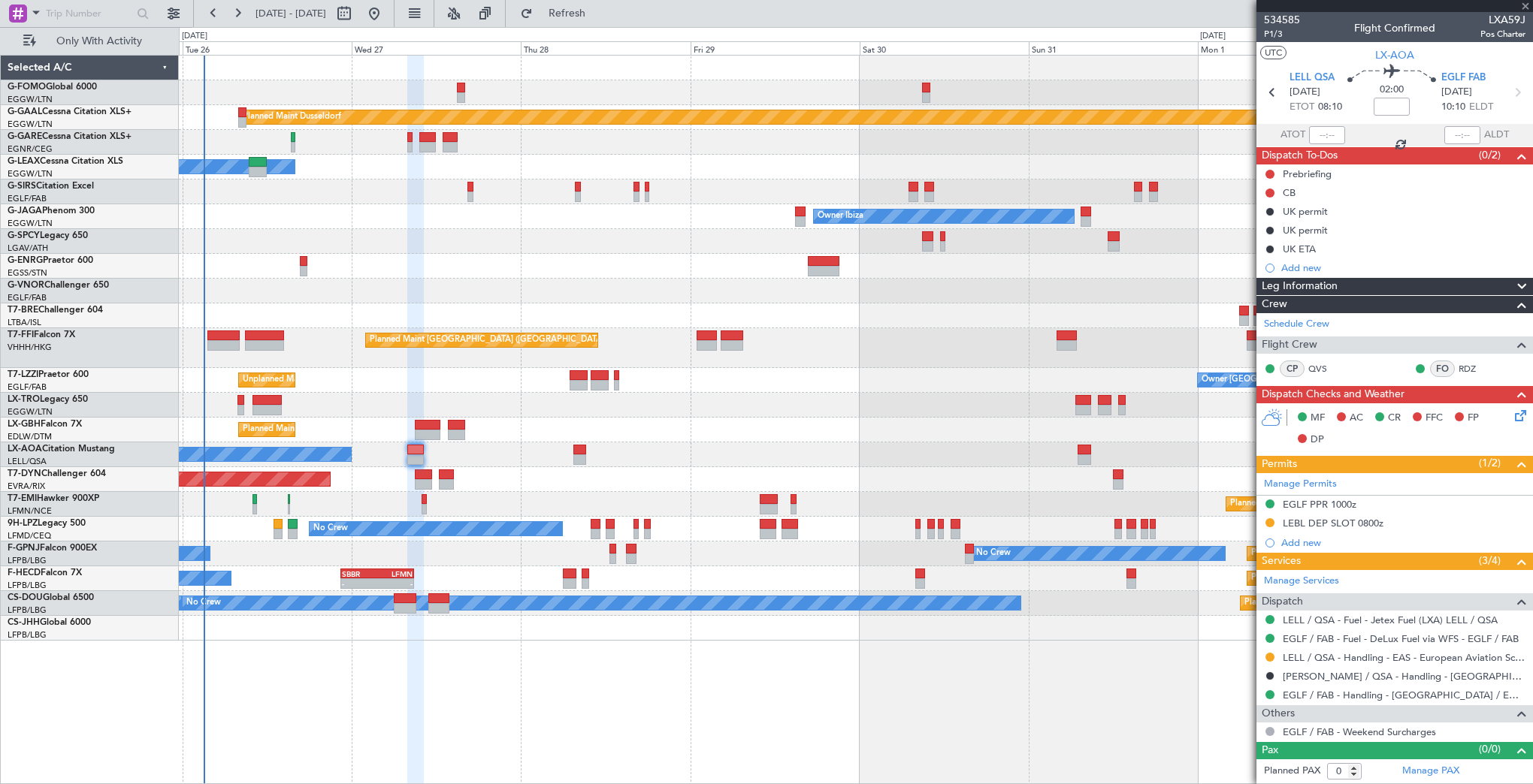
type input "-00:05"
type input "1"
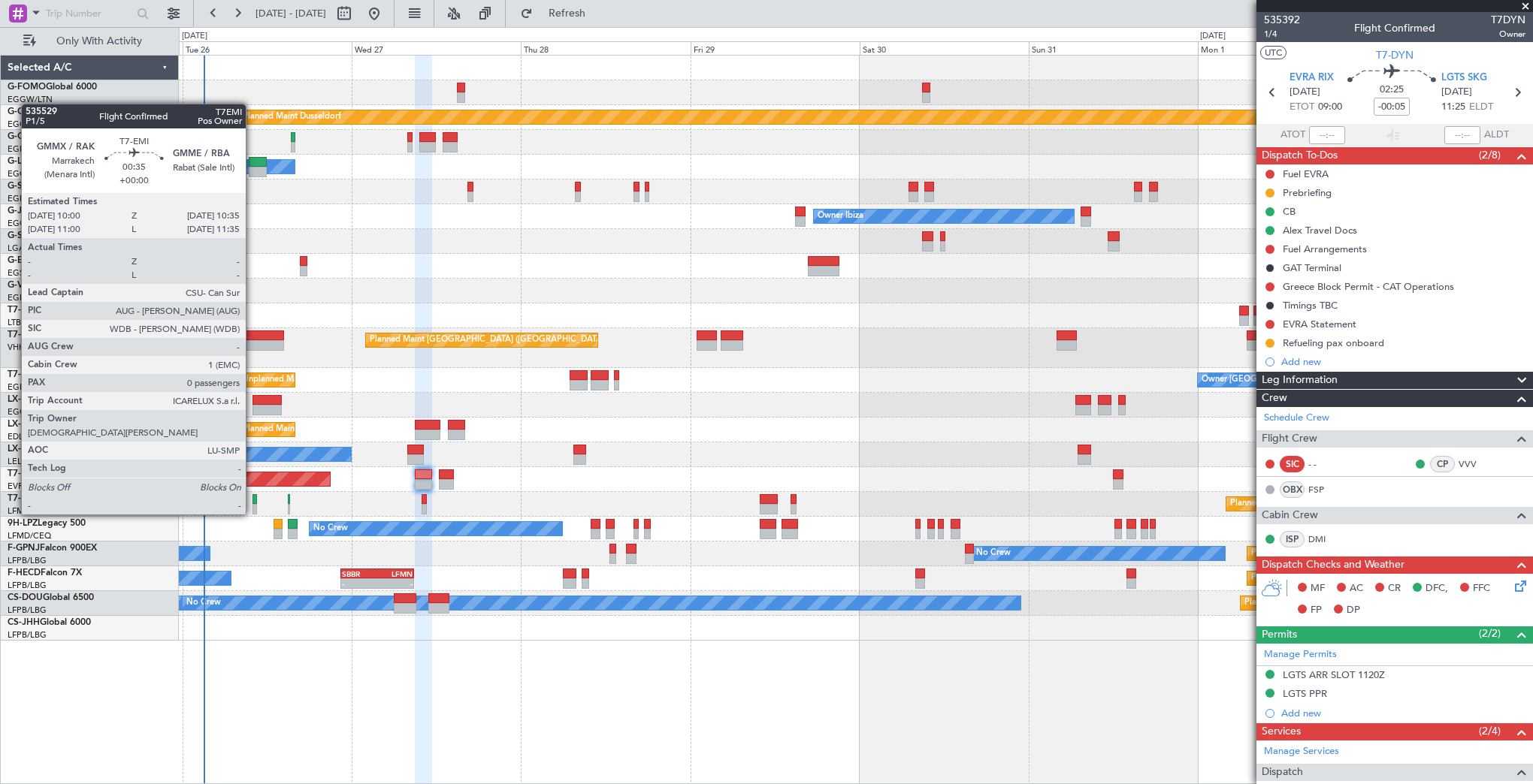
click at [253, 499] on div at bounding box center [255, 499] width 5 height 10
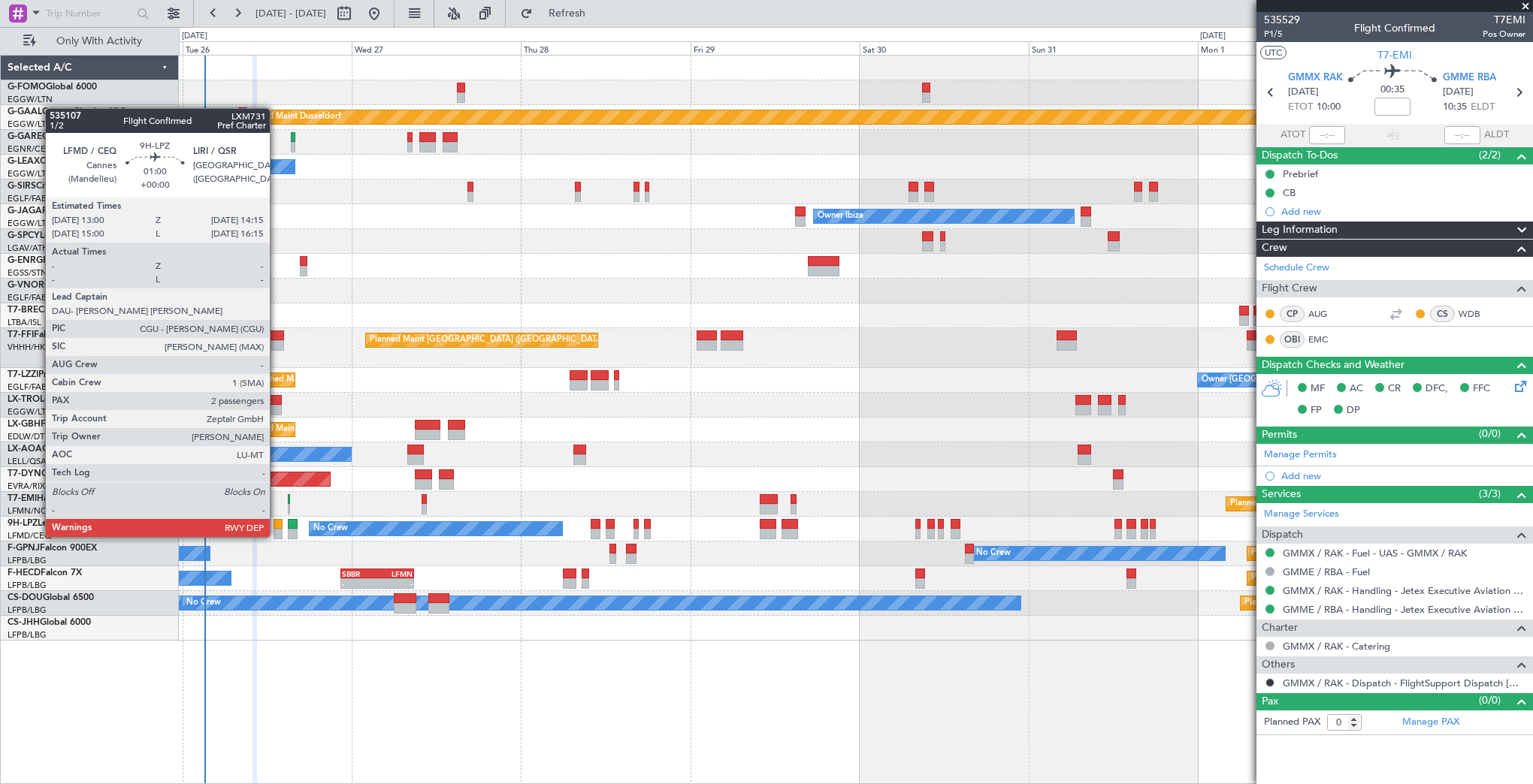
click at [277, 522] on div at bounding box center [277, 523] width 9 height 10
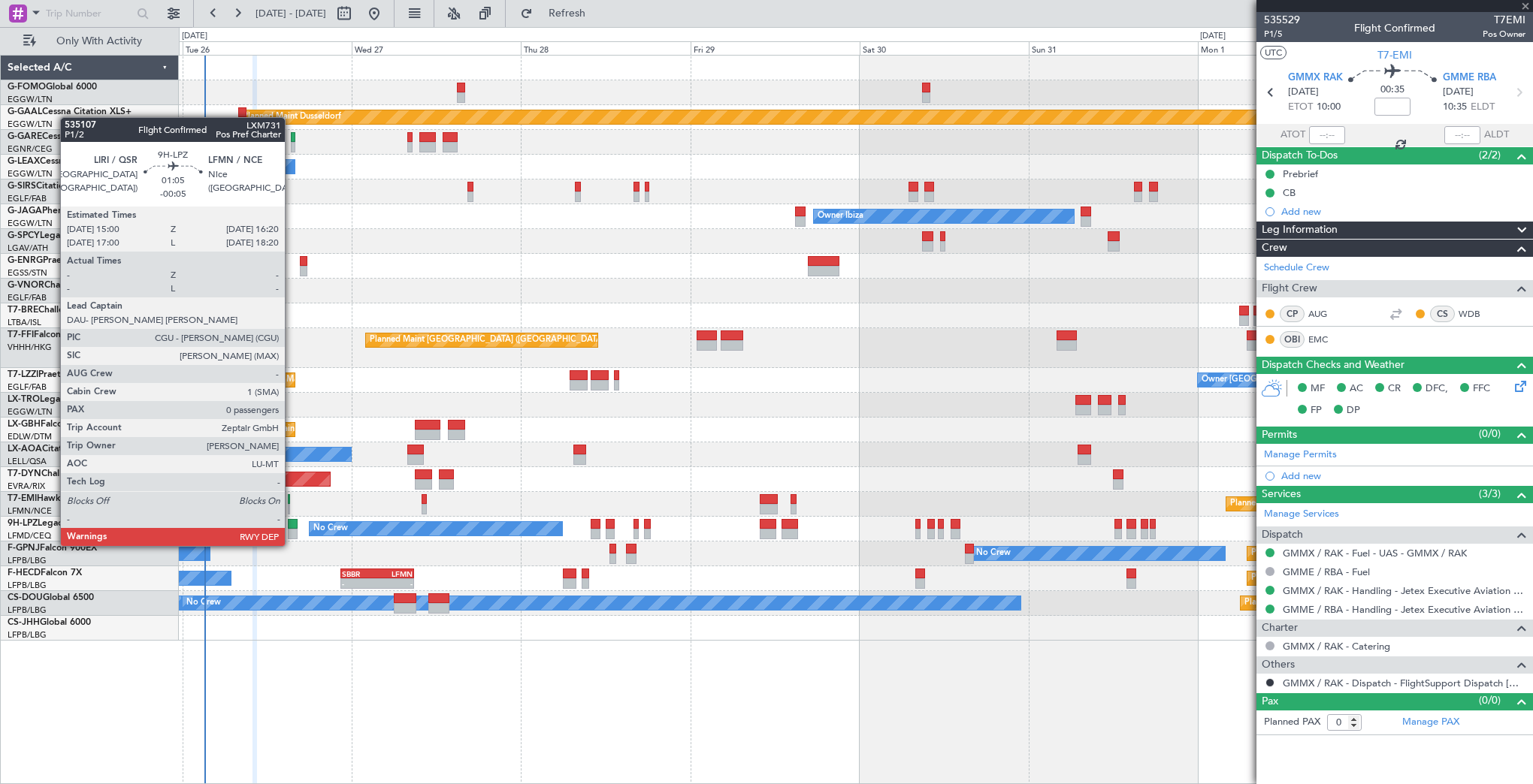
type input "2"
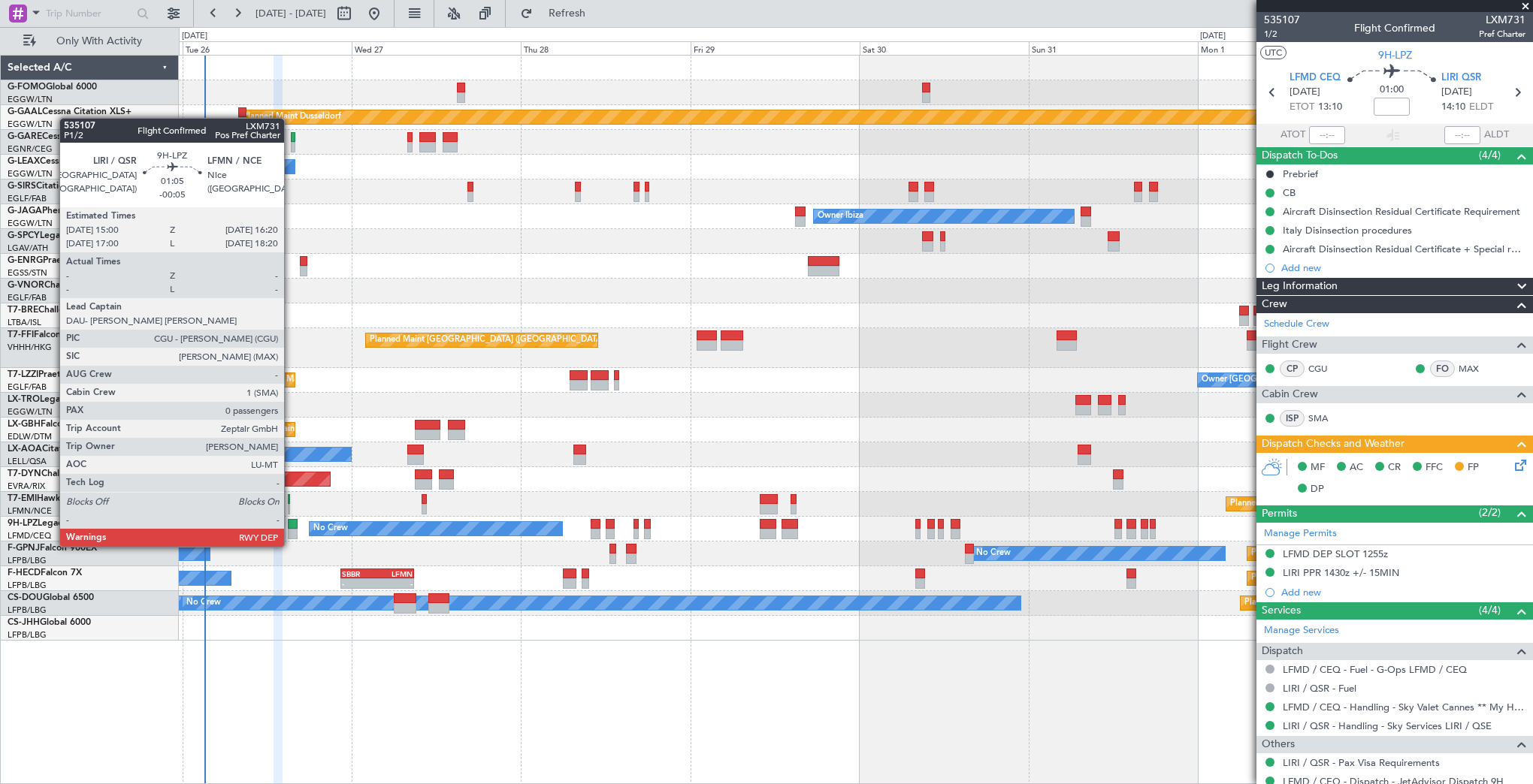
click at [291, 531] on div at bounding box center [293, 533] width 10 height 10
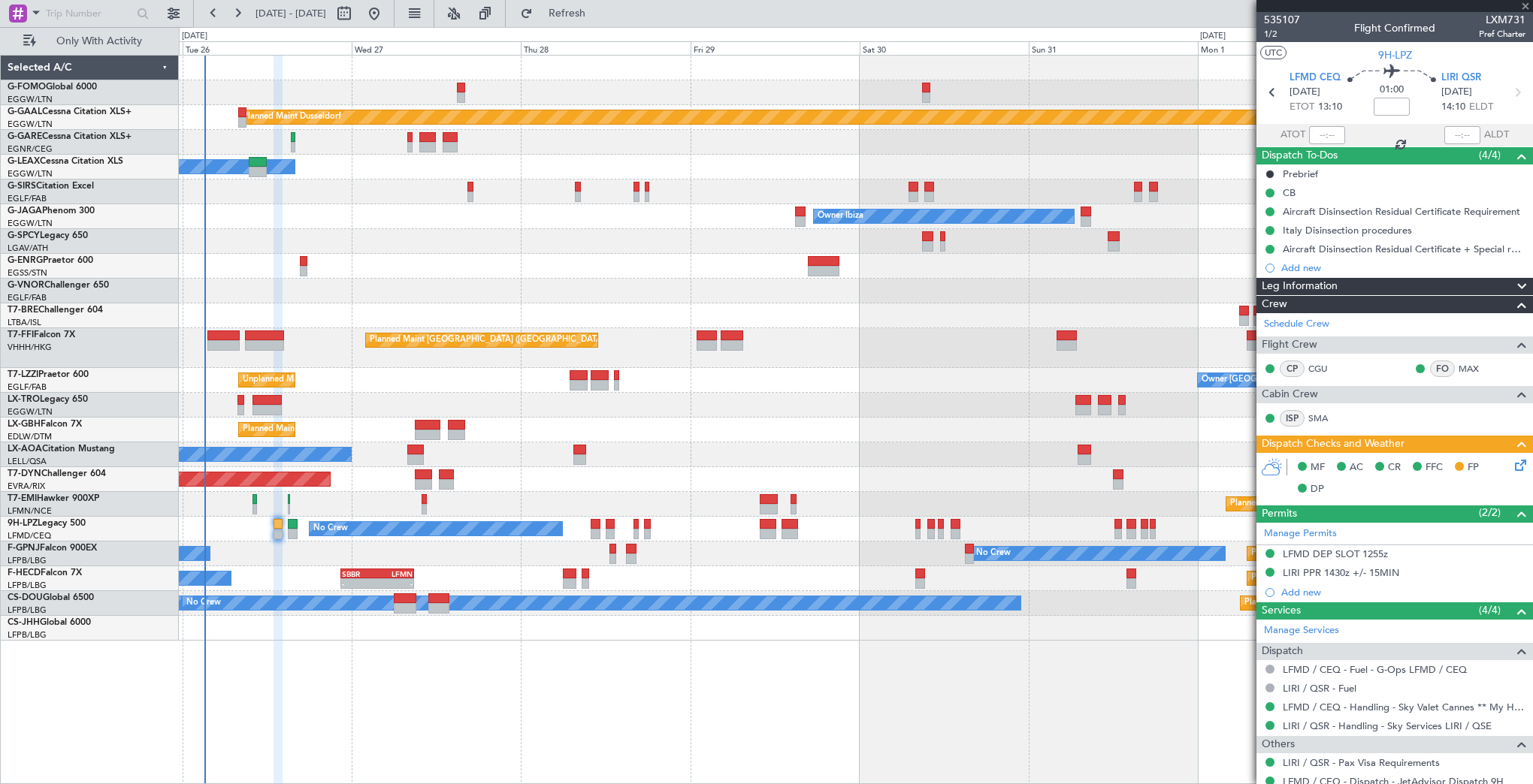
type input "-00:05"
type input "0"
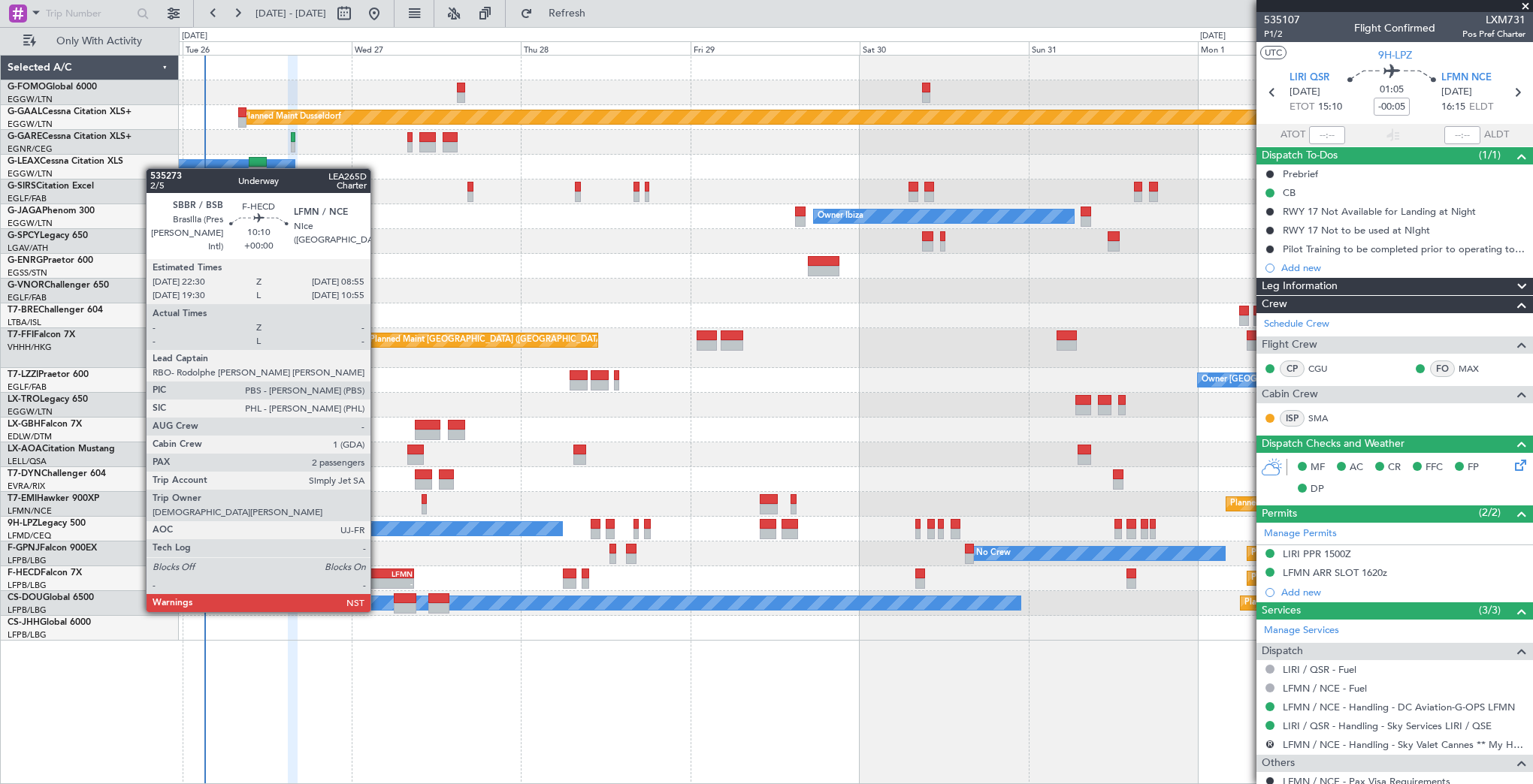
click at [377, 583] on div "-" at bounding box center [395, 583] width 35 height 9
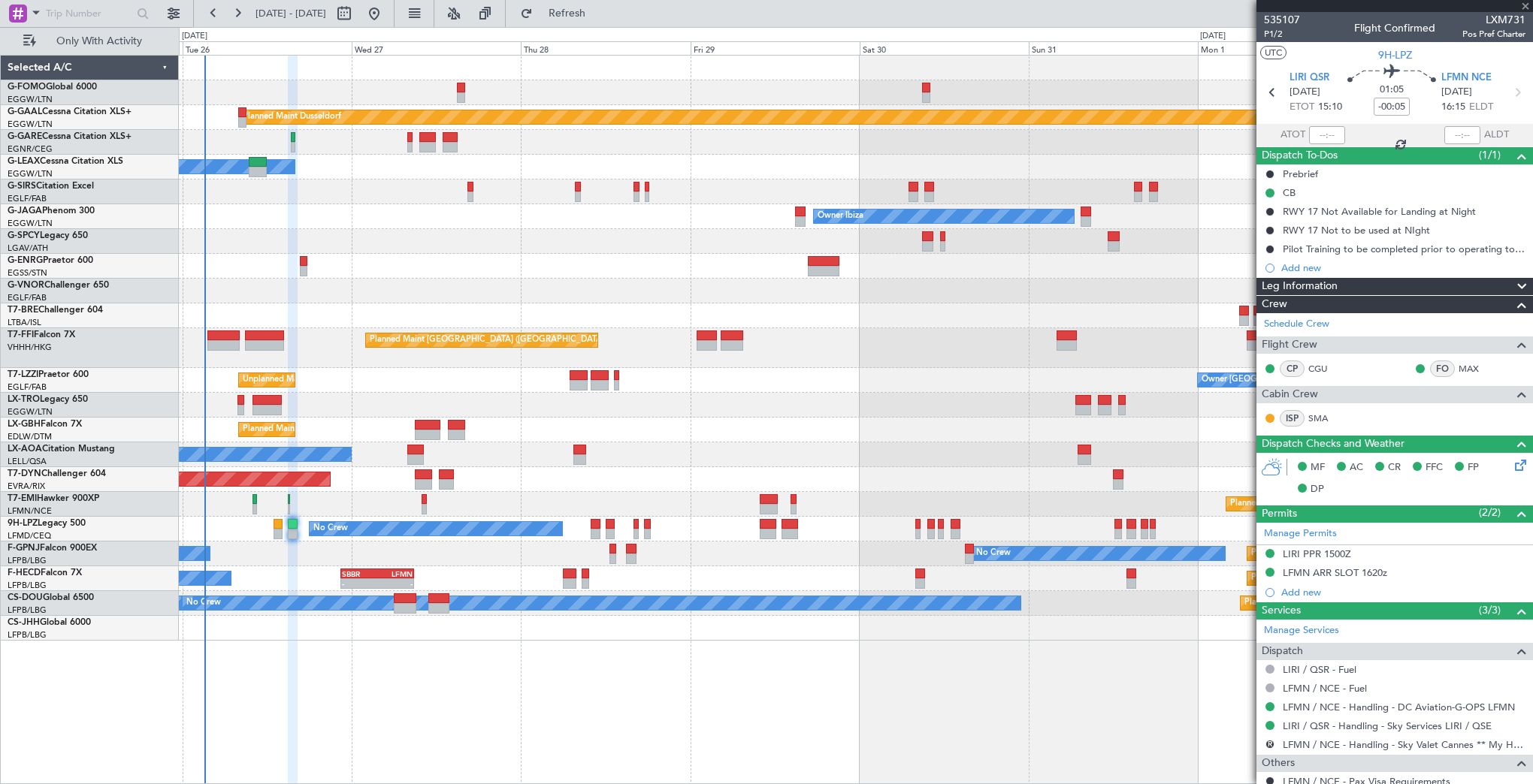
type input "2"
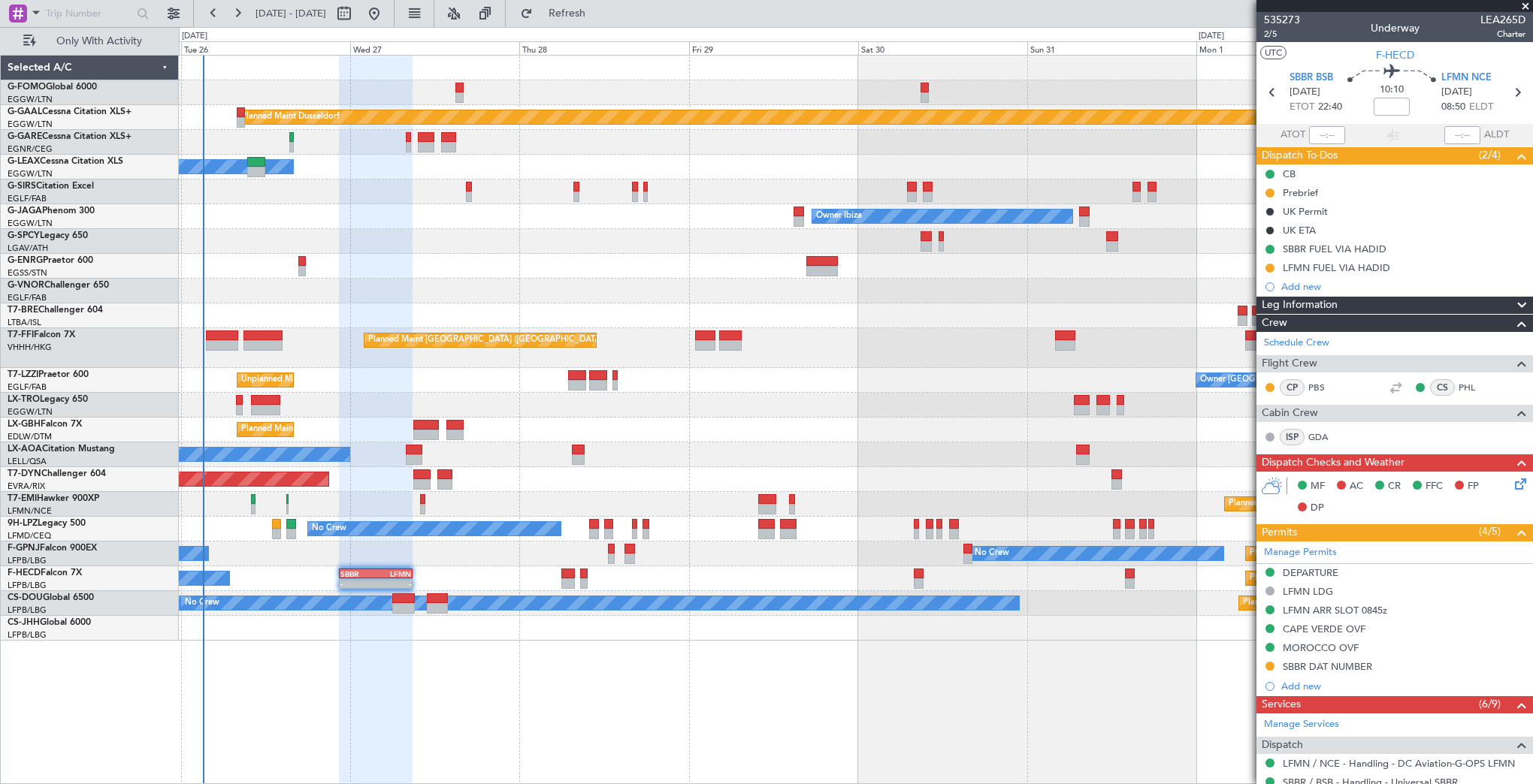
click at [417, 547] on div "No Crew Planned Maint [GEOGRAPHIC_DATA] ([GEOGRAPHIC_DATA]) No Crew" at bounding box center [856, 553] width 1353 height 25
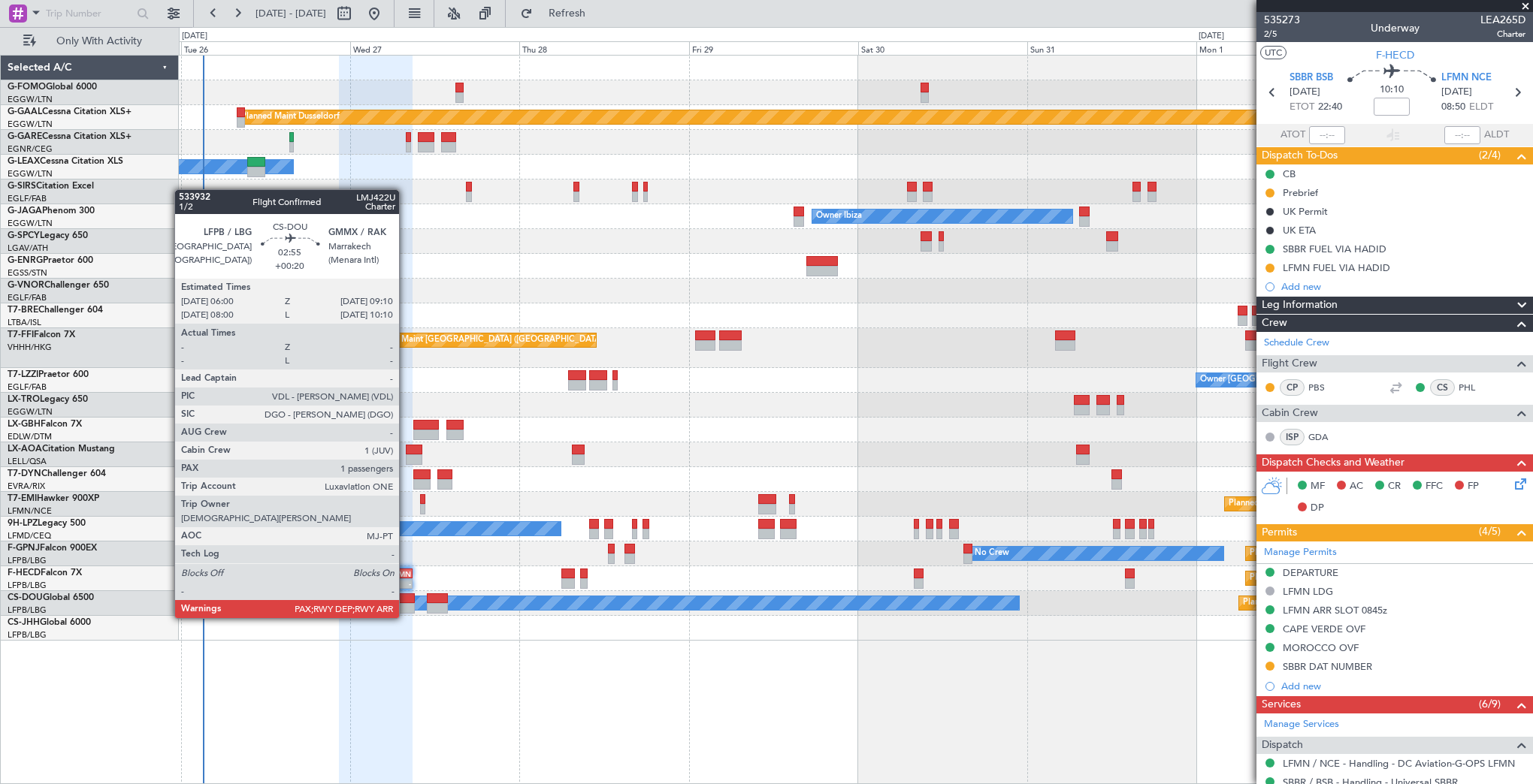
click at [403, 601] on div at bounding box center [403, 598] width 22 height 10
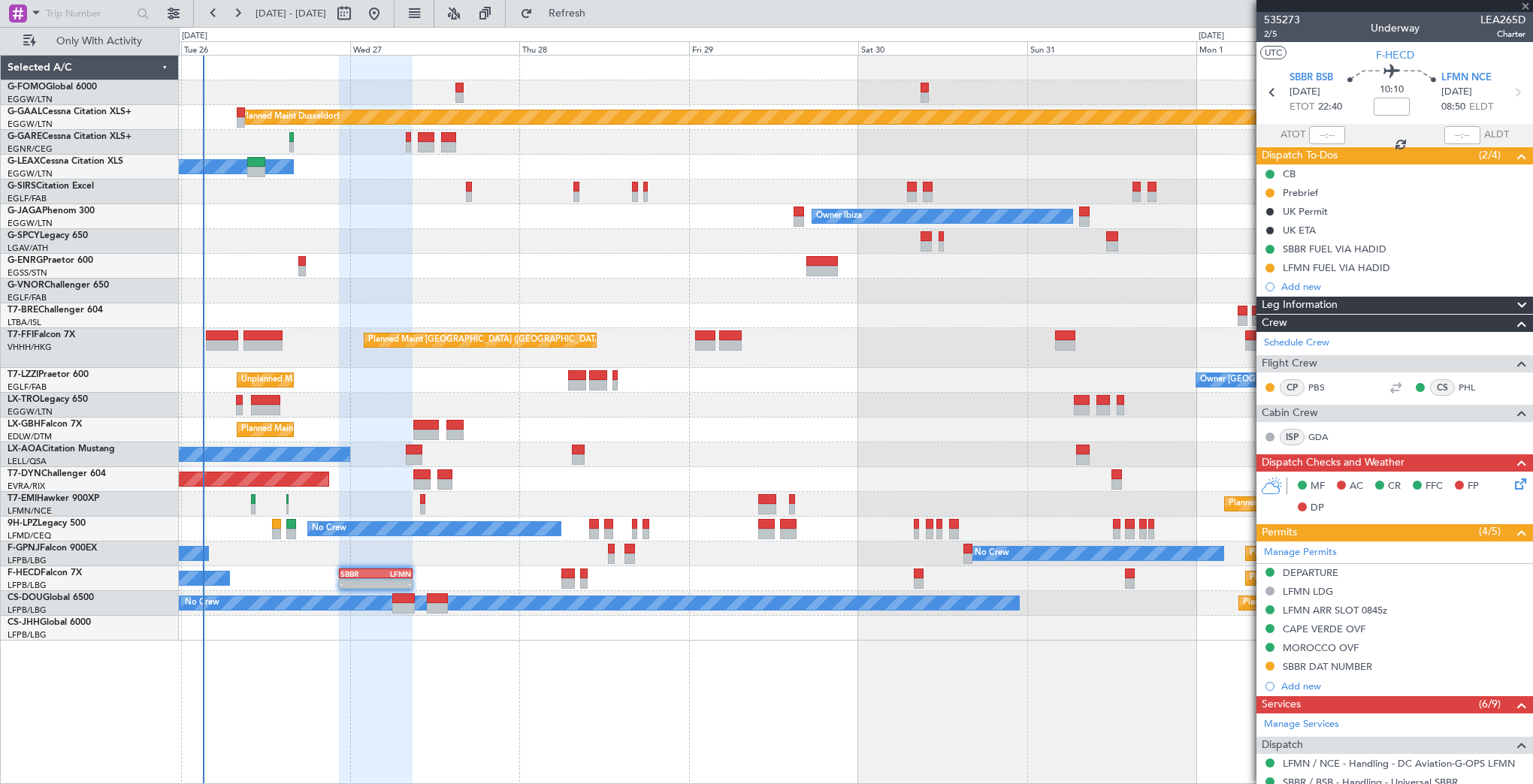
type input "+00:20"
type input "1"
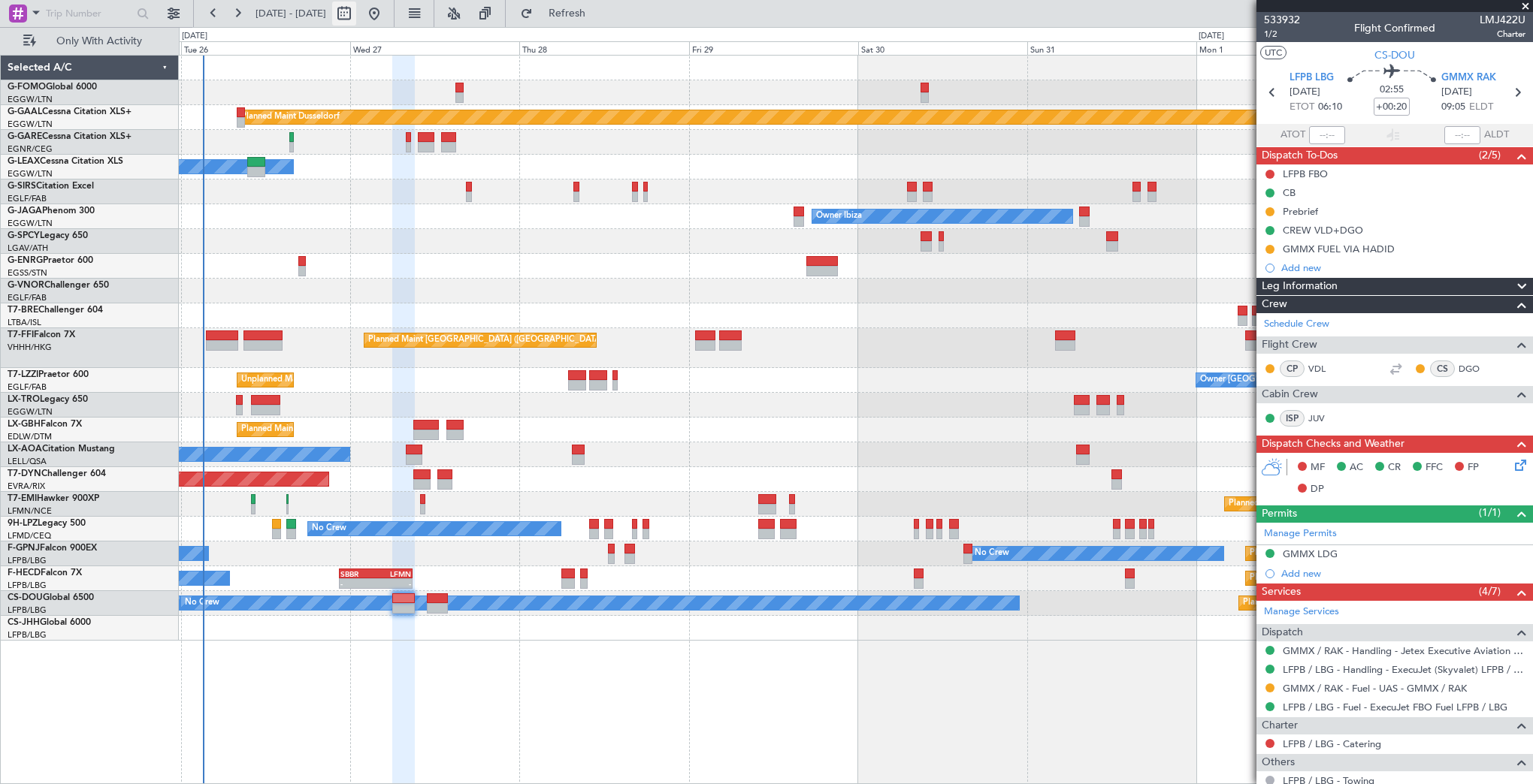
click at [356, 8] on button at bounding box center [344, 14] width 24 height 24
select select "8"
select select "2025"
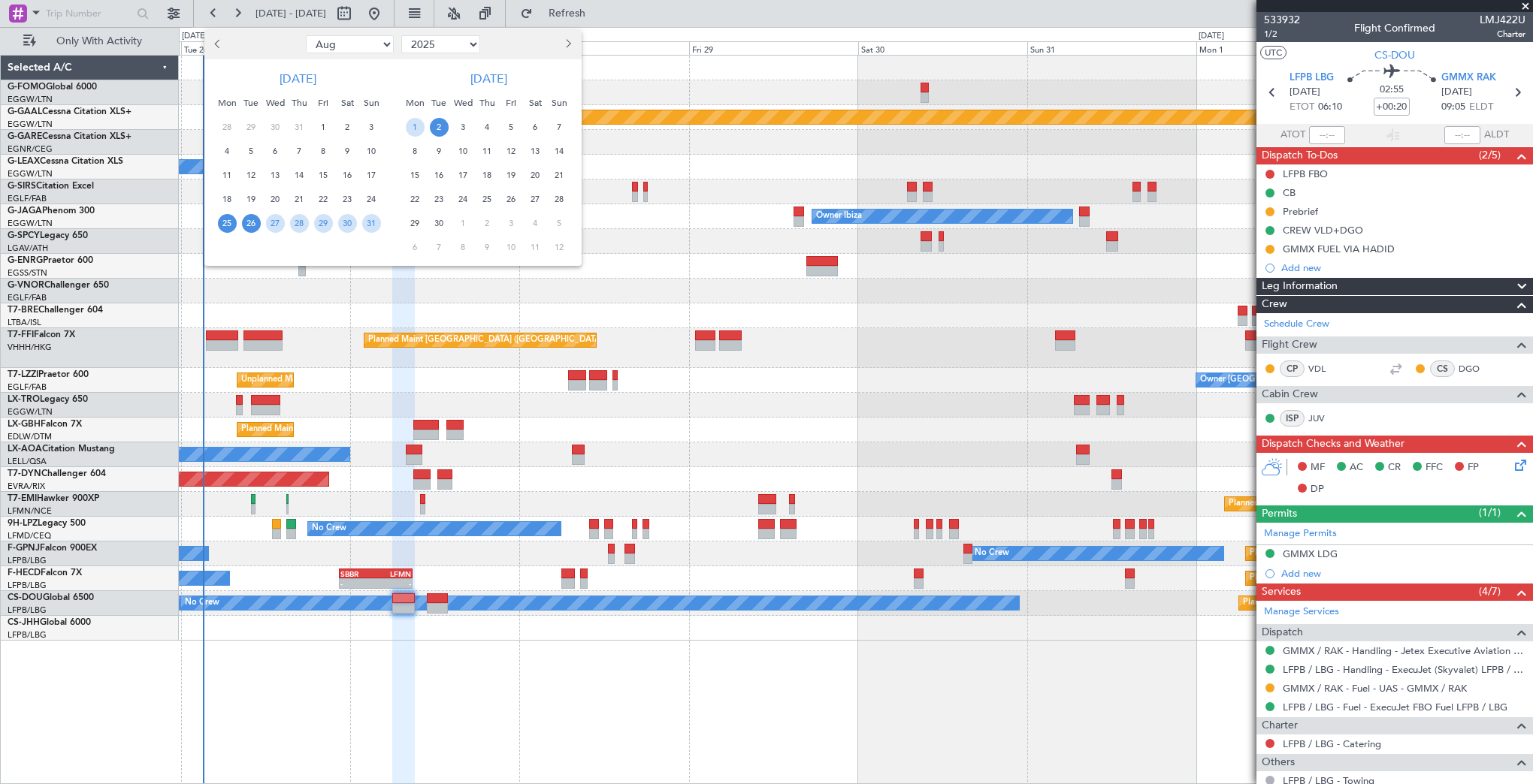
click at [249, 224] on span "26" at bounding box center [251, 223] width 18 height 18
click at [433, 125] on span "2" at bounding box center [438, 127] width 18 height 18
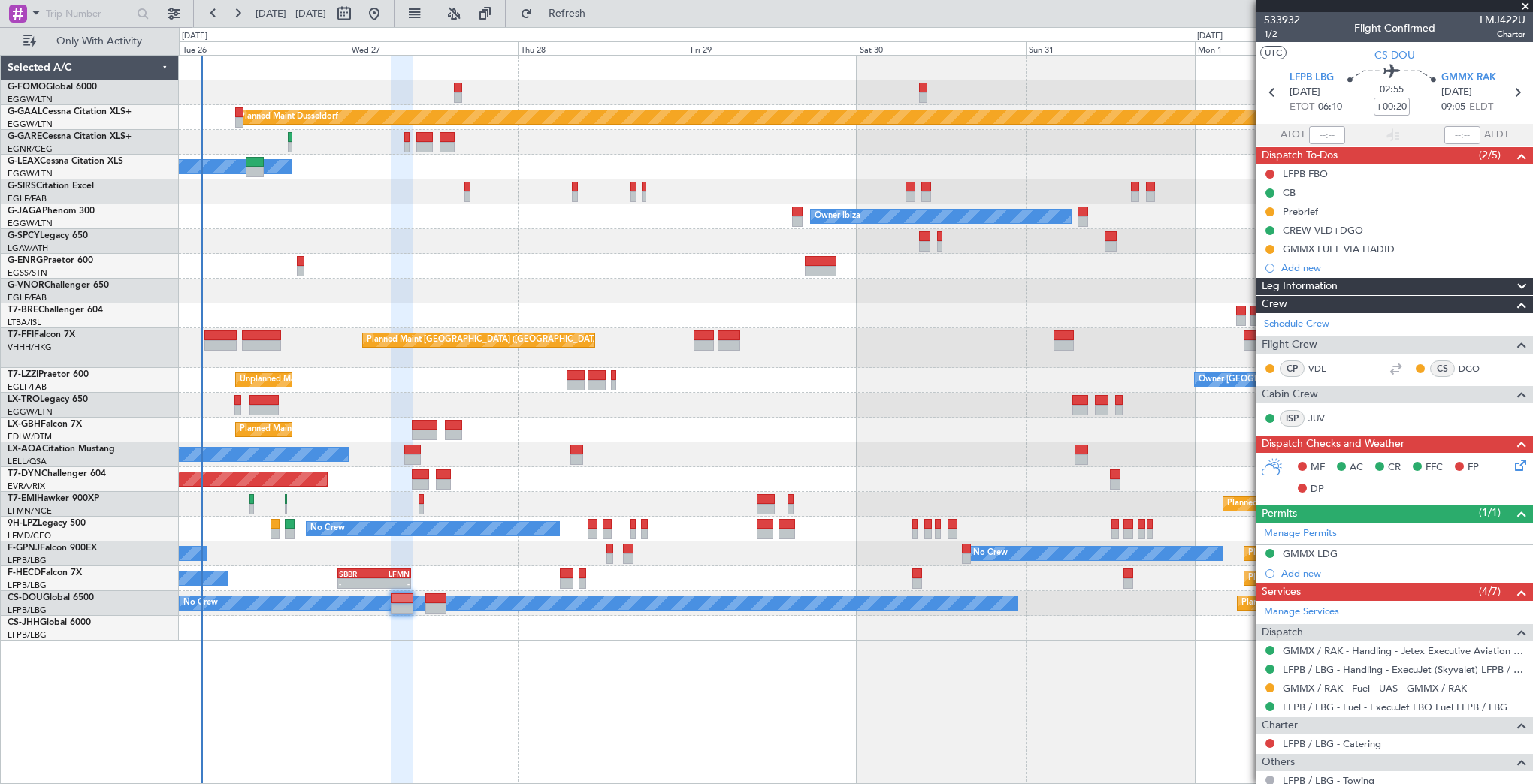
click at [1282, 6] on span at bounding box center [1525, 6] width 15 height 14
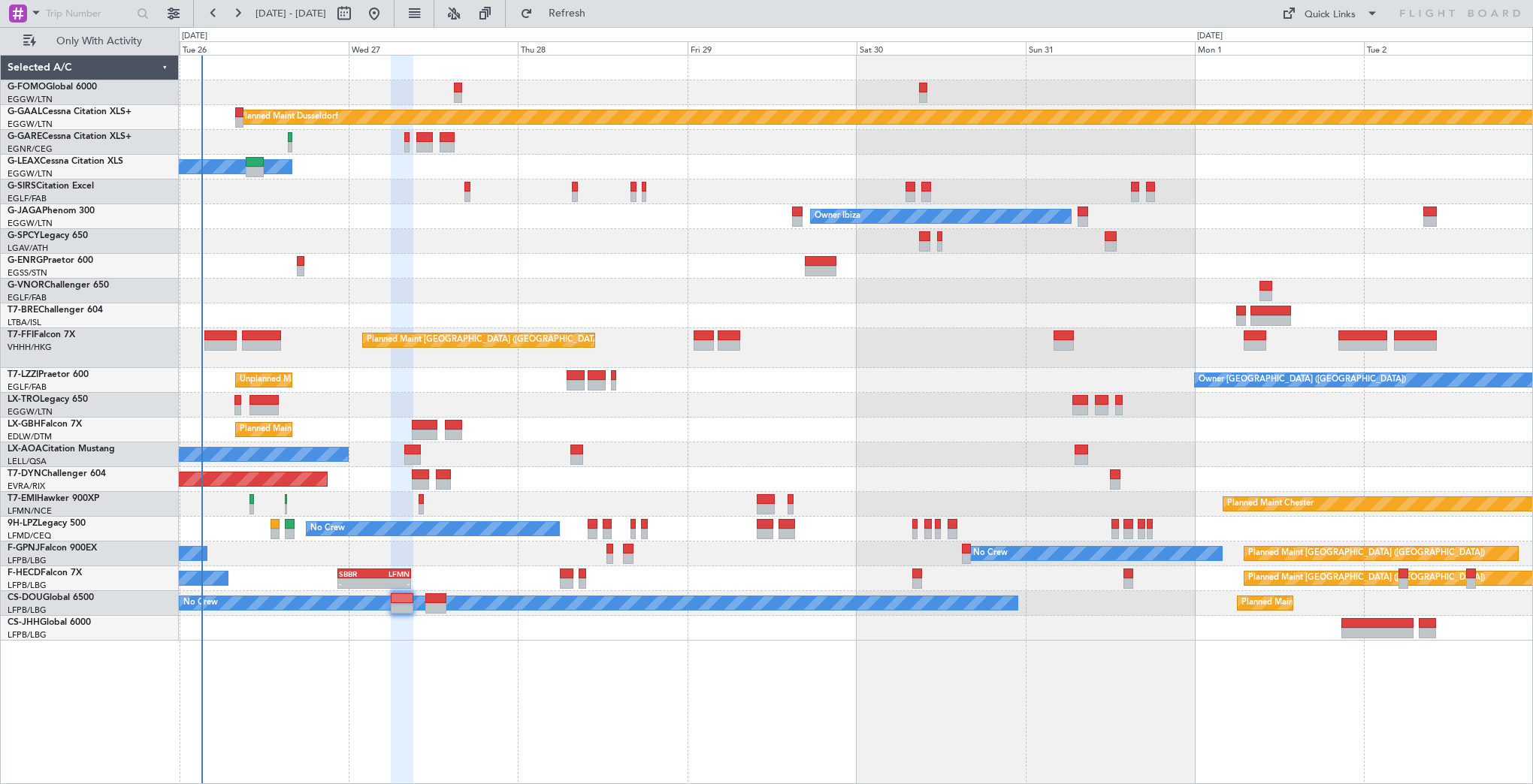
type input "0"
